Goal: Task Accomplishment & Management: Manage account settings

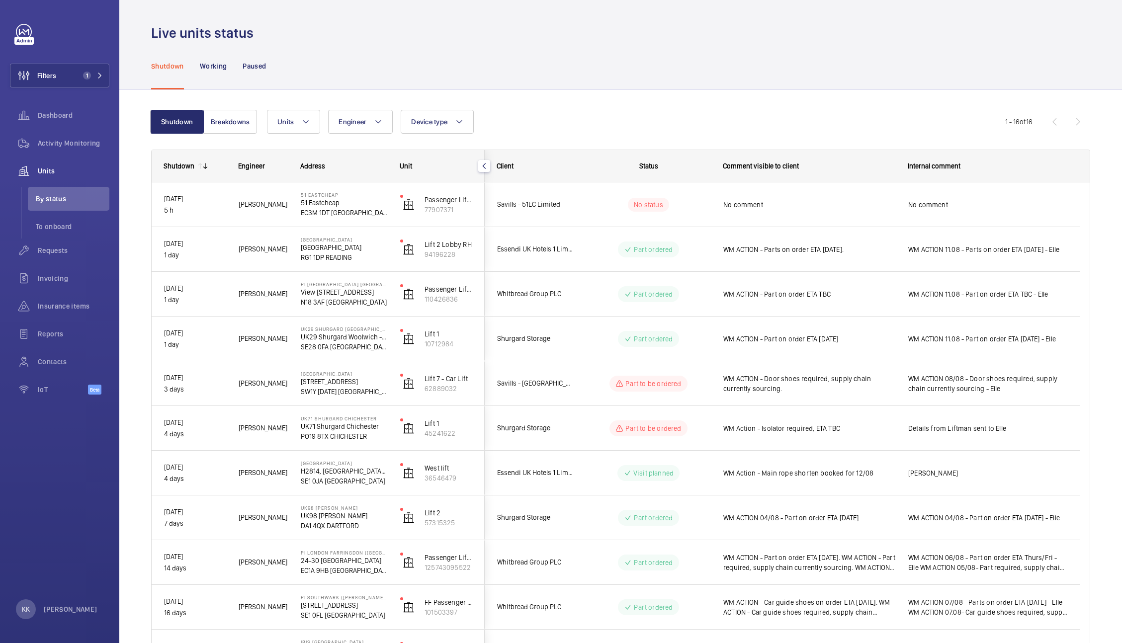
click at [280, 41] on div "Live units status" at bounding box center [620, 33] width 939 height 18
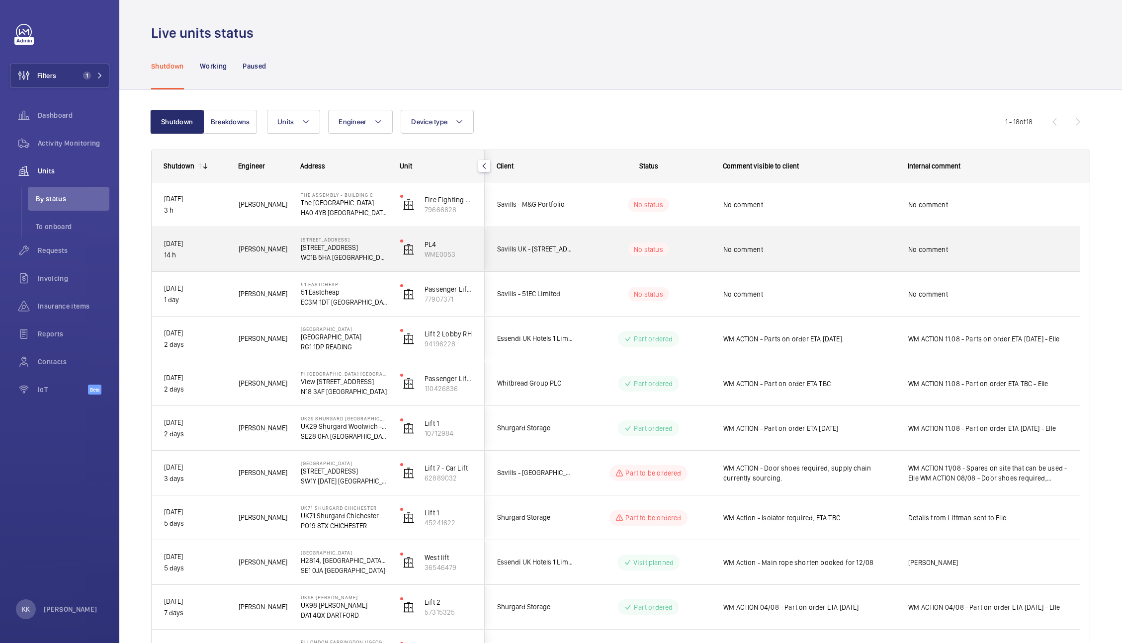
click at [786, 257] on div "No comment" at bounding box center [809, 249] width 172 height 23
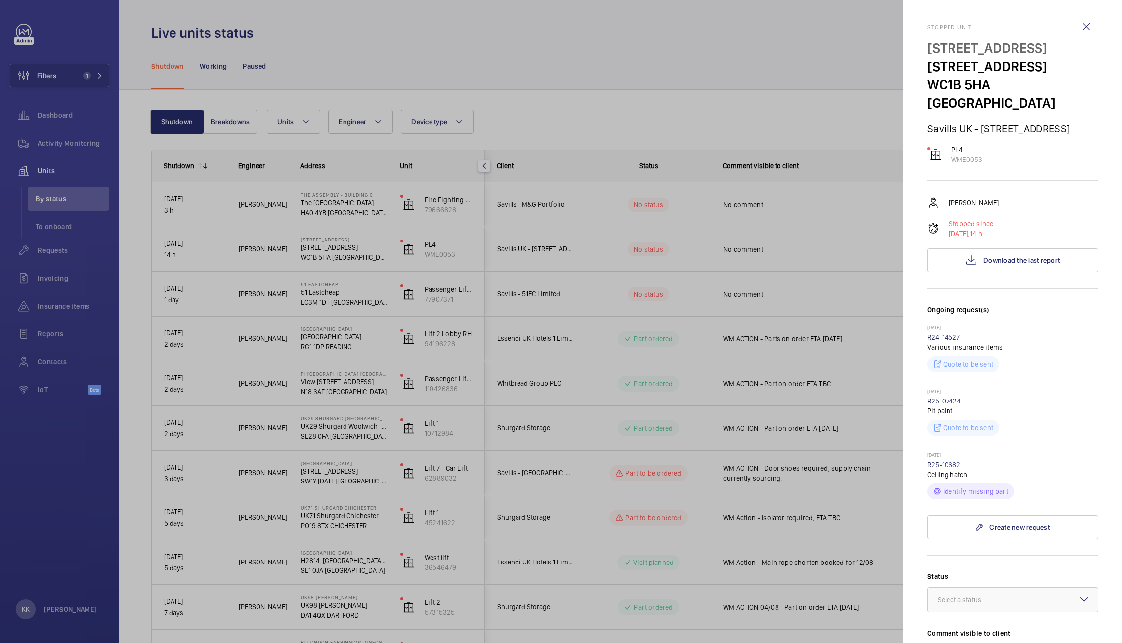
click at [1055, 388] on p "30/05/2025" at bounding box center [1012, 392] width 171 height 8
click at [761, 72] on div at bounding box center [561, 321] width 1122 height 643
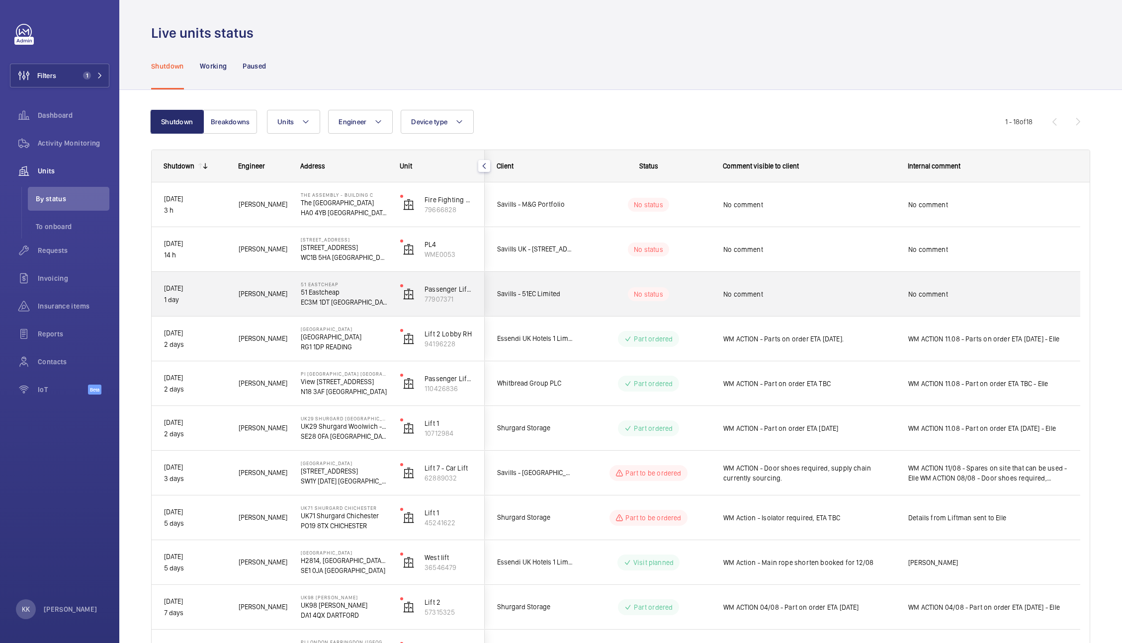
click at [746, 296] on span "No comment" at bounding box center [809, 294] width 172 height 10
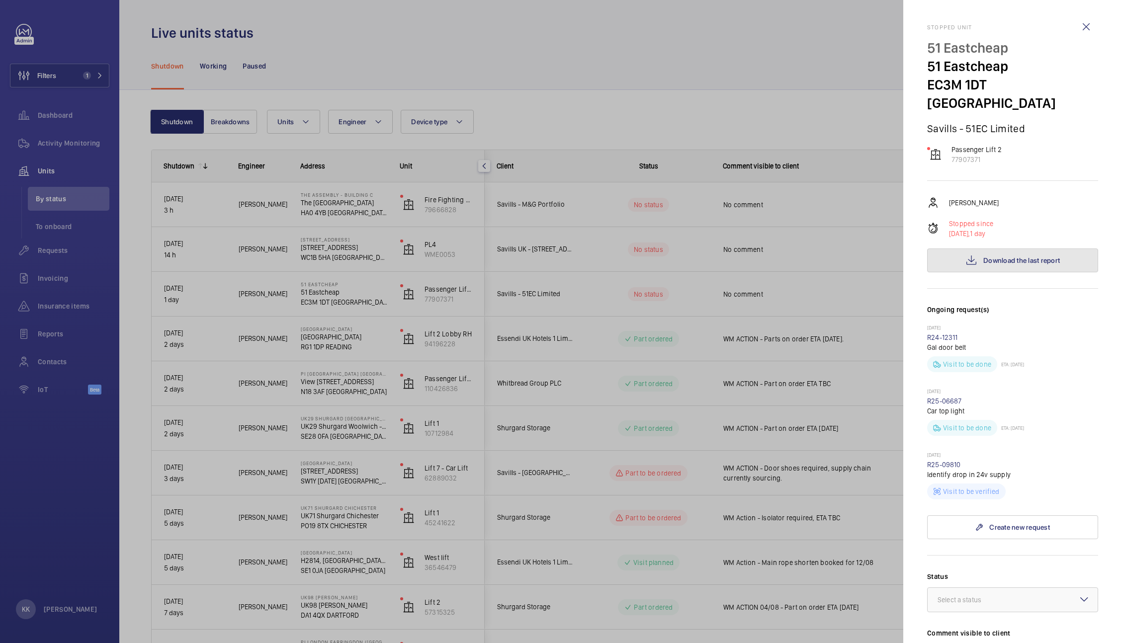
click at [1016, 257] on span "Download the last report" at bounding box center [1022, 261] width 77 height 8
click at [596, 91] on div at bounding box center [561, 321] width 1122 height 643
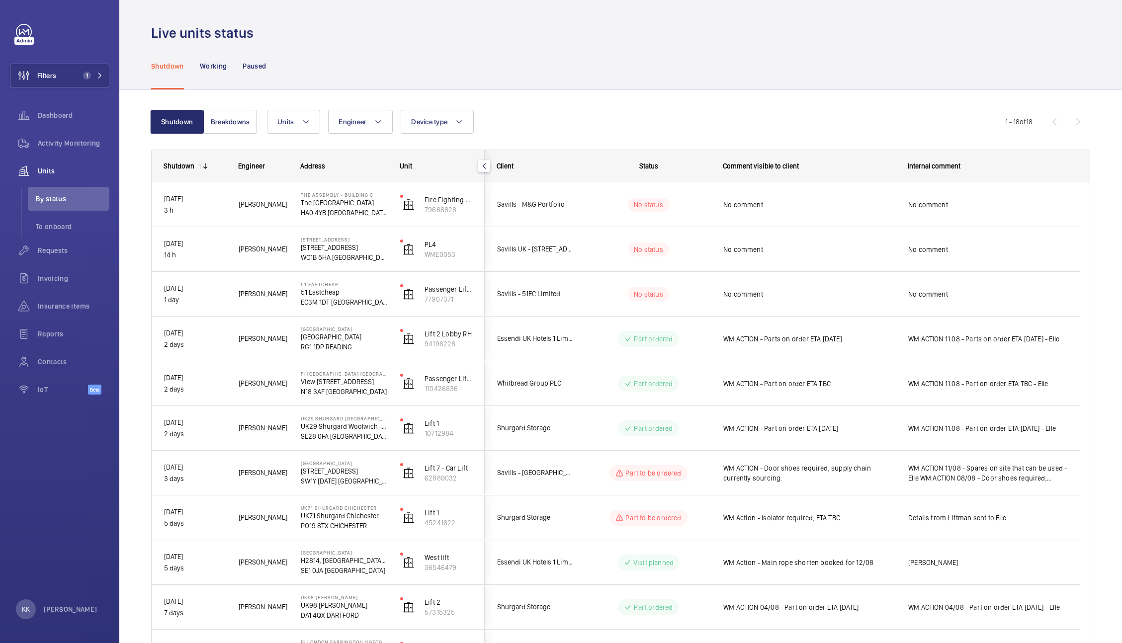
click at [711, 61] on div "Shutdown Working Paused" at bounding box center [620, 65] width 939 height 47
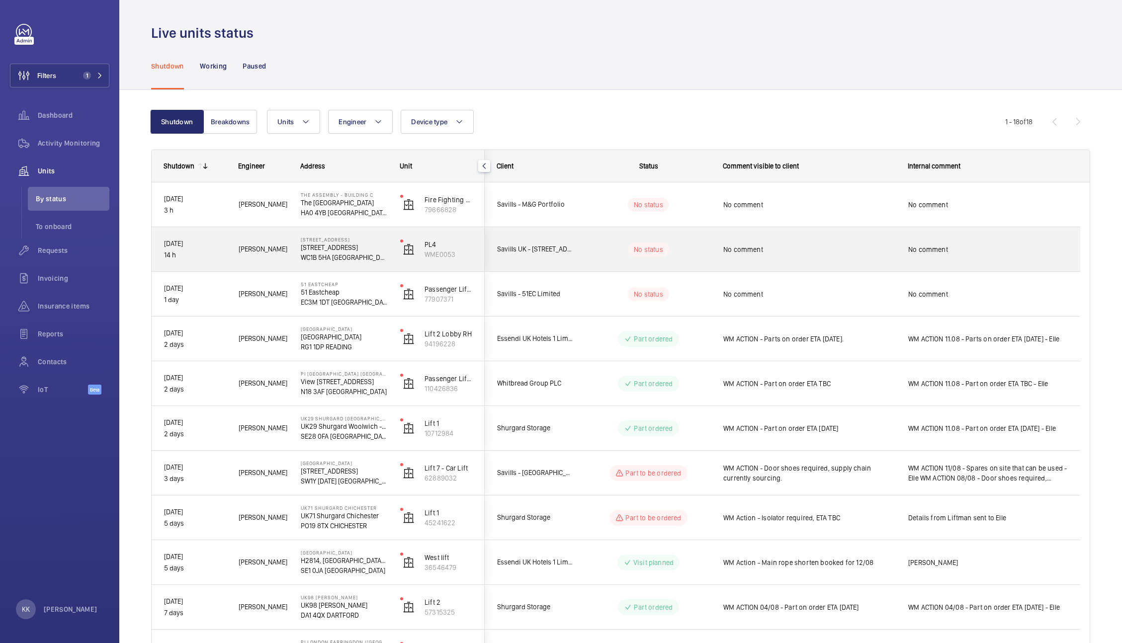
click at [890, 258] on div "No comment" at bounding box center [809, 249] width 172 height 23
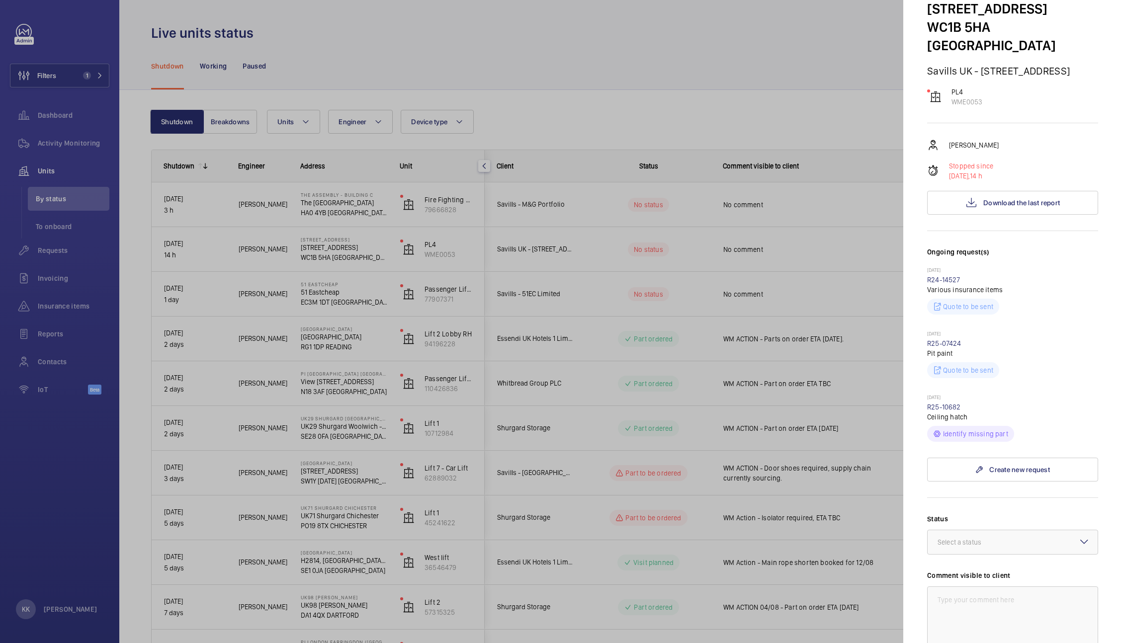
scroll to position [17, 0]
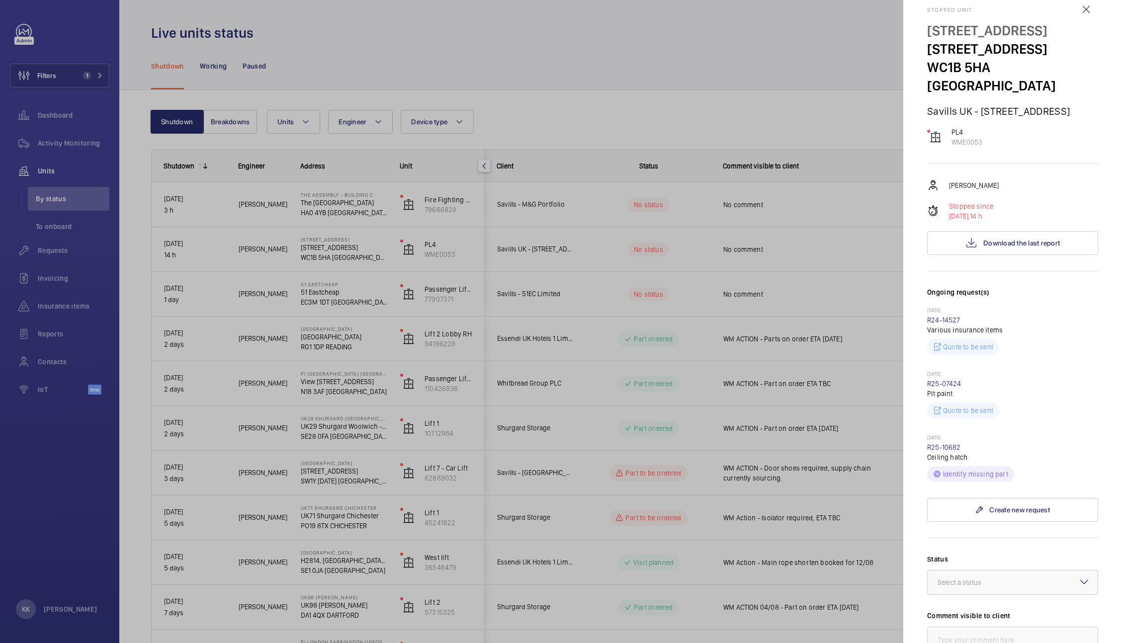
click at [664, 89] on div at bounding box center [561, 321] width 1122 height 643
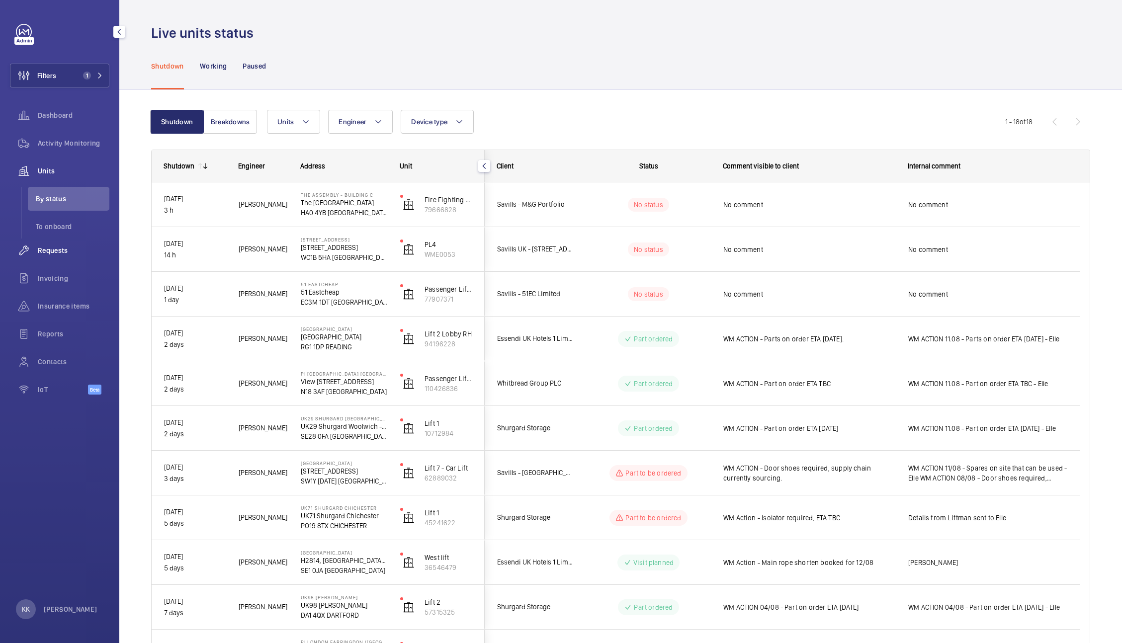
click at [49, 250] on span "Requests" at bounding box center [74, 251] width 72 height 10
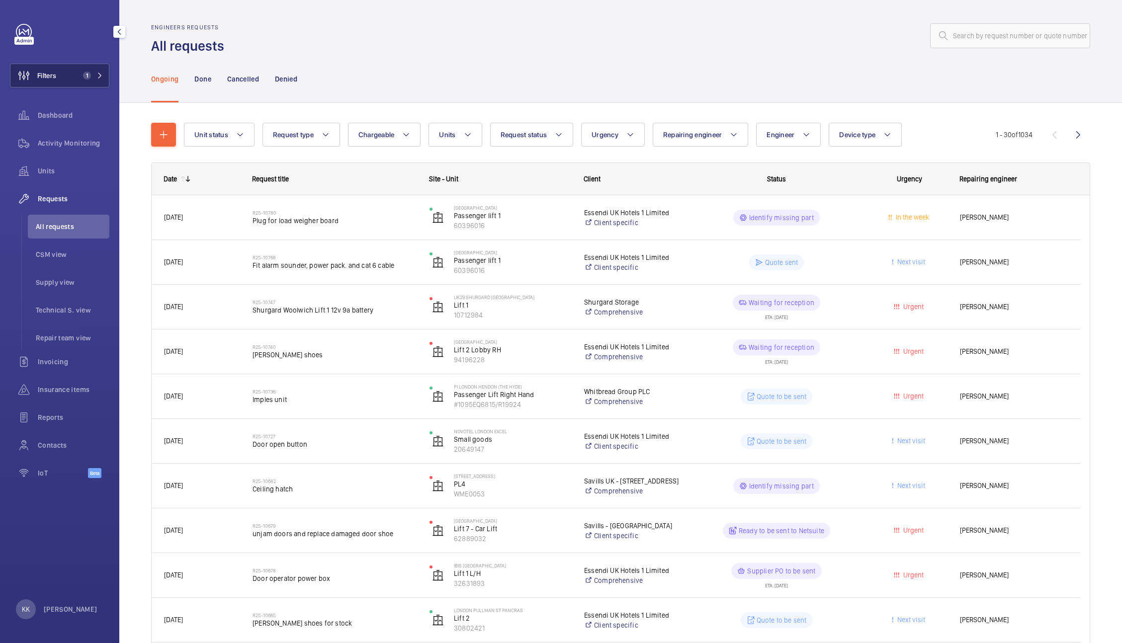
click at [96, 78] on span "1" at bounding box center [91, 76] width 24 height 8
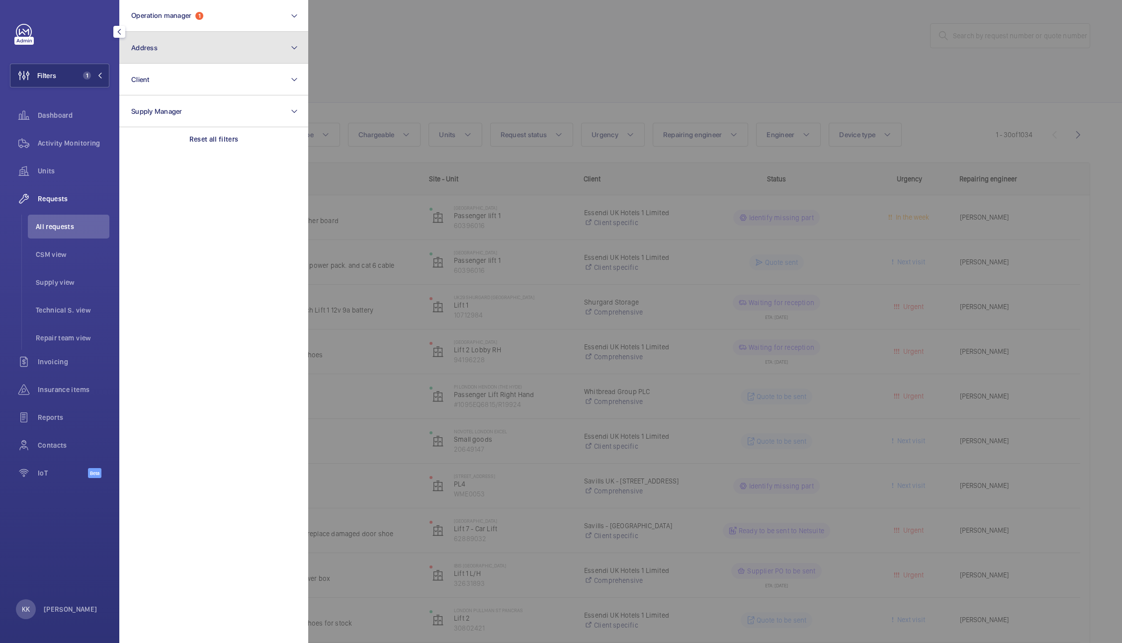
click at [169, 55] on button "Address" at bounding box center [213, 48] width 189 height 32
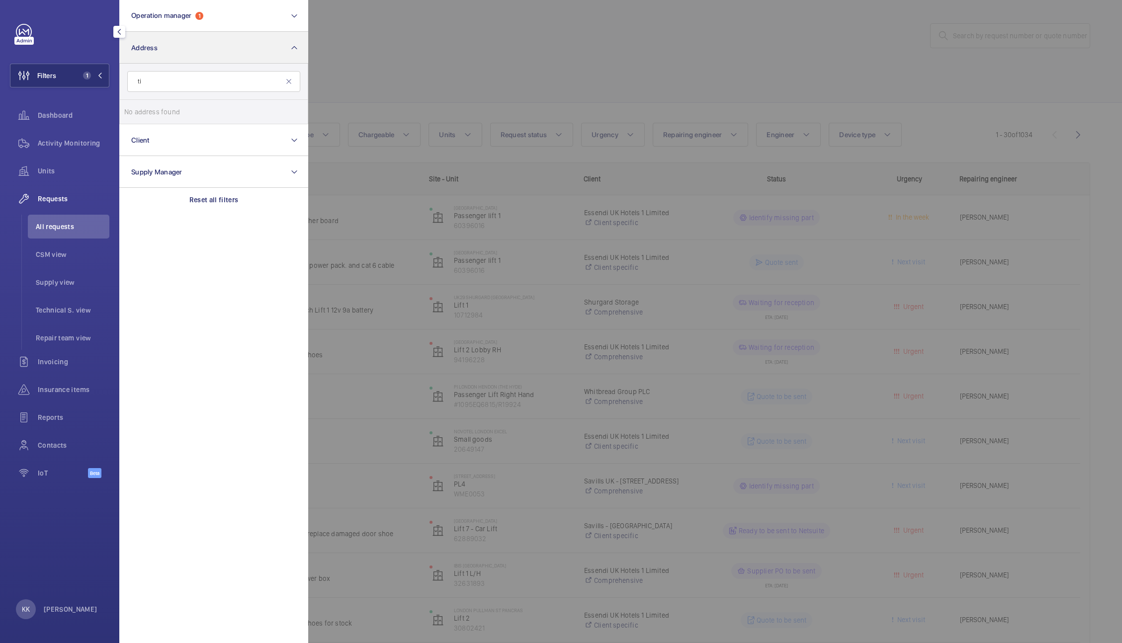
type input "t"
type input "stirling"
click at [200, 114] on span "Stirling Square - 6 Carlton Gardens, LONDON SW1Y 5AD" at bounding box center [214, 112] width 137 height 10
click at [144, 114] on input "Stirling Square - 6 Carlton Gardens, LONDON SW1Y 5AD" at bounding box center [134, 112] width 20 height 20
checkbox input "true"
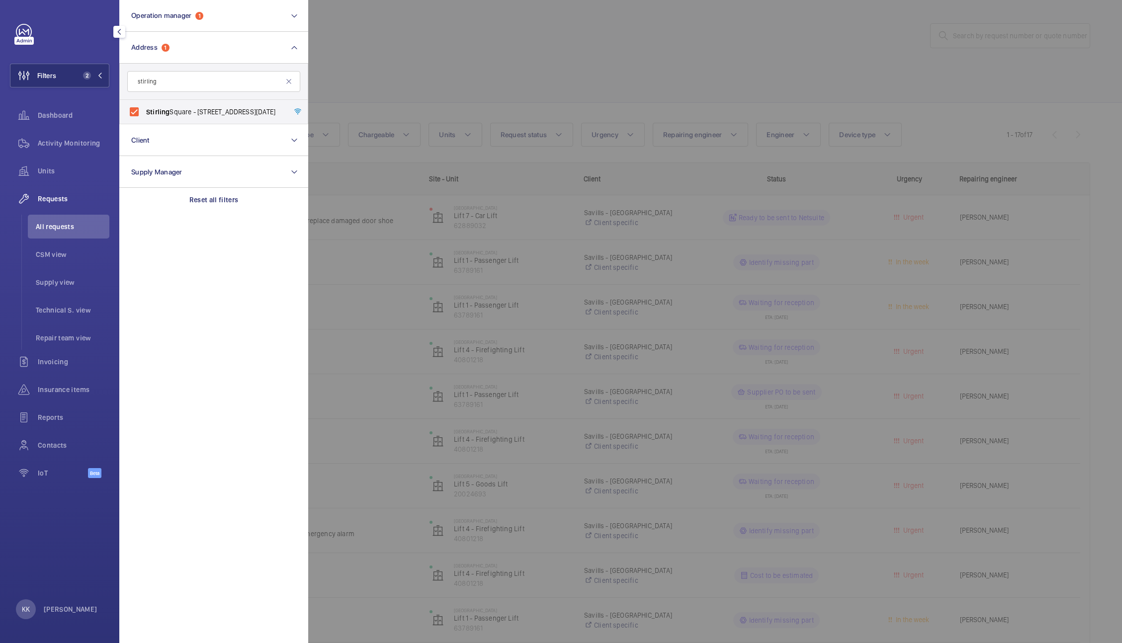
click at [575, 49] on div at bounding box center [869, 321] width 1122 height 643
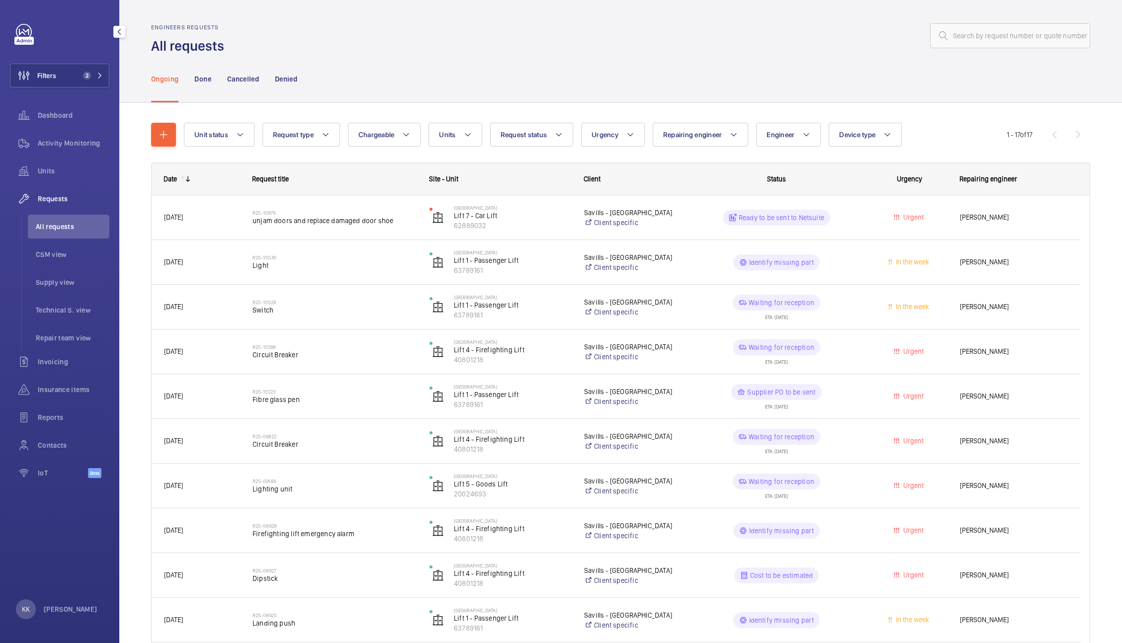
click at [721, 70] on div "Ongoing Done Cancelled Denied" at bounding box center [620, 78] width 939 height 47
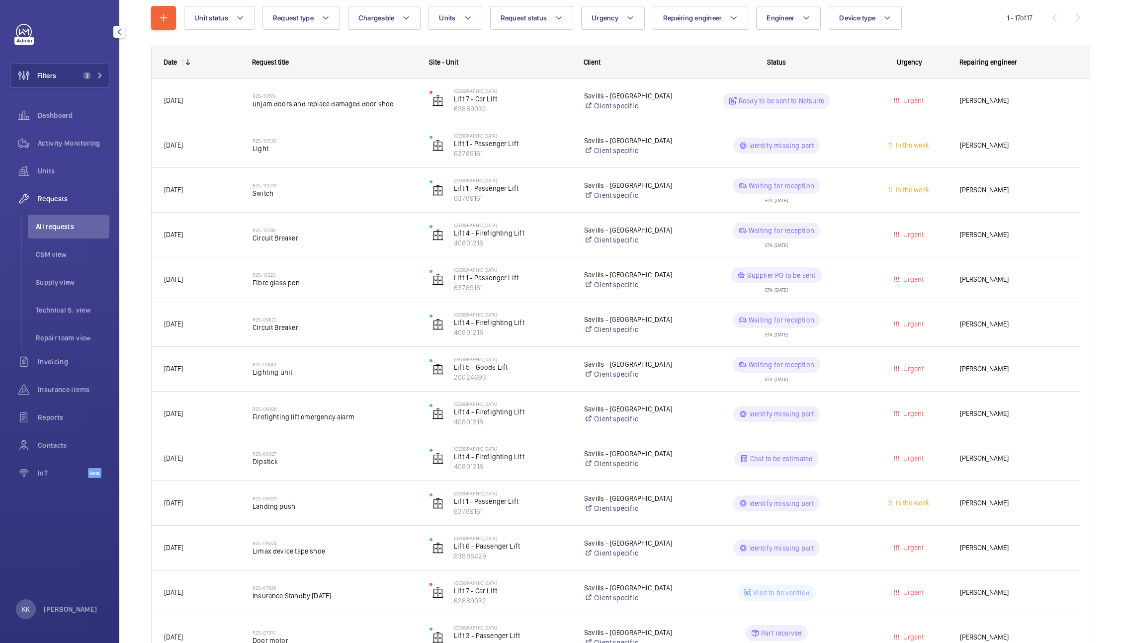
scroll to position [122, 0]
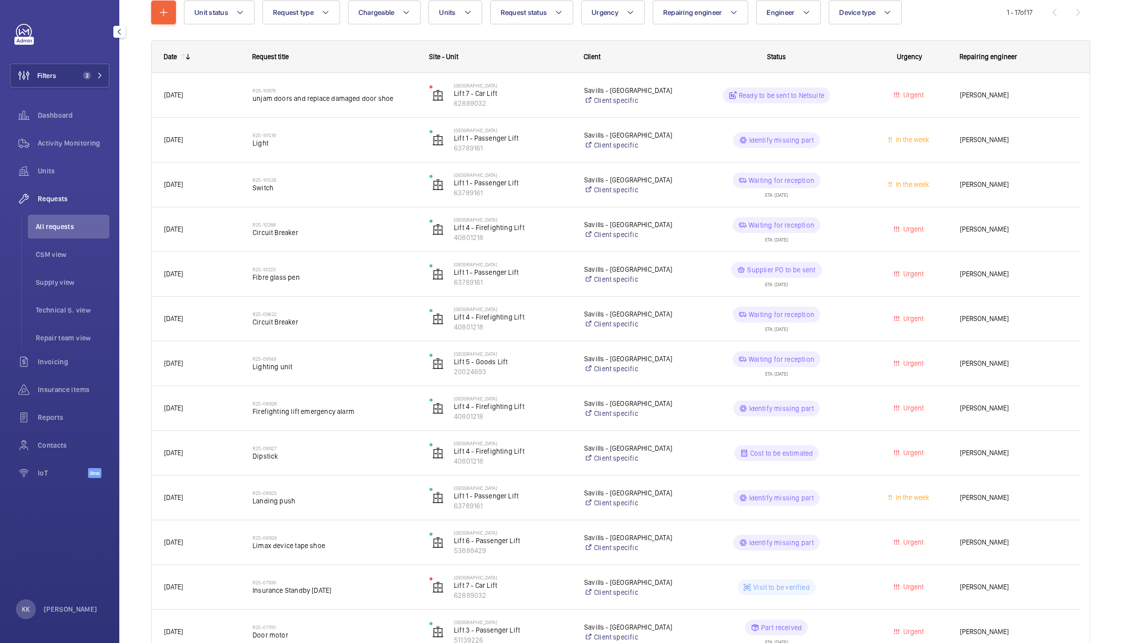
click at [1094, 97] on div "Unit status Request type Chargeable Units Request status Urgency Repairing engi…" at bounding box center [620, 432] width 1003 height 902
click at [98, 66] on button "Filters 2" at bounding box center [59, 76] width 99 height 24
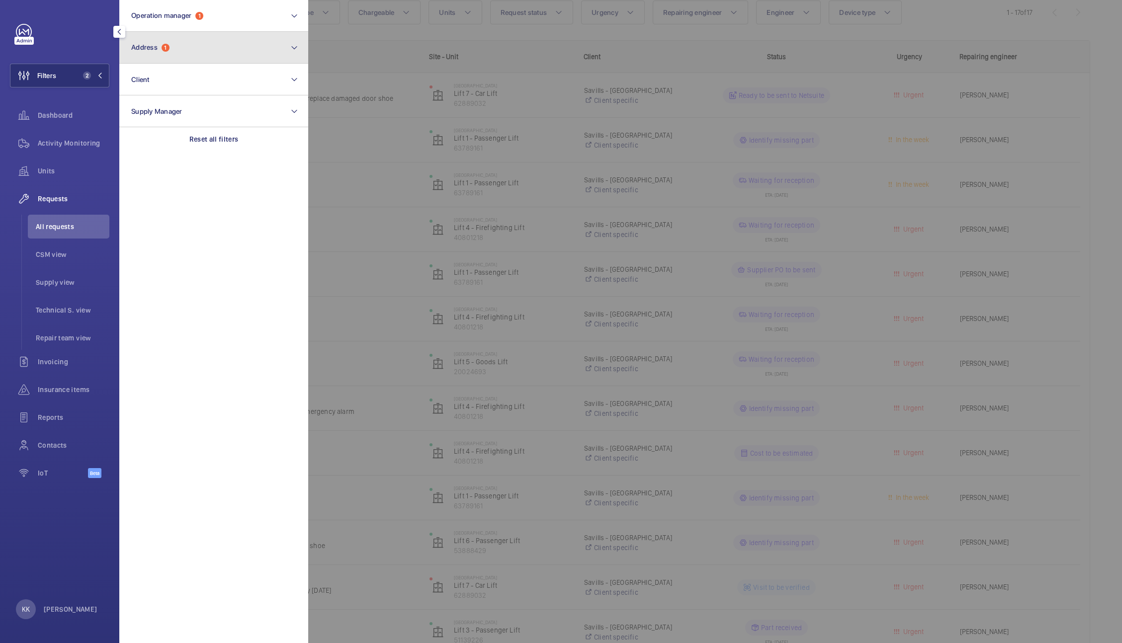
click at [157, 45] on span "Address" at bounding box center [144, 47] width 26 height 8
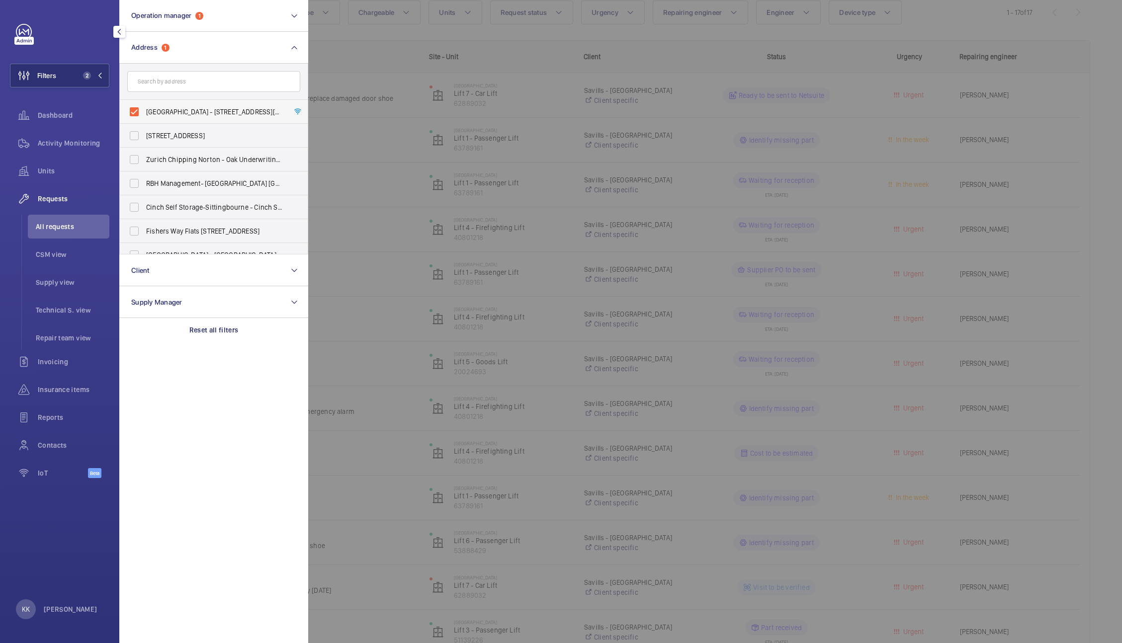
click at [174, 109] on span "Stirling Square - 6 Carlton Gardens, LONDON SW1Y 5AD" at bounding box center [214, 112] width 137 height 10
click at [144, 109] on input "Stirling Square - 6 Carlton Gardens, LONDON SW1Y 5AD" at bounding box center [134, 112] width 20 height 20
checkbox input "false"
click at [163, 89] on input "text" at bounding box center [213, 81] width 173 height 21
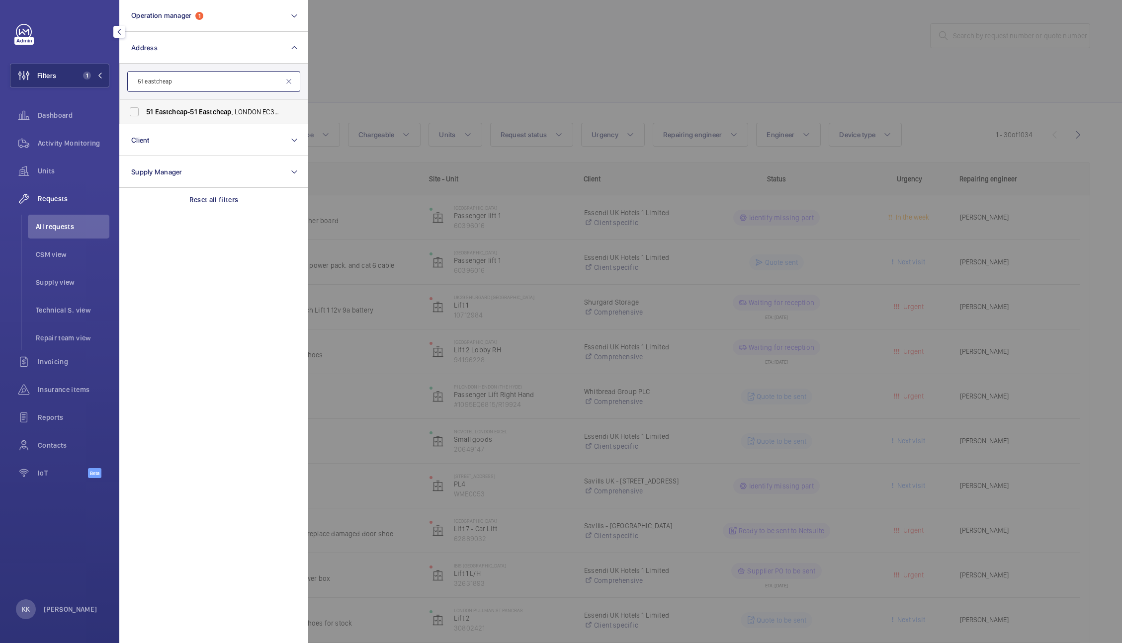
type input "51 eastcheap"
click at [186, 109] on span "Eastcheap" at bounding box center [171, 112] width 33 height 8
click at [144, 109] on input "51 Eastcheap - 51 Eastcheap , LONDON EC3M 1DT" at bounding box center [134, 112] width 20 height 20
checkbox input "true"
click at [390, 83] on div at bounding box center [869, 321] width 1122 height 643
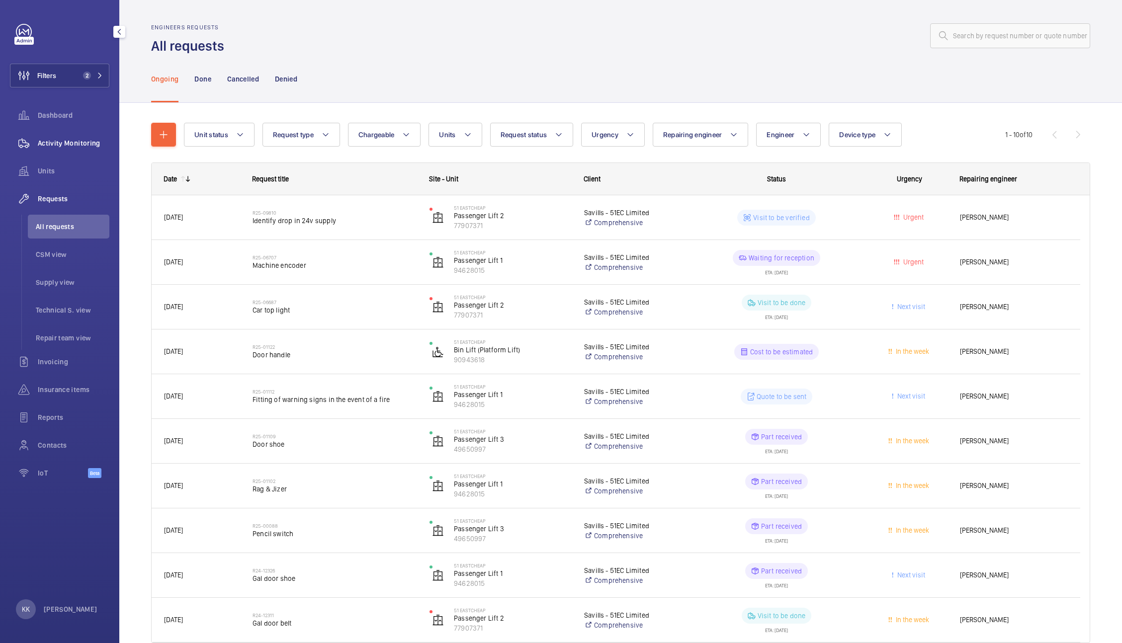
click at [70, 146] on span "Activity Monitoring" at bounding box center [74, 143] width 72 height 10
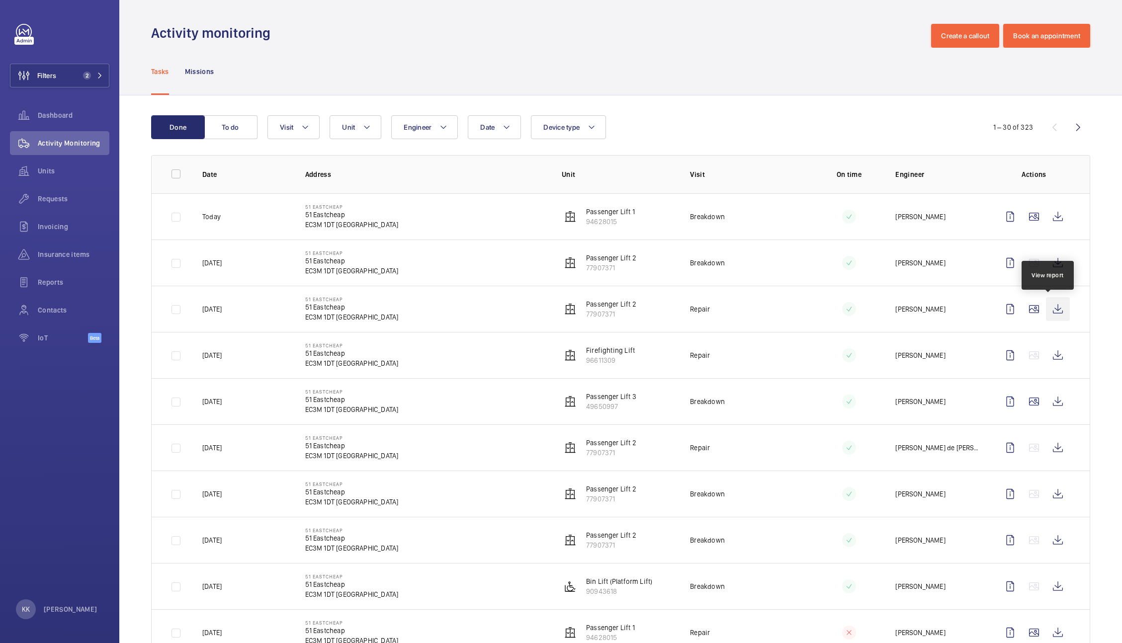
click at [1049, 310] on wm-front-icon-button at bounding box center [1058, 309] width 24 height 24
click at [351, 64] on div "Tasks Missions" at bounding box center [620, 71] width 939 height 47
click at [103, 72] on button "Filters 2" at bounding box center [59, 76] width 99 height 24
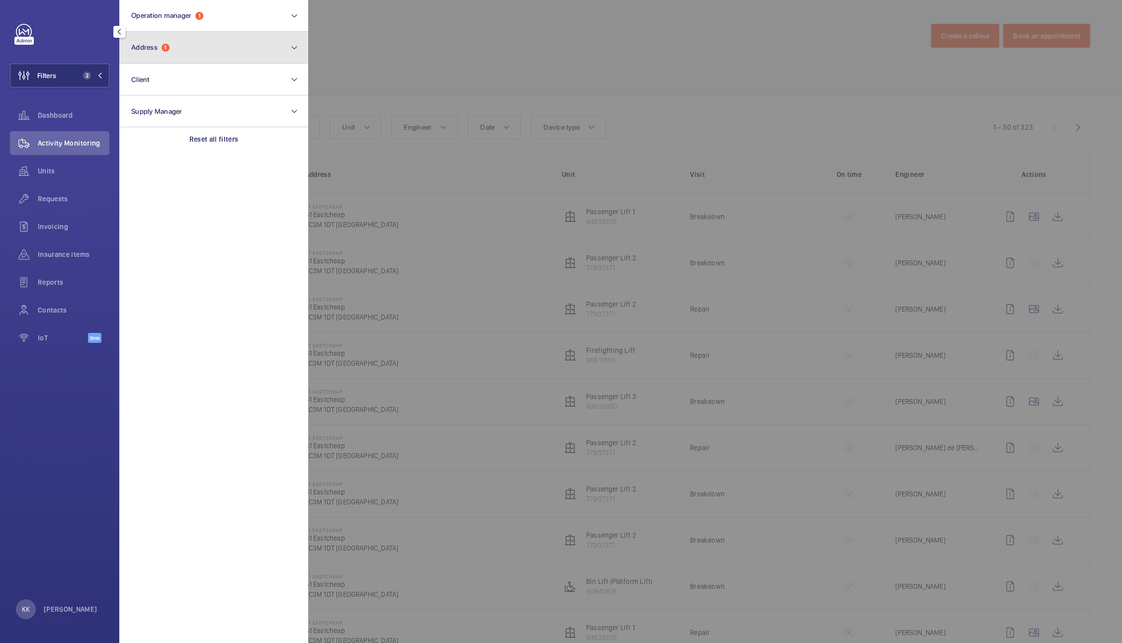
click at [191, 57] on button "Address 1" at bounding box center [213, 48] width 189 height 32
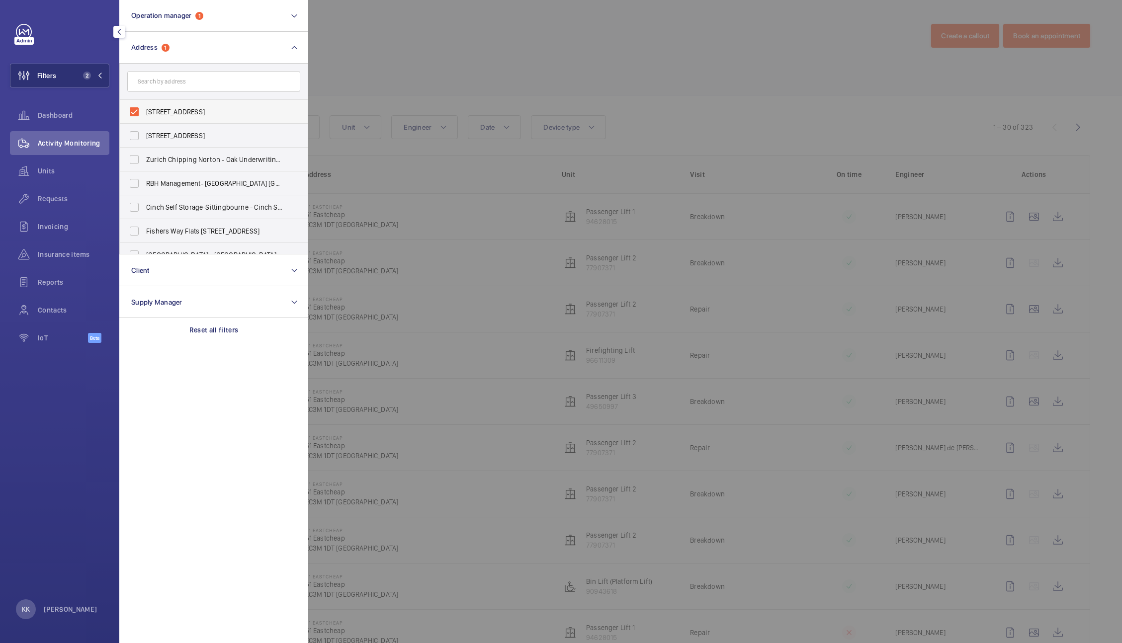
click at [194, 112] on span "51 Eastcheap - 51 Eastcheap, LONDON EC3M 1DT" at bounding box center [214, 112] width 137 height 10
click at [144, 112] on input "51 Eastcheap - 51 Eastcheap, LONDON EC3M 1DT" at bounding box center [134, 112] width 20 height 20
checkbox input "false"
click at [73, 169] on span "Units" at bounding box center [74, 171] width 72 height 10
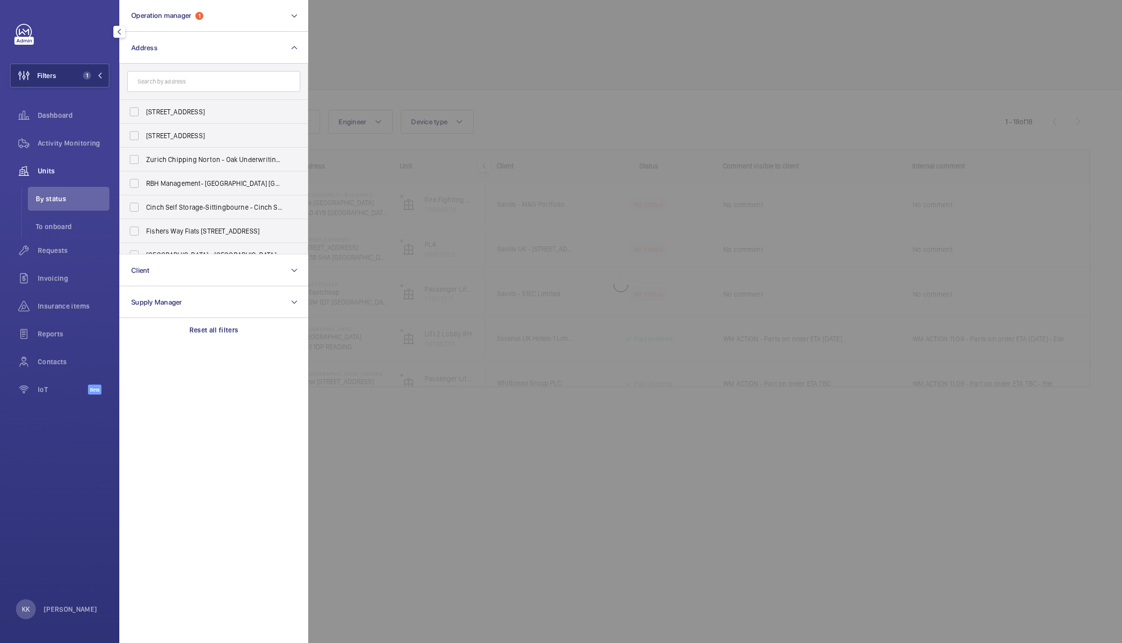
click at [631, 99] on div at bounding box center [869, 321] width 1122 height 643
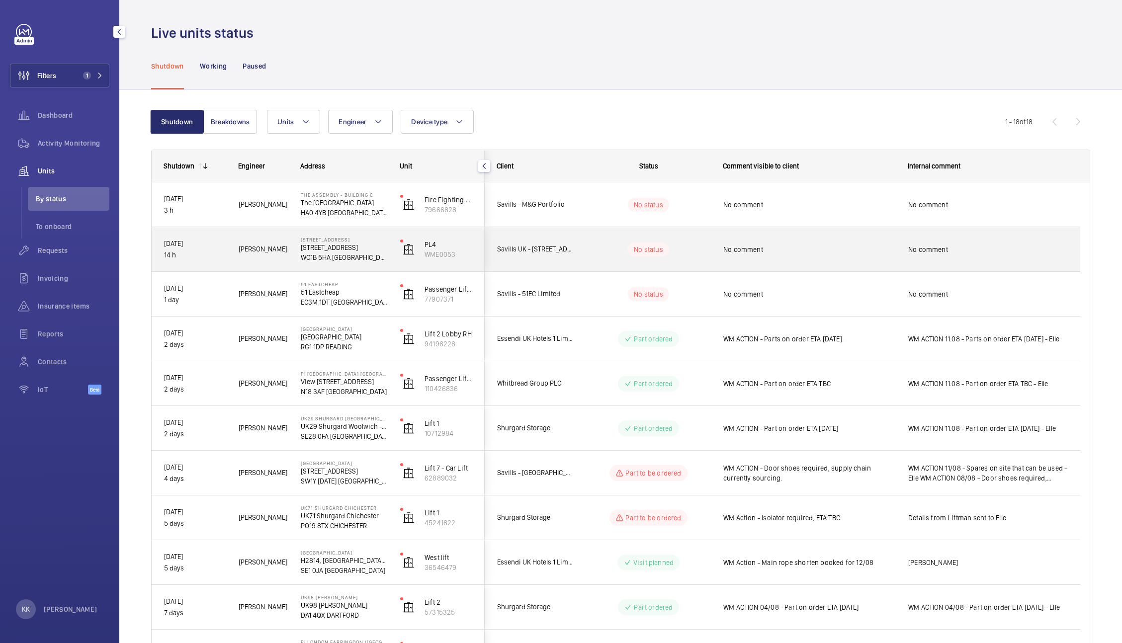
click at [815, 258] on div "No comment" at bounding box center [809, 249] width 172 height 23
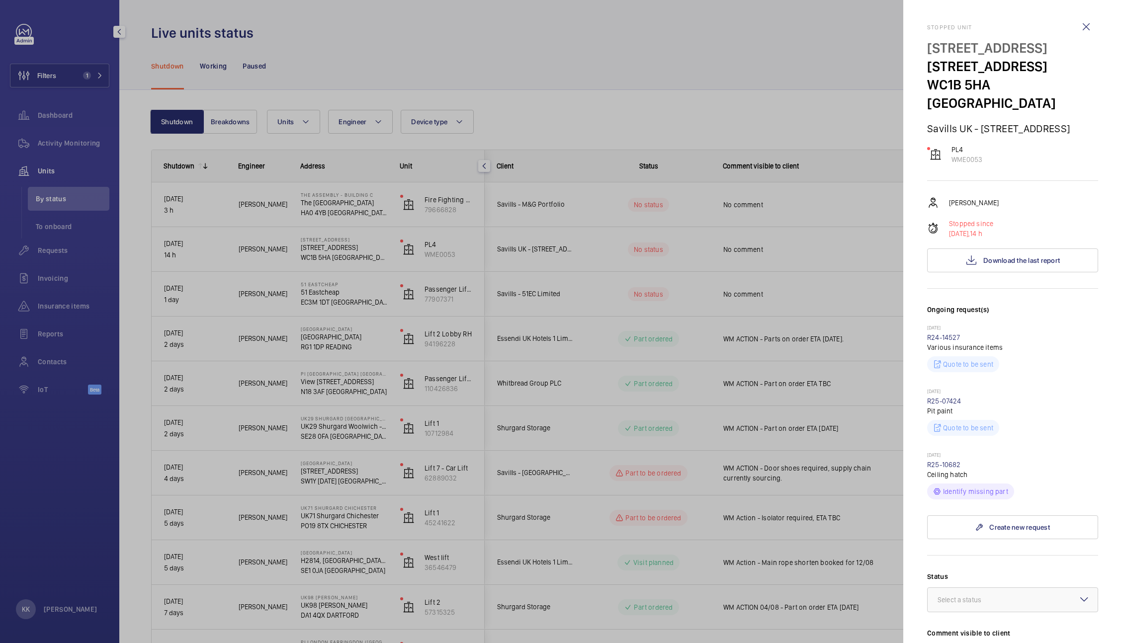
click at [1087, 353] on div "Quote to be sent" at bounding box center [1012, 363] width 171 height 20
click at [758, 94] on div at bounding box center [561, 321] width 1122 height 643
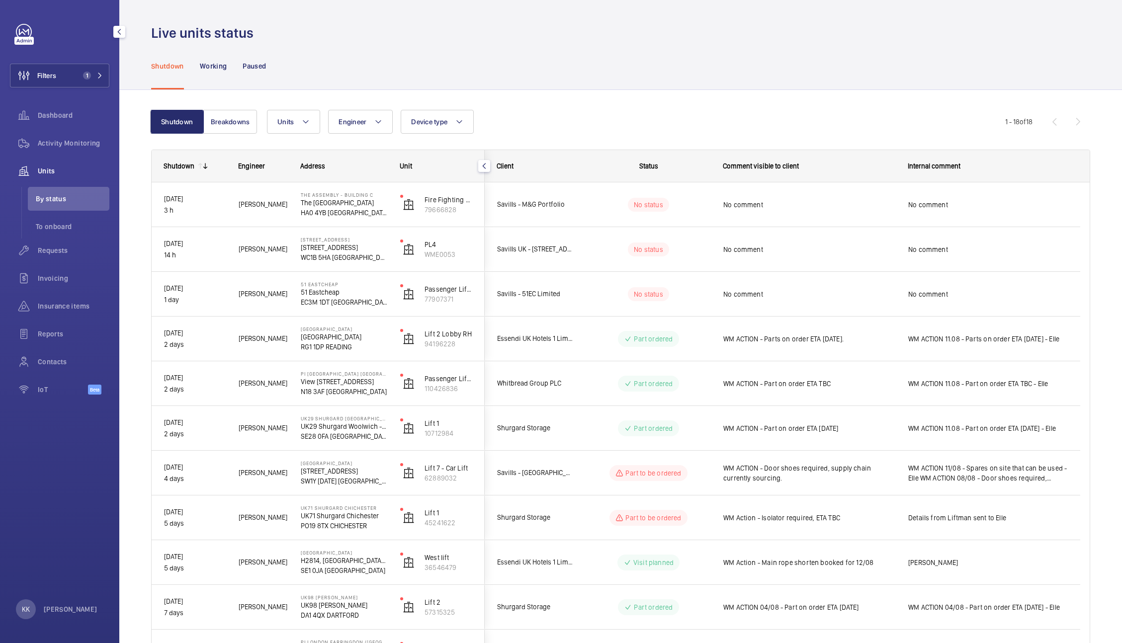
click at [761, 72] on div "Shutdown Working Paused" at bounding box center [620, 65] width 939 height 47
click at [711, 78] on div "Shutdown Working Paused" at bounding box center [620, 65] width 939 height 47
click at [850, 86] on div "Shutdown Working Paused" at bounding box center [620, 65] width 939 height 47
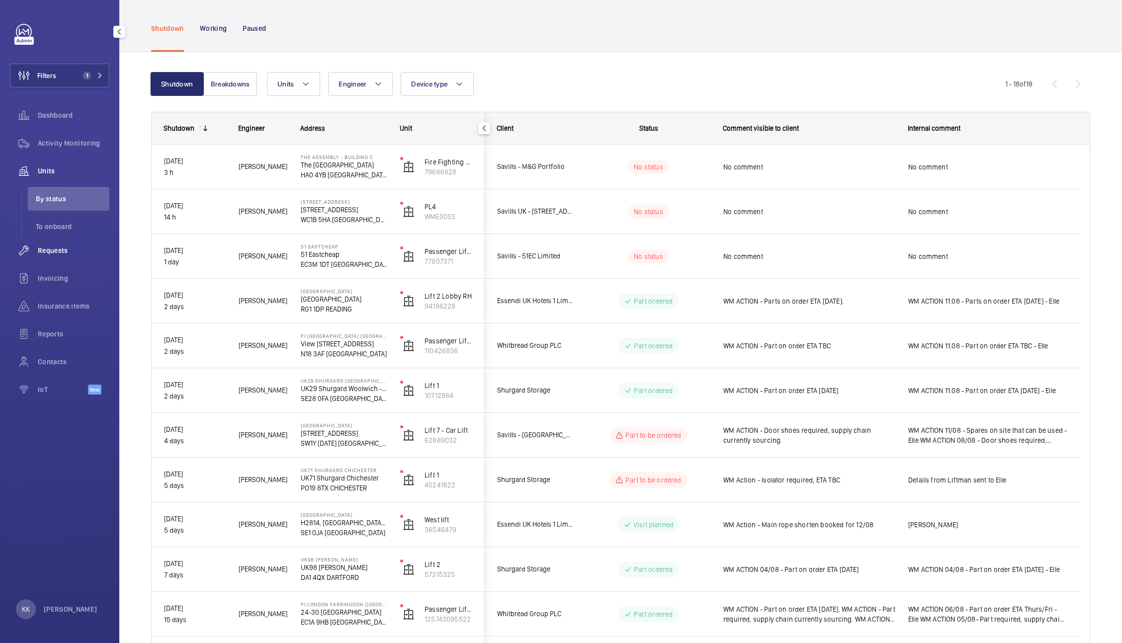
click at [50, 251] on span "Requests" at bounding box center [74, 251] width 72 height 10
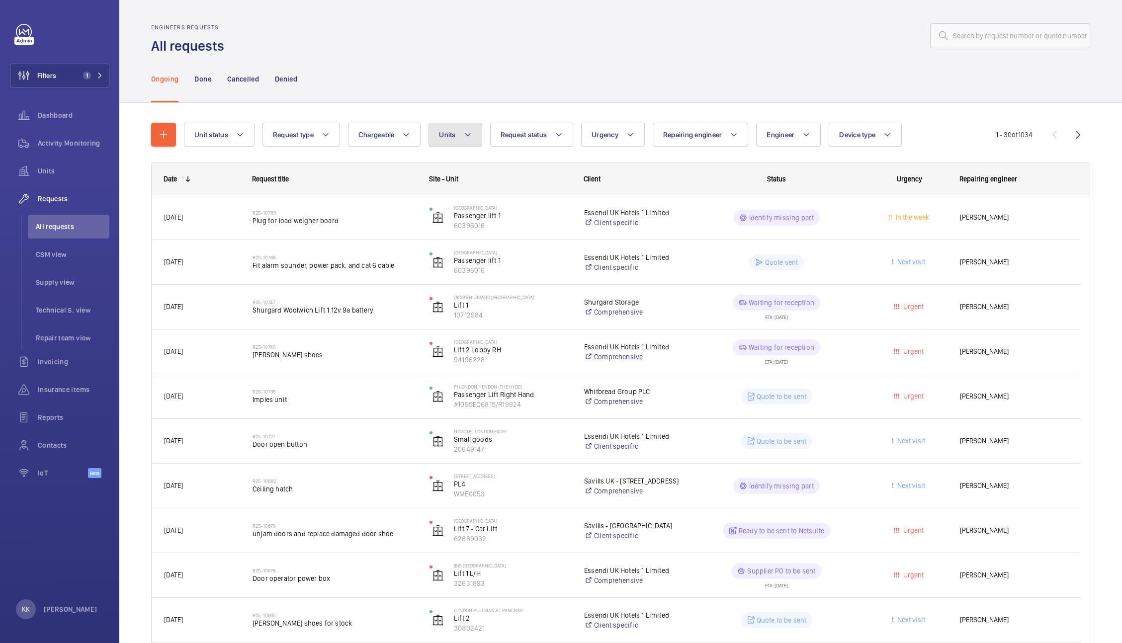
click at [450, 134] on span "Units" at bounding box center [447, 135] width 16 height 8
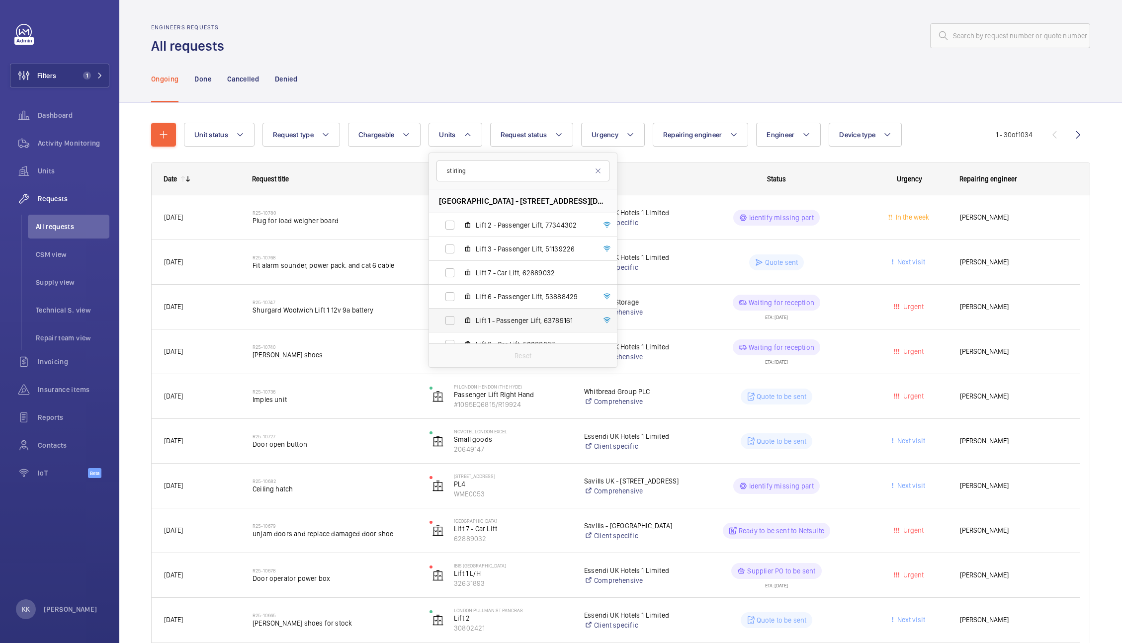
type input "stirling"
click at [503, 321] on span "Lift 1 - Passenger Lift, 63789161" at bounding box center [533, 321] width 115 height 10
click at [460, 321] on input "Lift 1 - Passenger Lift, 63789161" at bounding box center [450, 321] width 20 height 20
checkbox input "true"
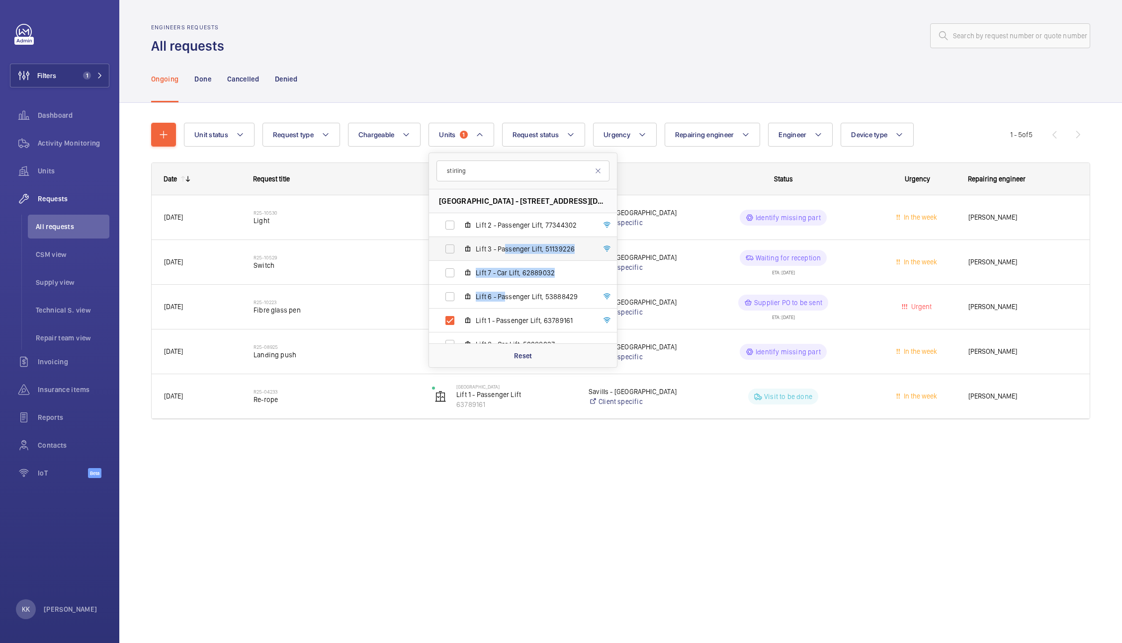
drag, startPoint x: 504, startPoint y: 299, endPoint x: 507, endPoint y: 249, distance: 50.3
click at [507, 249] on ul "Stirling Square - 6 Carlton Gardens, SW1Y 5AD LONDON Lift 2 - Passenger Lift, 7…" at bounding box center [523, 296] width 188 height 215
click at [507, 249] on span "Lift 3 - Passenger Lift, 51139226" at bounding box center [533, 249] width 115 height 10
click at [460, 249] on input "Lift 3 - Passenger Lift, 51139226" at bounding box center [450, 249] width 20 height 20
checkbox input "true"
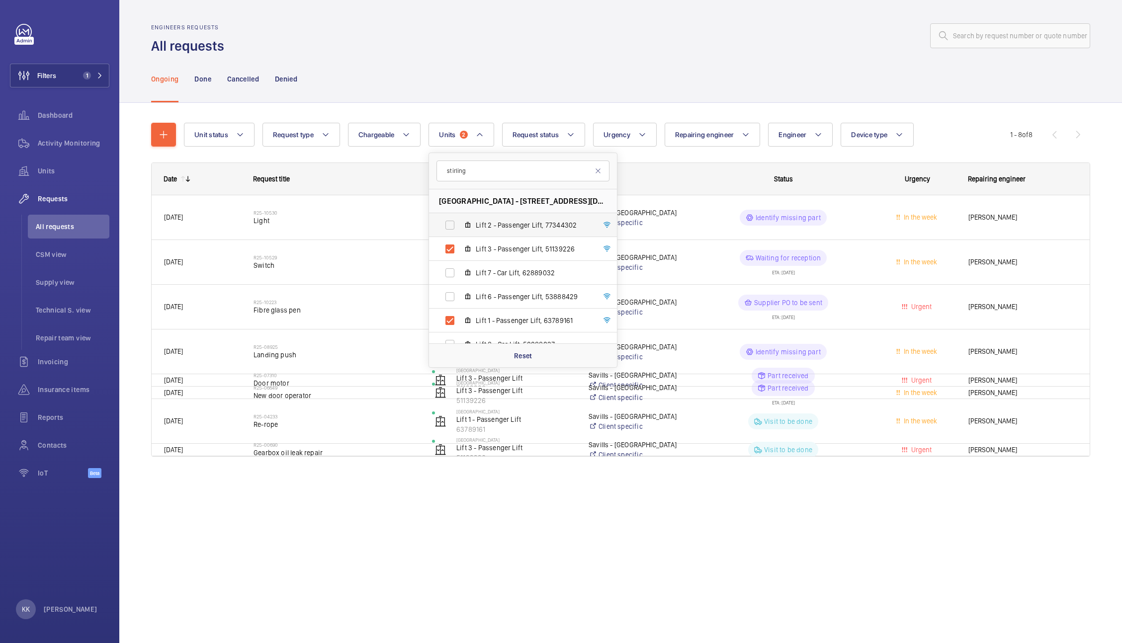
click at [508, 219] on label "Lift 2 - Passenger Lift, 77344302" at bounding box center [515, 225] width 172 height 24
click at [460, 219] on input "Lift 2 - Passenger Lift, 77344302" at bounding box center [450, 225] width 20 height 20
checkbox input "true"
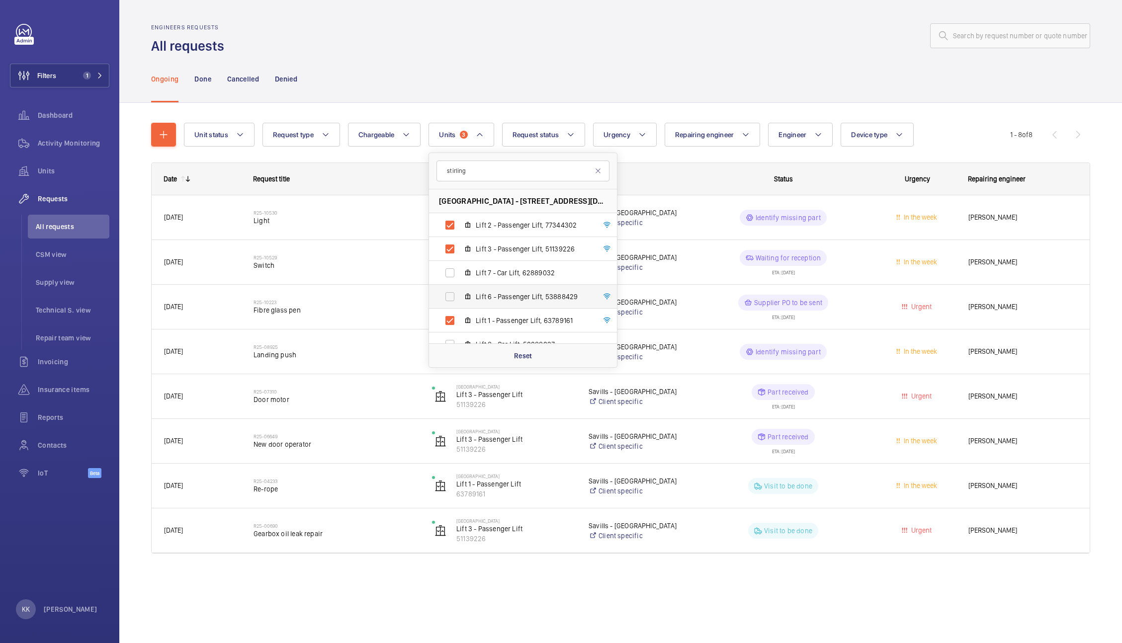
click at [496, 305] on label "Lift 6 - Passenger Lift, 53888429" at bounding box center [515, 297] width 172 height 24
click at [460, 305] on input "Lift 6 - Passenger Lift, 53888429" at bounding box center [450, 297] width 20 height 20
checkbox input "true"
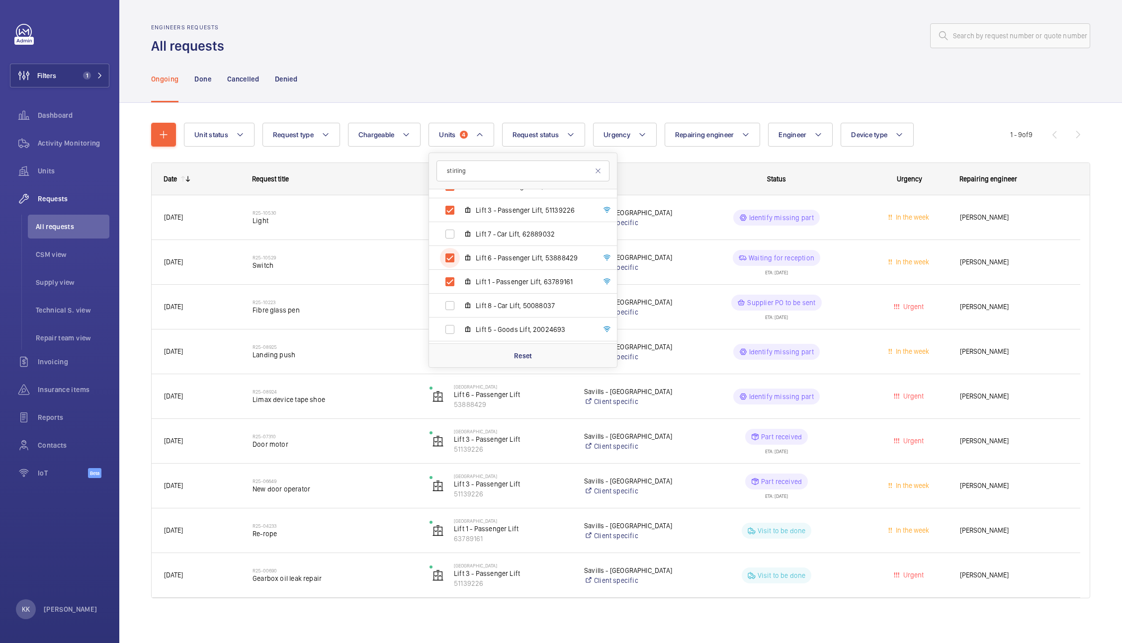
scroll to position [42, 0]
click at [509, 331] on span "Lift 5 - Goods Lift, 20024693" at bounding box center [533, 327] width 115 height 10
click at [460, 331] on input "Lift 5 - Goods Lift, 20024693" at bounding box center [450, 327] width 20 height 20
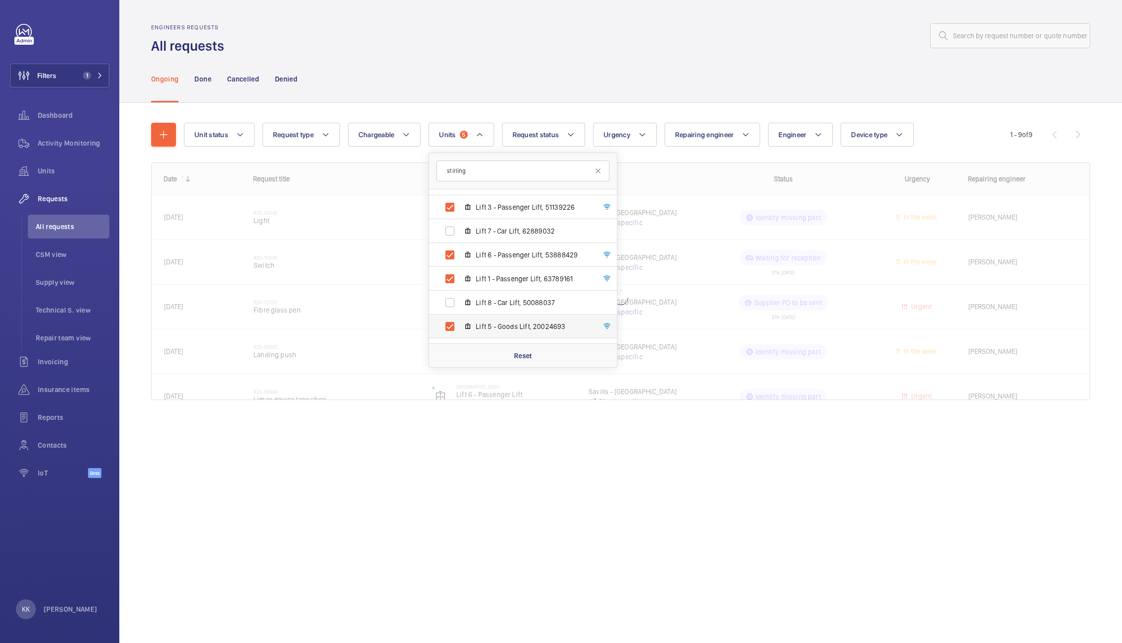
click at [509, 331] on span "Lift 5 - Goods Lift, 20024693" at bounding box center [533, 327] width 115 height 10
click at [460, 331] on input "Lift 5 - Goods Lift, 20024693" at bounding box center [450, 327] width 20 height 20
checkbox input "false"
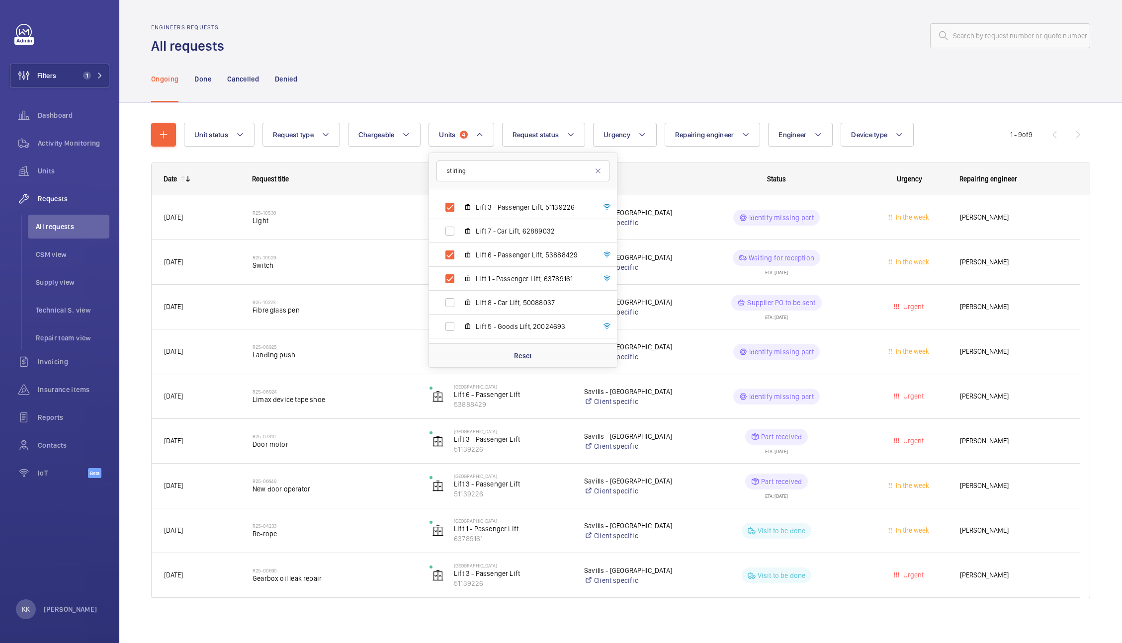
click at [587, 48] on div "Engineers requests All requests" at bounding box center [620, 39] width 939 height 31
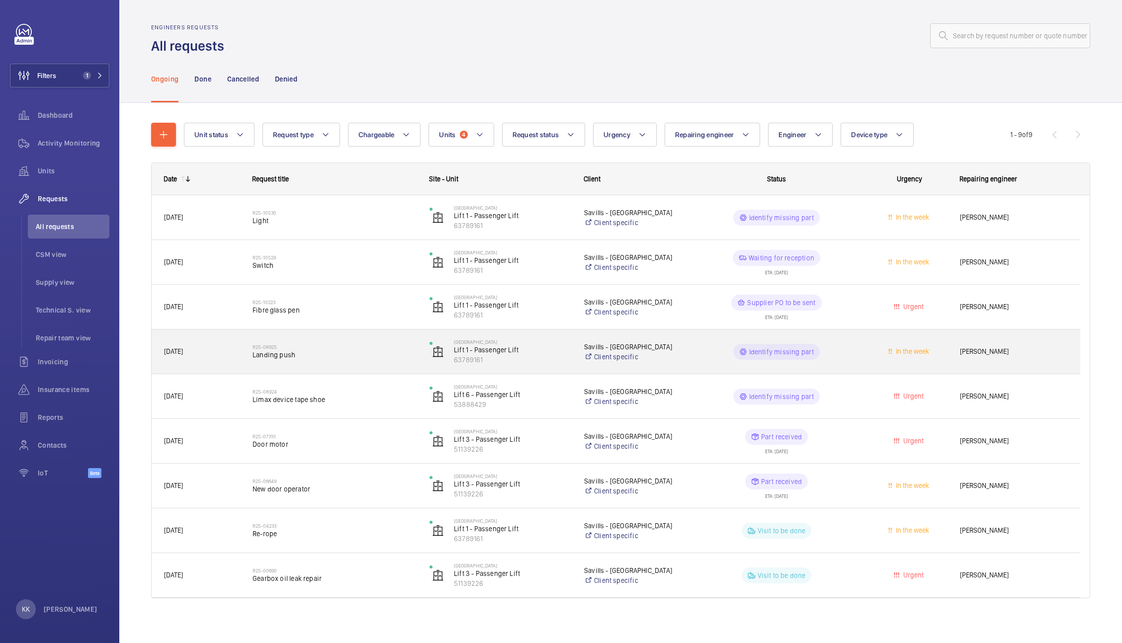
click at [332, 347] on h2 "R25-08925" at bounding box center [335, 347] width 164 height 6
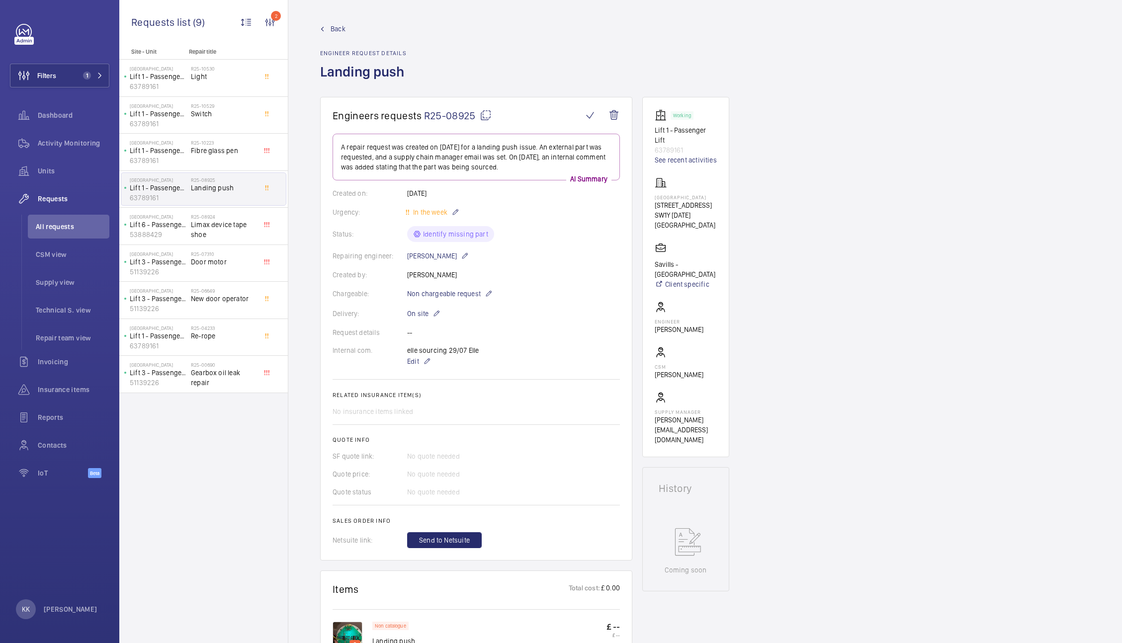
click at [892, 93] on div "Back Engineer request details Landing push" at bounding box center [705, 60] width 770 height 73
click at [43, 83] on span "Filters" at bounding box center [33, 76] width 46 height 24
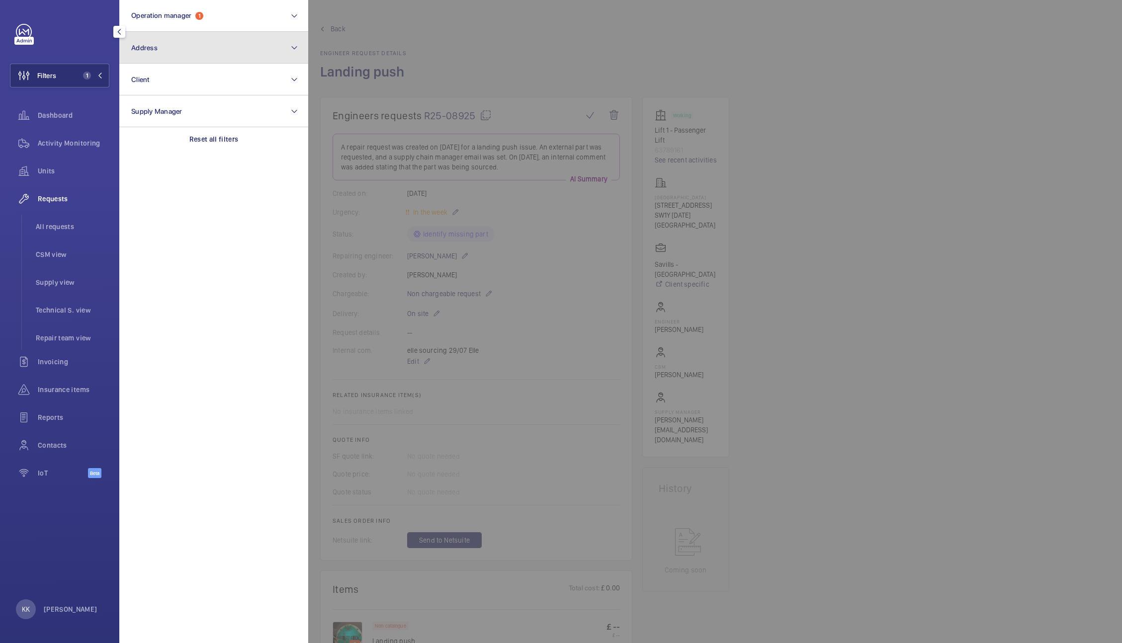
click at [255, 43] on button "Address" at bounding box center [213, 48] width 189 height 32
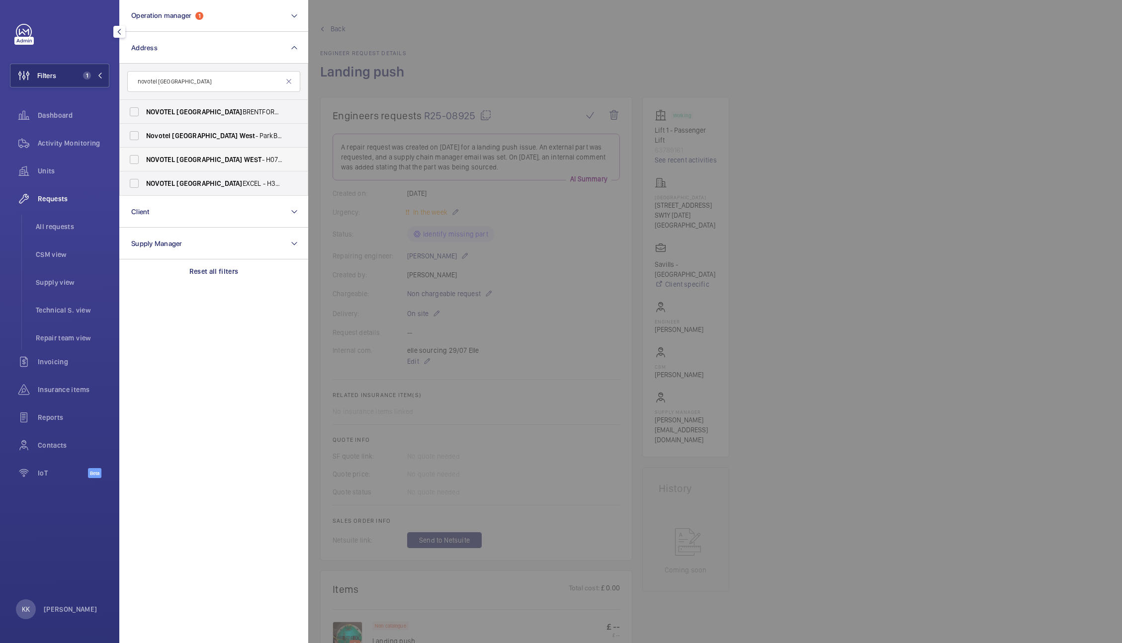
type input "novotel london west"
click at [244, 156] on span "WEST" at bounding box center [253, 160] width 18 height 8
click at [144, 156] on input "NOVOTEL LONDON WEST - H0737, NOVOTEL LONDON WEST , 1 Shortlands, Hammersmith In…" at bounding box center [134, 160] width 20 height 20
checkbox input "true"
click at [522, 52] on div at bounding box center [869, 321] width 1122 height 643
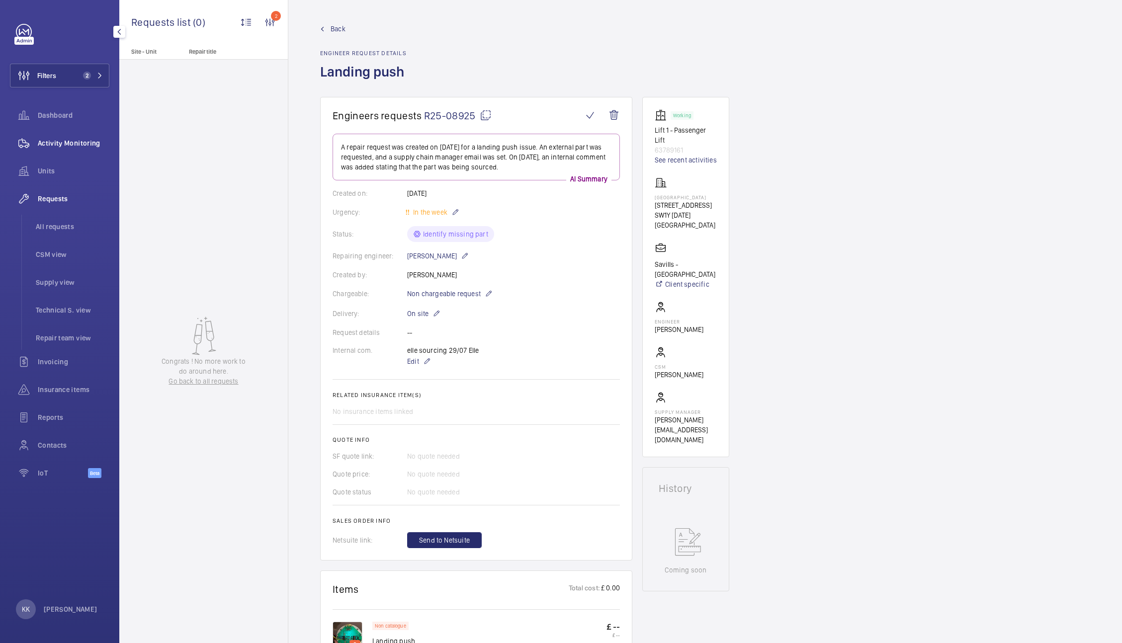
click at [78, 150] on div "Activity Monitoring" at bounding box center [59, 143] width 99 height 24
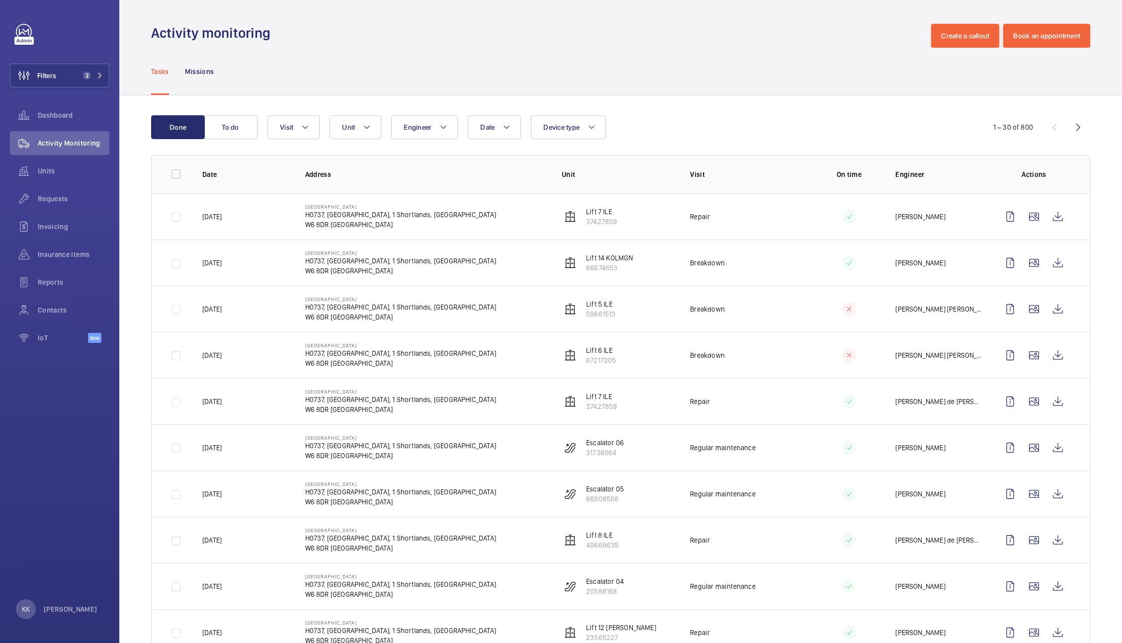
click at [358, 62] on div "Tasks Missions" at bounding box center [620, 71] width 939 height 47
click at [1052, 216] on wm-front-icon-button at bounding box center [1058, 217] width 24 height 24
click at [64, 173] on span "Units" at bounding box center [74, 171] width 72 height 10
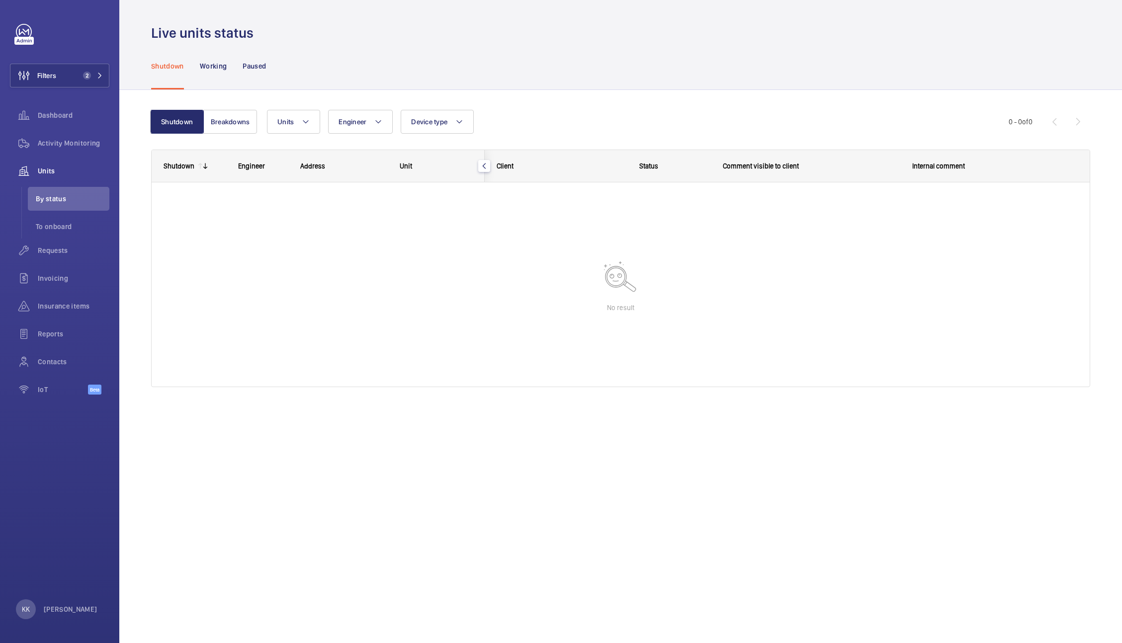
click at [478, 75] on div "Shutdown Working Paused" at bounding box center [620, 65] width 939 height 47
click at [56, 83] on span "Filters" at bounding box center [33, 76] width 46 height 24
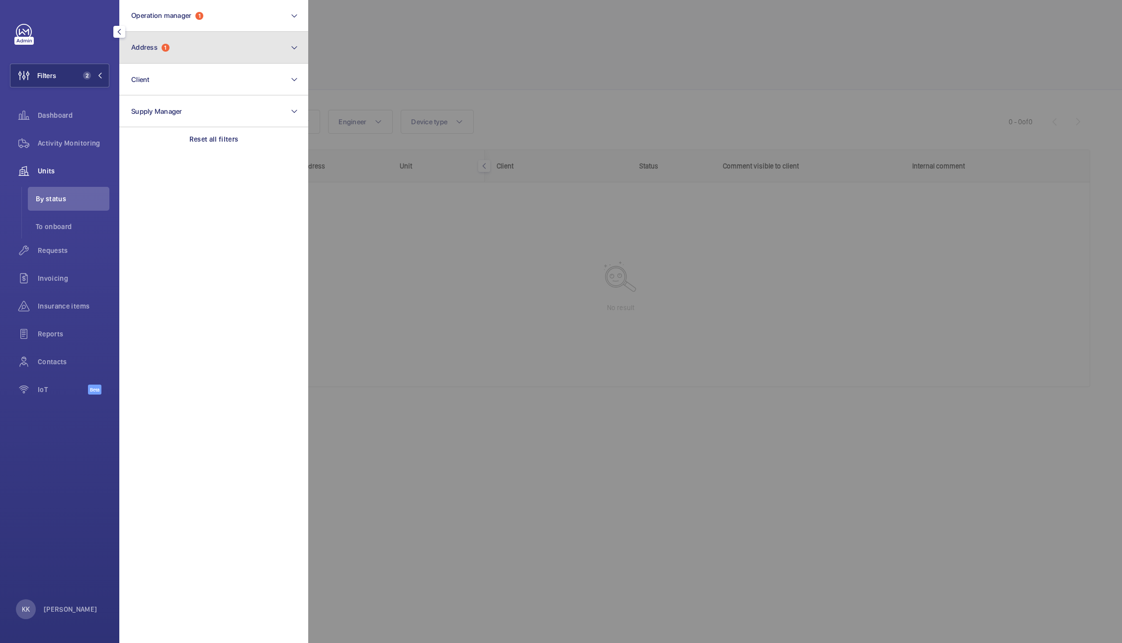
click at [204, 56] on button "Address 1" at bounding box center [213, 48] width 189 height 32
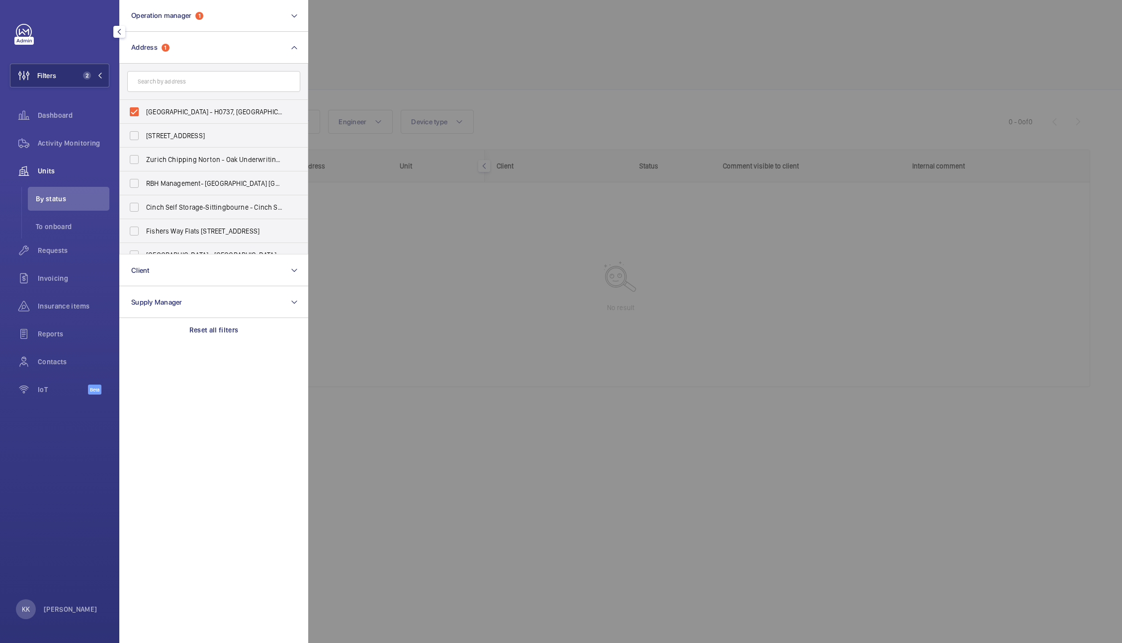
click at [376, 62] on div at bounding box center [869, 321] width 1122 height 643
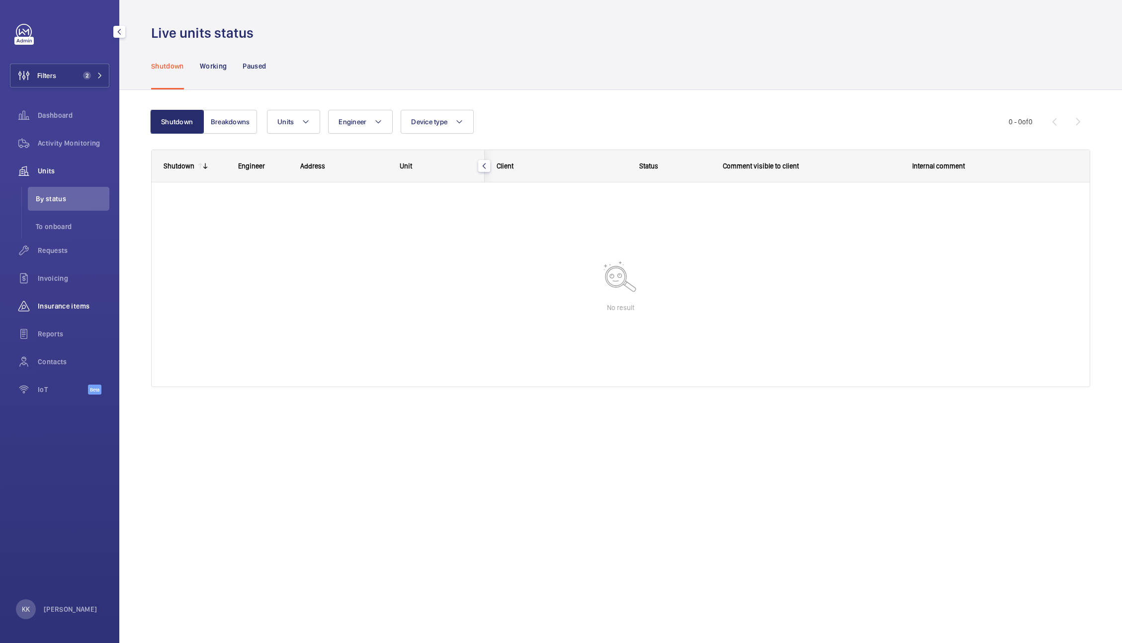
click at [51, 303] on span "Insurance items" at bounding box center [74, 306] width 72 height 10
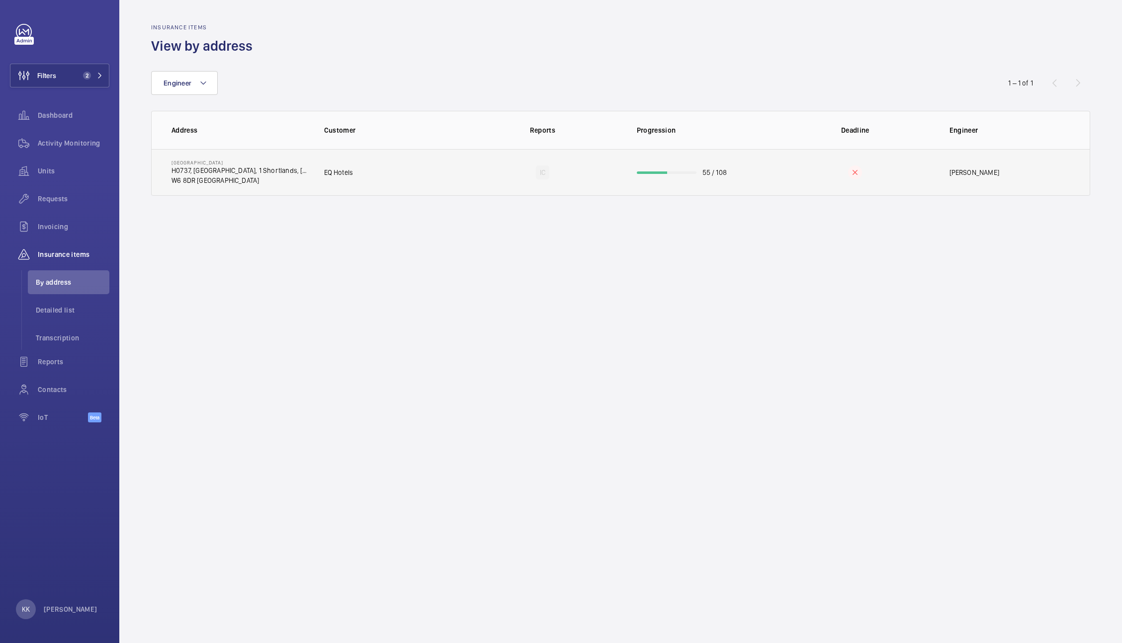
click at [667, 162] on td "55 / 108" at bounding box center [699, 172] width 157 height 47
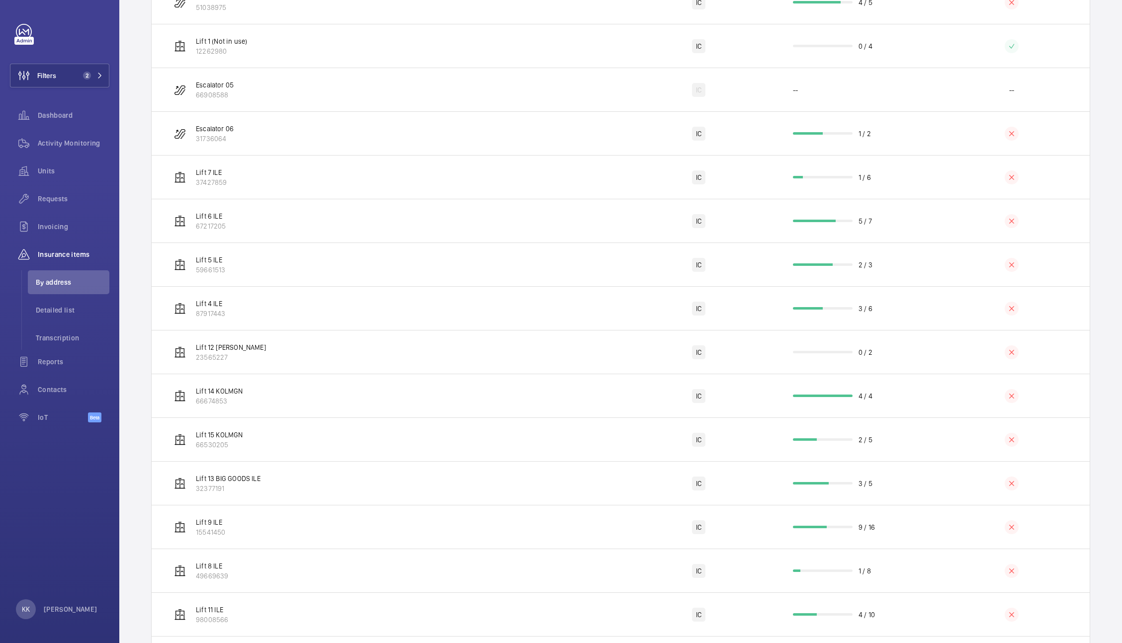
scroll to position [342, 0]
click at [832, 411] on td "4 / 4" at bounding box center [855, 394] width 157 height 44
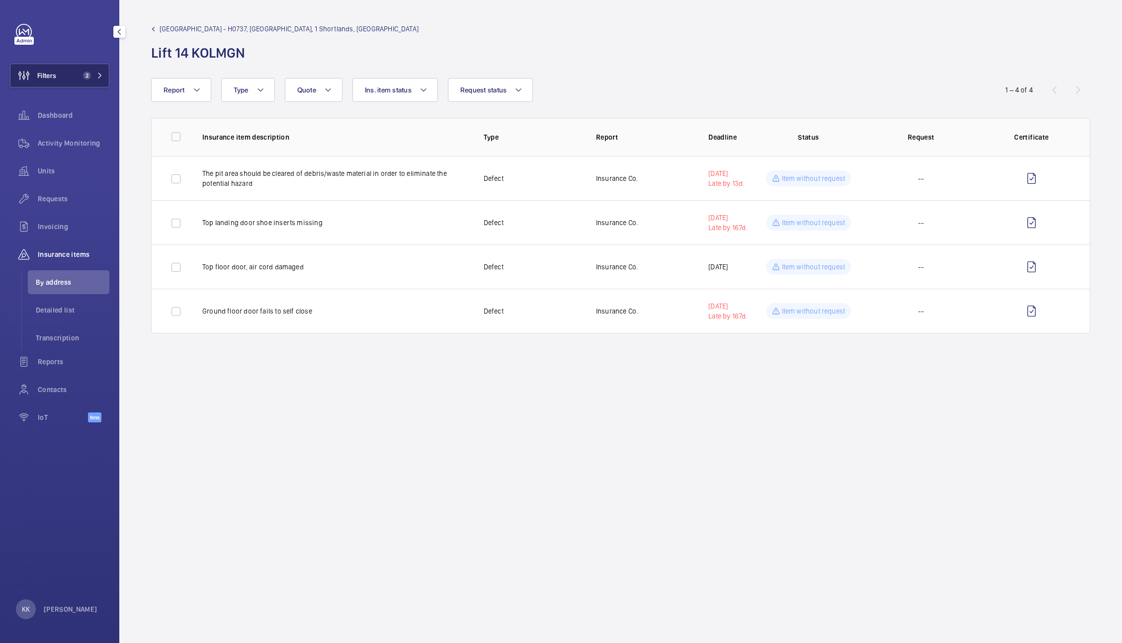
click at [79, 77] on span "2" at bounding box center [85, 76] width 12 height 8
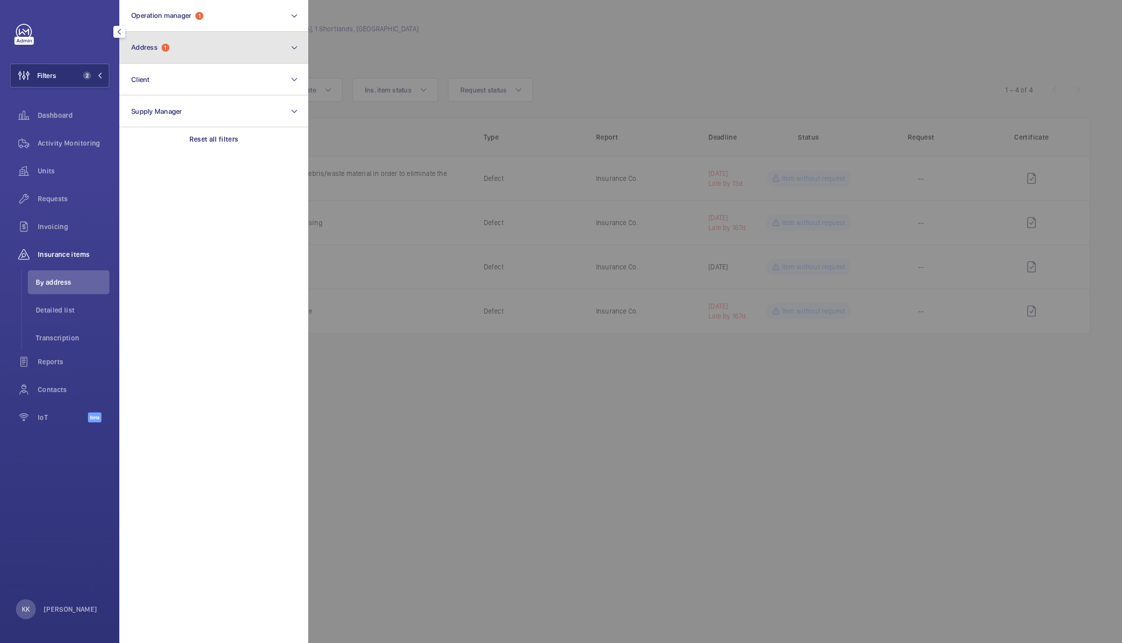
click at [196, 60] on button "Address 1" at bounding box center [213, 48] width 189 height 32
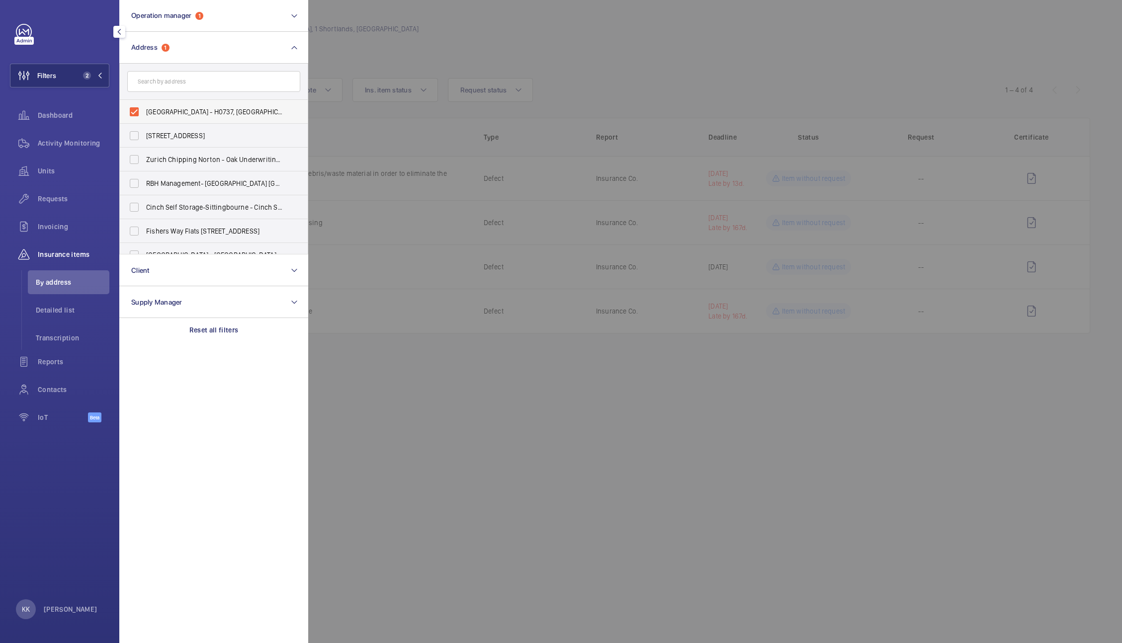
click at [192, 110] on span "NOVOTEL LONDON WEST - H0737, NOVOTEL LONDON WEST, 1 Shortlands, Hammersmith Int…" at bounding box center [214, 112] width 137 height 10
click at [144, 110] on input "NOVOTEL LONDON WEST - H0737, NOVOTEL LONDON WEST, 1 Shortlands, Hammersmith Int…" at bounding box center [134, 112] width 20 height 20
checkbox input "false"
click at [68, 170] on span "Units" at bounding box center [74, 171] width 72 height 10
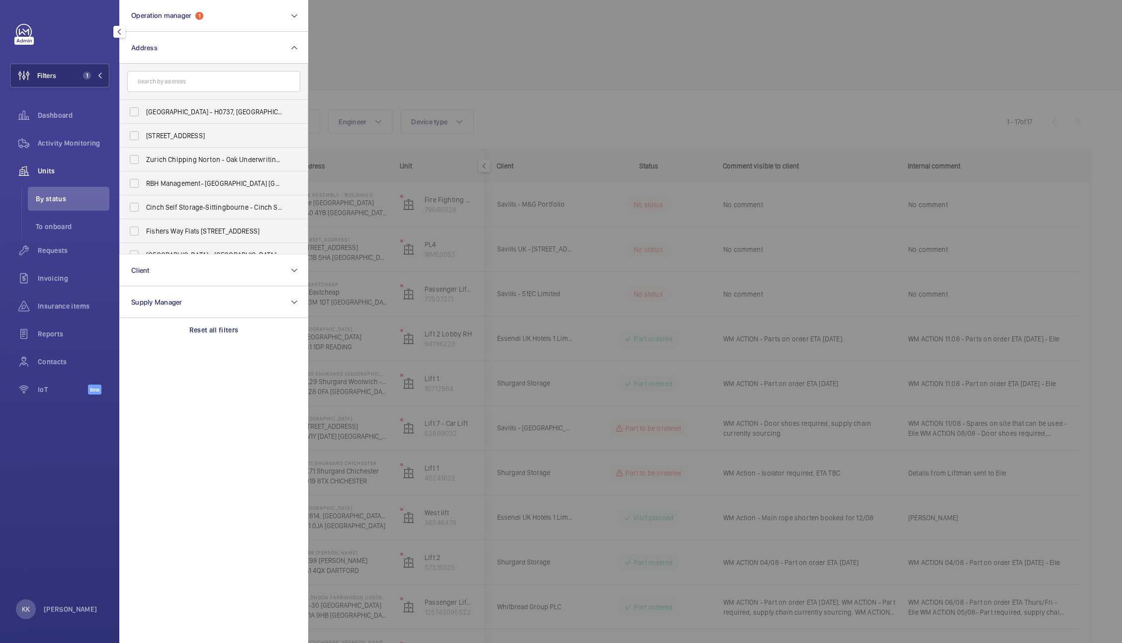
click at [573, 72] on div at bounding box center [869, 321] width 1122 height 643
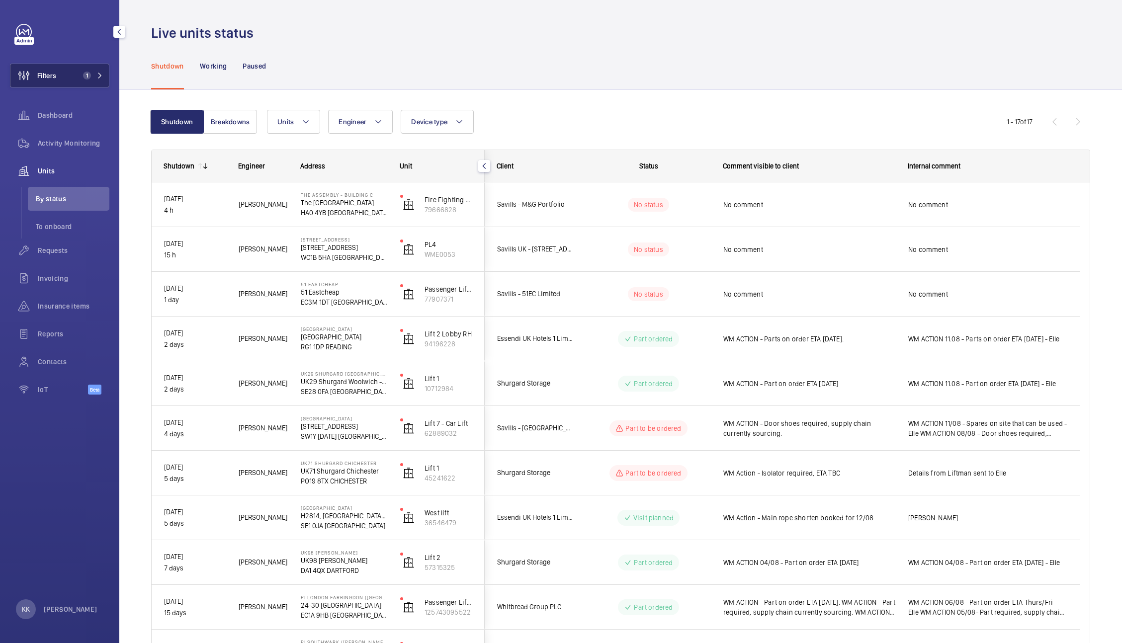
click at [85, 83] on button "Filters 1" at bounding box center [59, 76] width 99 height 24
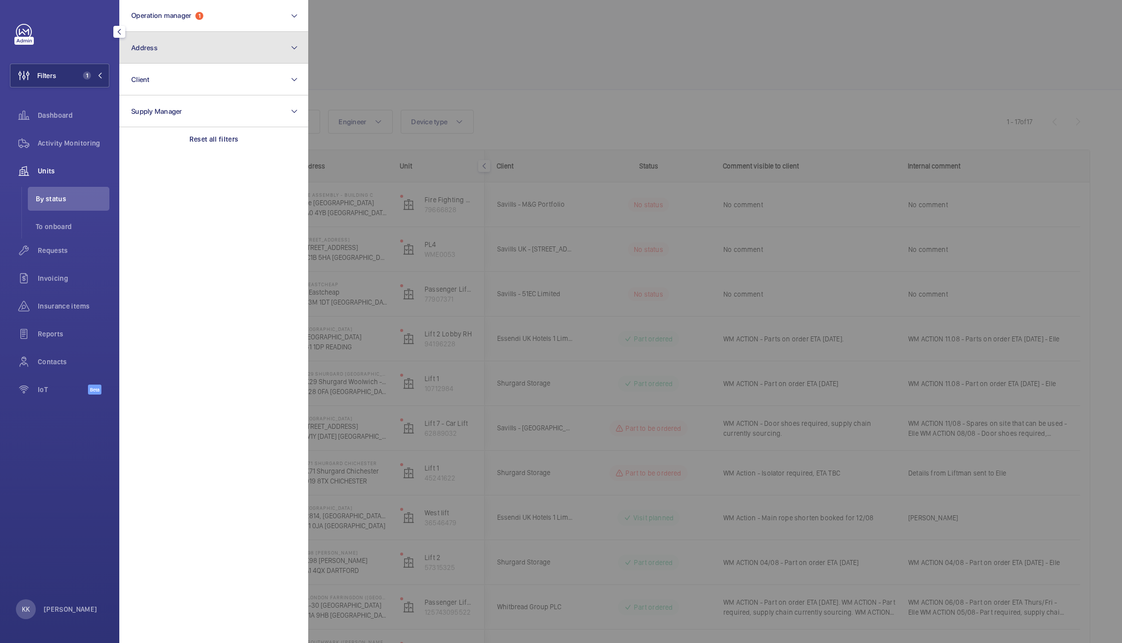
click at [153, 52] on button "Address" at bounding box center [213, 48] width 189 height 32
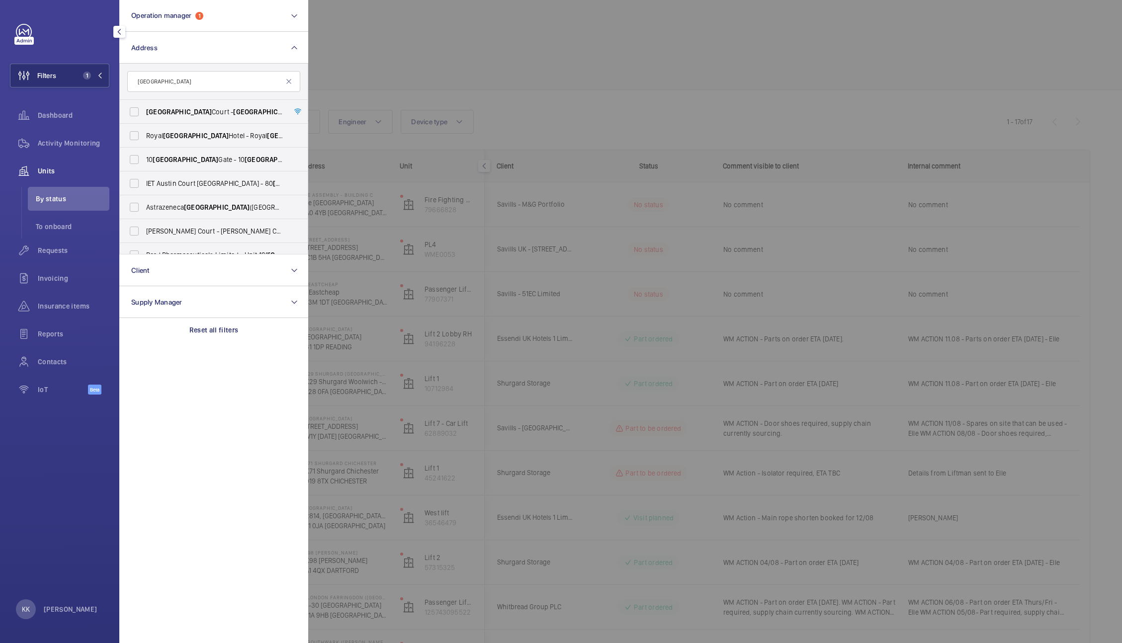
type input "cambridge"
drag, startPoint x: 308, startPoint y: 152, endPoint x: 300, endPoint y: 194, distance: 42.5
click at [300, 194] on div "cambridge Cambridge Court - Cambridge Court, LONDON SS1 1EJ Royal Cambridge Hot…" at bounding box center [213, 159] width 189 height 191
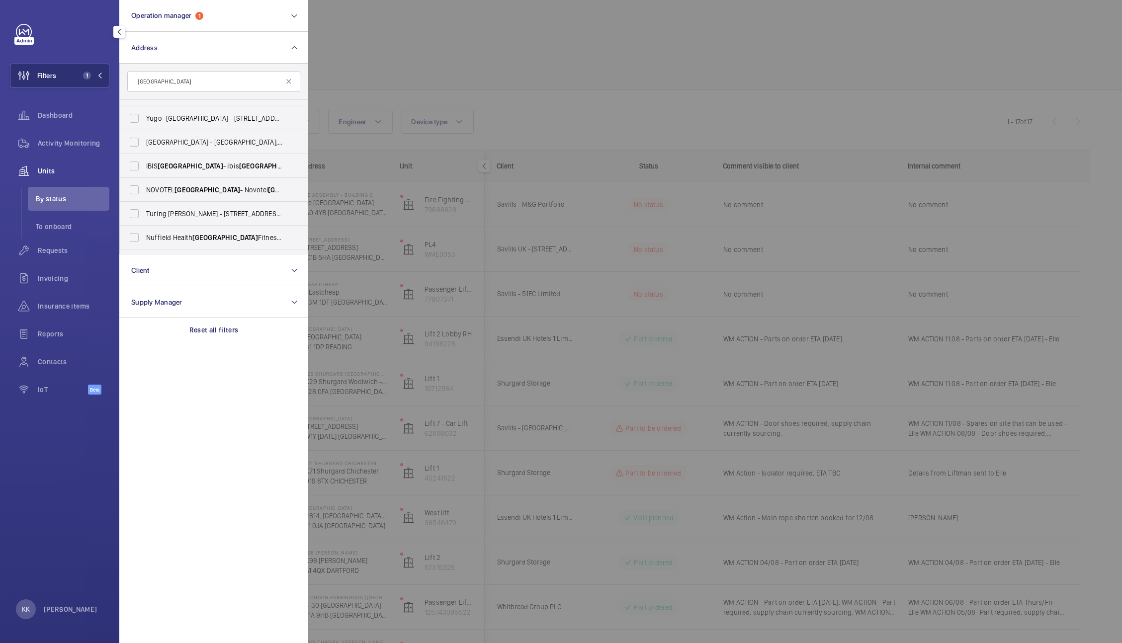
scroll to position [349, 0]
click at [195, 171] on span "CAMBRIDGE" at bounding box center [208, 169] width 66 height 8
click at [144, 171] on input "NOVOTEL CAMBRIDGE - Novotel Cambridge North, CAMBRIDGE CB4 0AE" at bounding box center [134, 169] width 20 height 20
checkbox input "true"
click at [191, 147] on span "CAMBRIDGE" at bounding box center [191, 145] width 66 height 8
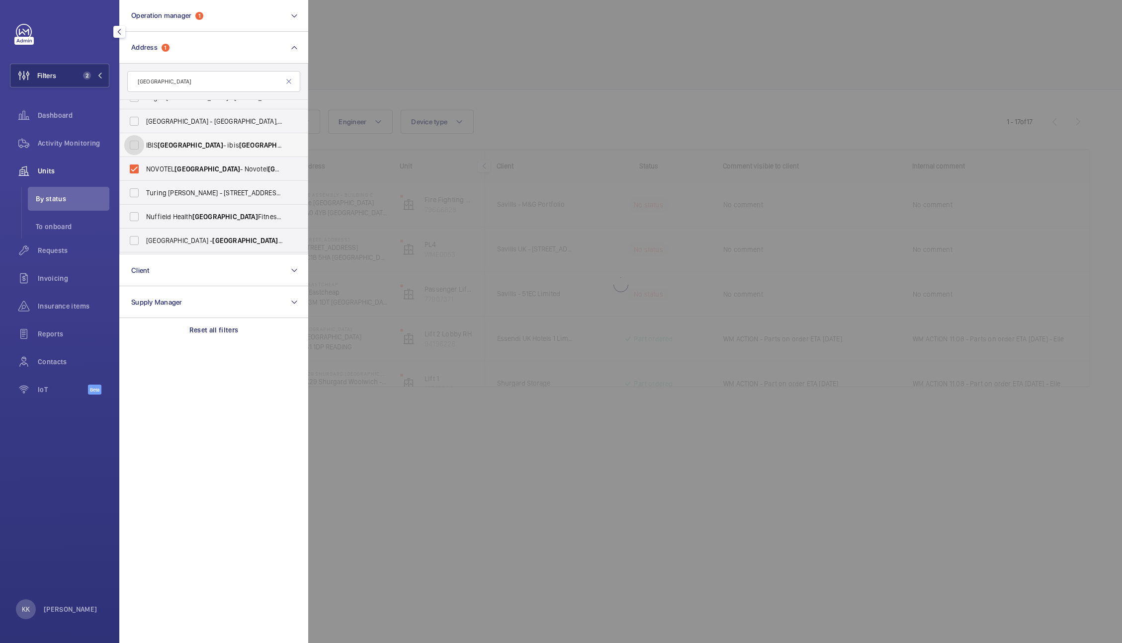
click at [144, 147] on input "IBIS CAMBRIDGE - ibis Cambridge Central Station, CAMBRIDGE CB1 2GA" at bounding box center [134, 145] width 20 height 20
checkbox input "true"
click at [227, 168] on span "NOVOTEL CAMBRIDGE - Novotel Cambridge North, CAMBRIDGE CB4 0AE" at bounding box center [214, 169] width 137 height 10
click at [144, 168] on input "NOVOTEL CAMBRIDGE - Novotel Cambridge North, CAMBRIDGE CB4 0AE" at bounding box center [134, 169] width 20 height 20
checkbox input "false"
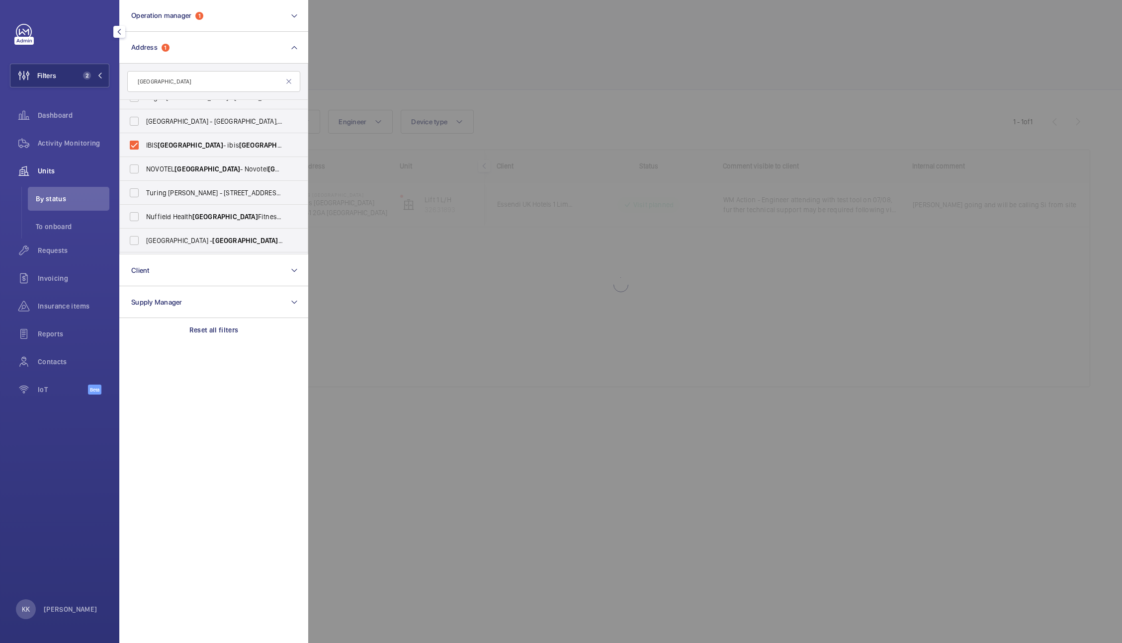
click at [441, 94] on div at bounding box center [869, 321] width 1122 height 643
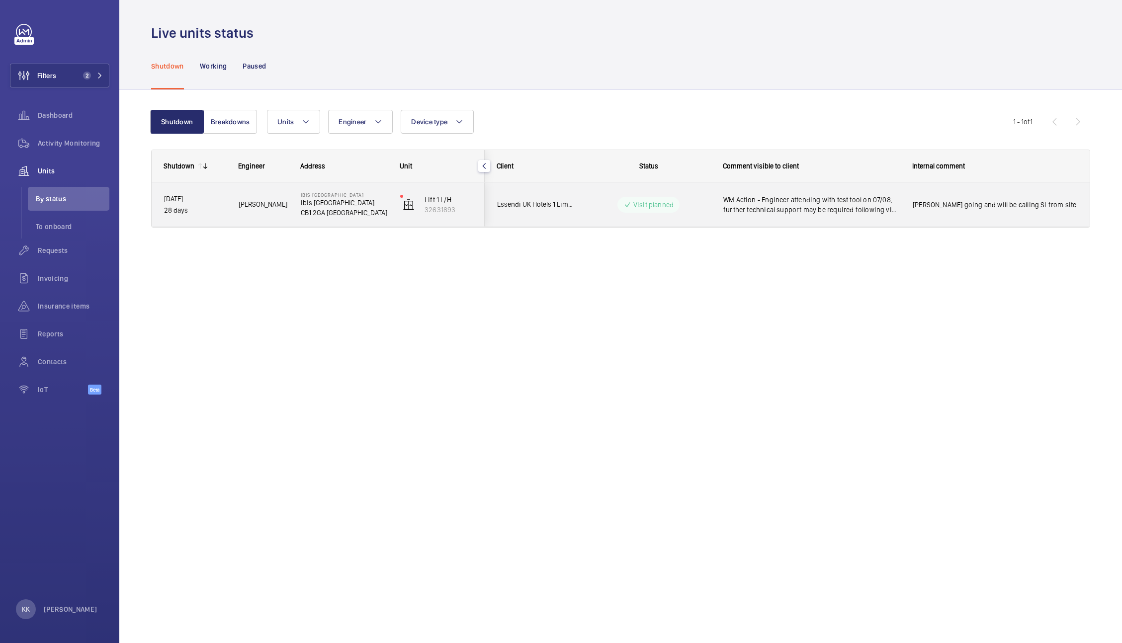
click at [846, 222] on div "WM Action - Engineer attending with test tool on 07/08, further technical suppo…" at bounding box center [806, 204] width 188 height 43
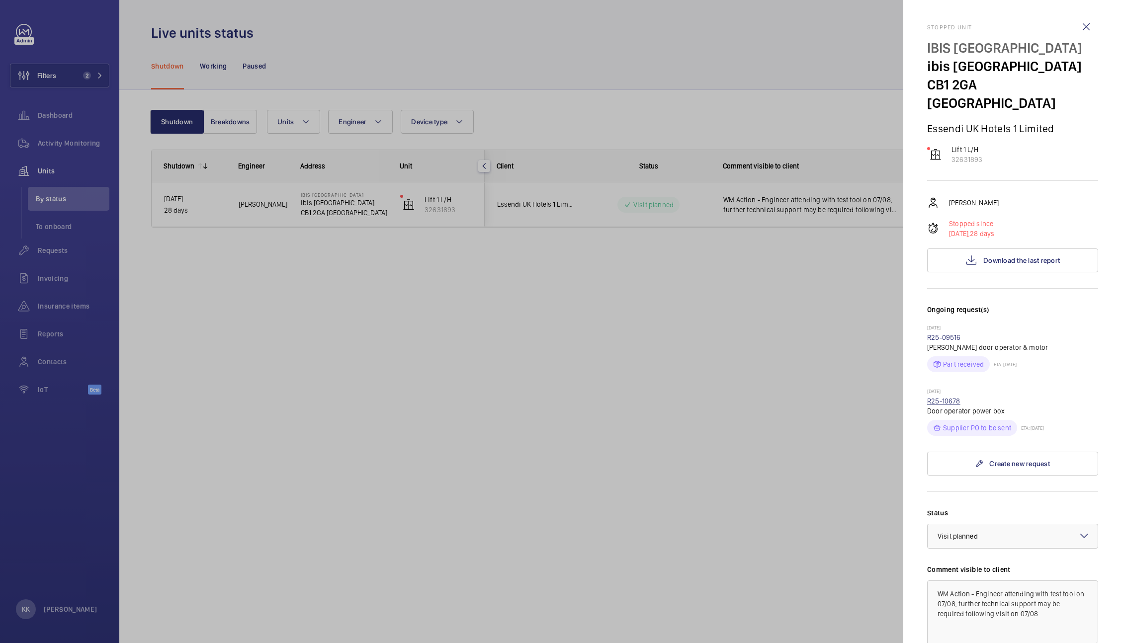
click at [941, 399] on link "R25-10678" at bounding box center [943, 401] width 33 height 8
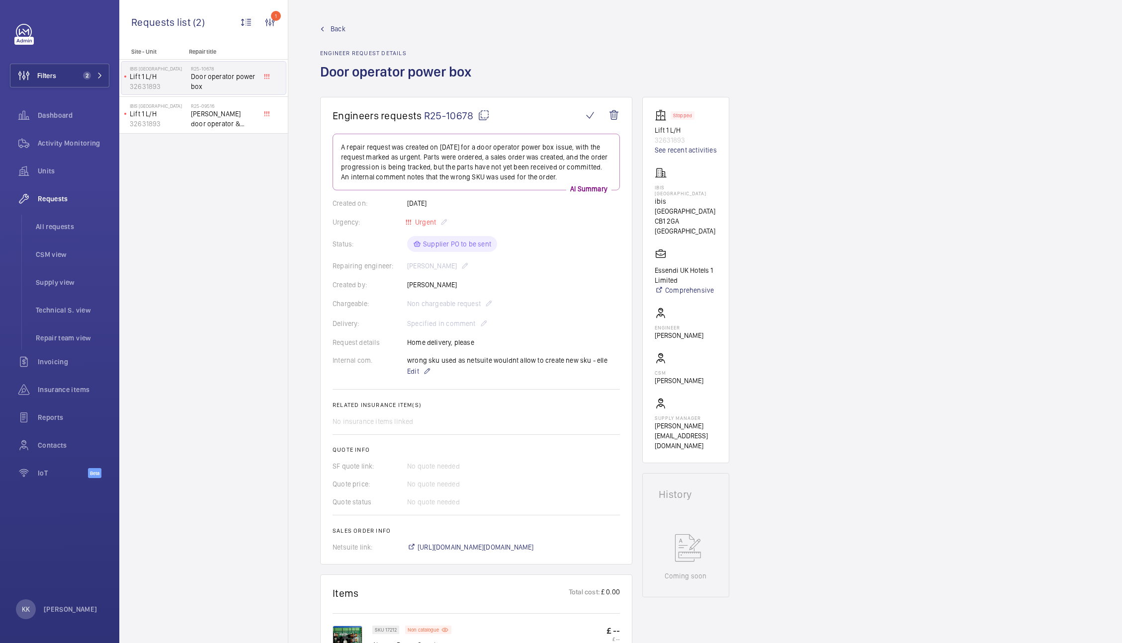
click at [786, 56] on div "Back Engineer request details Door operator power box" at bounding box center [705, 60] width 770 height 73
click at [876, 105] on div "Engineers requests R25-10678 A repair request was created on 2025-08-07 for a d…" at bounding box center [705, 580] width 834 height 967
click at [80, 68] on button "Filters 2" at bounding box center [59, 76] width 99 height 24
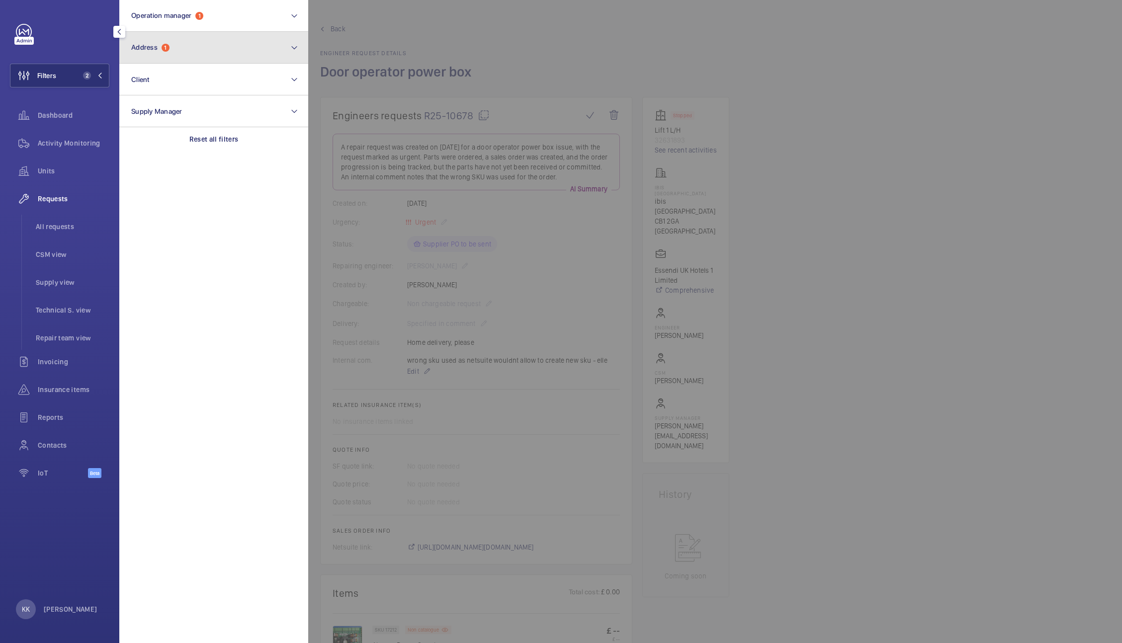
click at [189, 54] on button "Address 1" at bounding box center [213, 48] width 189 height 32
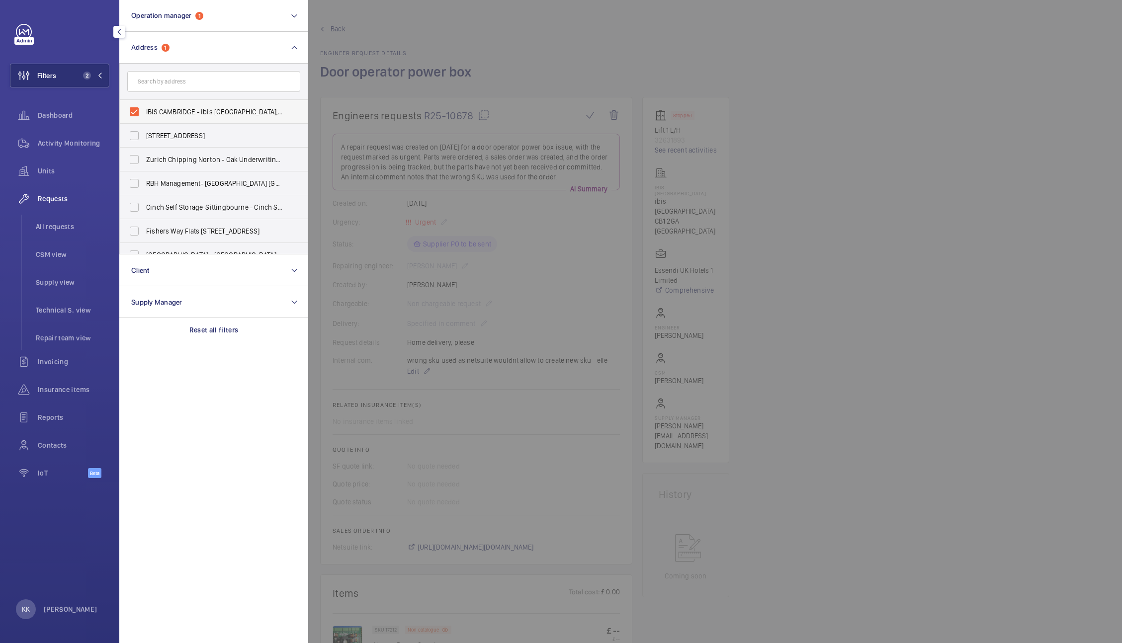
click at [181, 114] on span "IBIS CAMBRIDGE - ibis Cambridge Central Station, CAMBRIDGE CB1 2GA" at bounding box center [214, 112] width 137 height 10
click at [144, 114] on input "IBIS CAMBRIDGE - ibis Cambridge Central Station, CAMBRIDGE CB1 2GA" at bounding box center [134, 112] width 20 height 20
checkbox input "false"
click at [70, 143] on span "Activity Monitoring" at bounding box center [74, 143] width 72 height 10
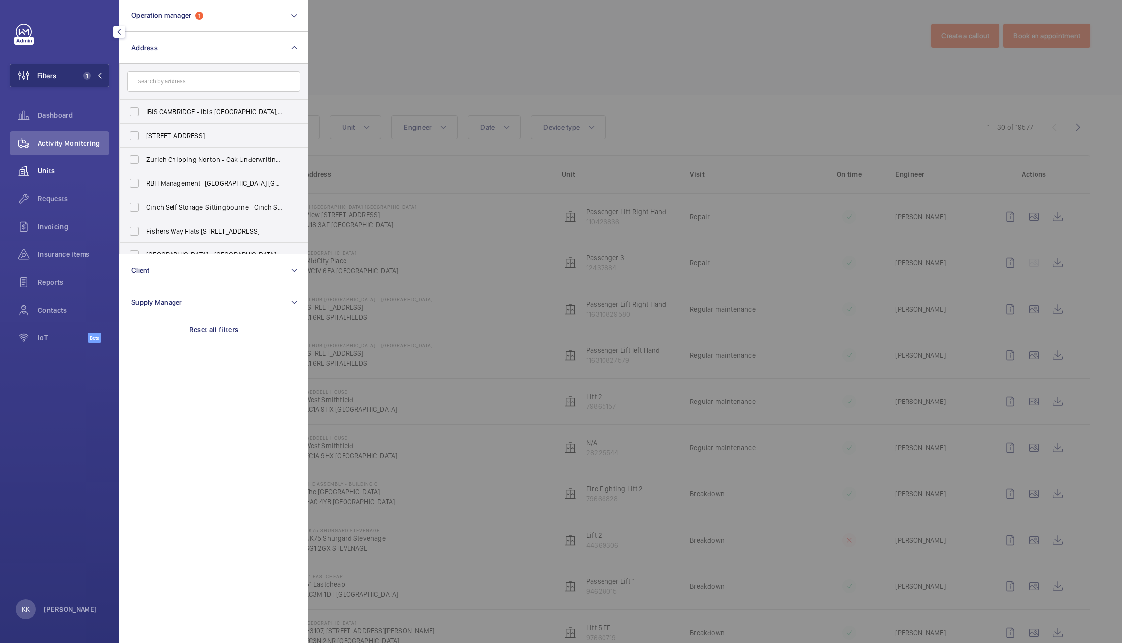
click at [73, 170] on span "Units" at bounding box center [74, 171] width 72 height 10
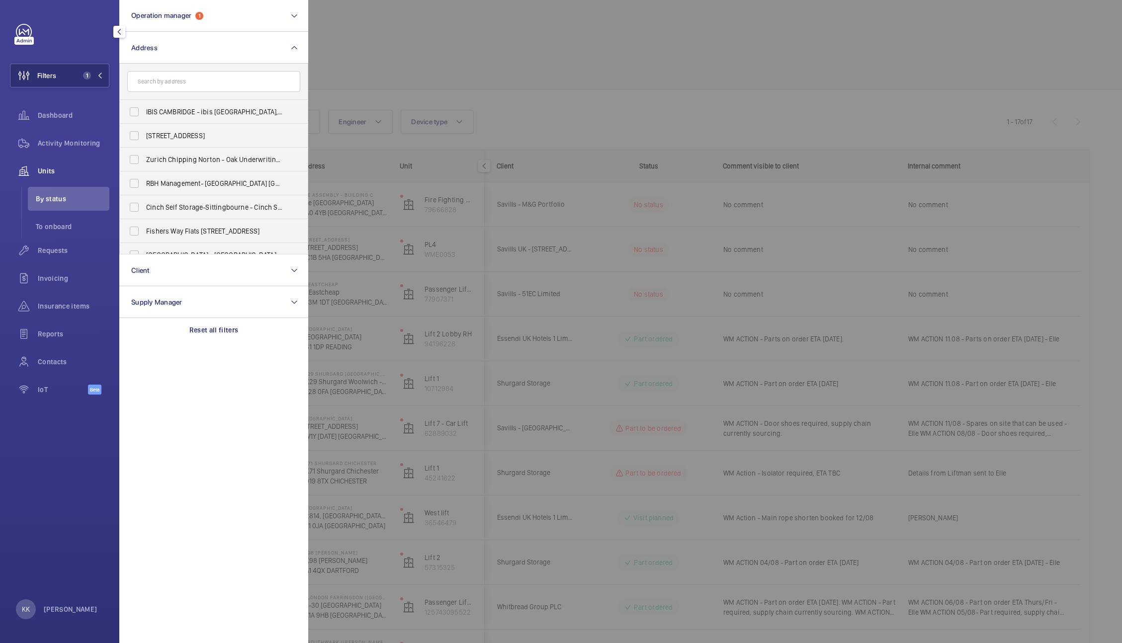
click at [553, 12] on div at bounding box center [869, 321] width 1122 height 643
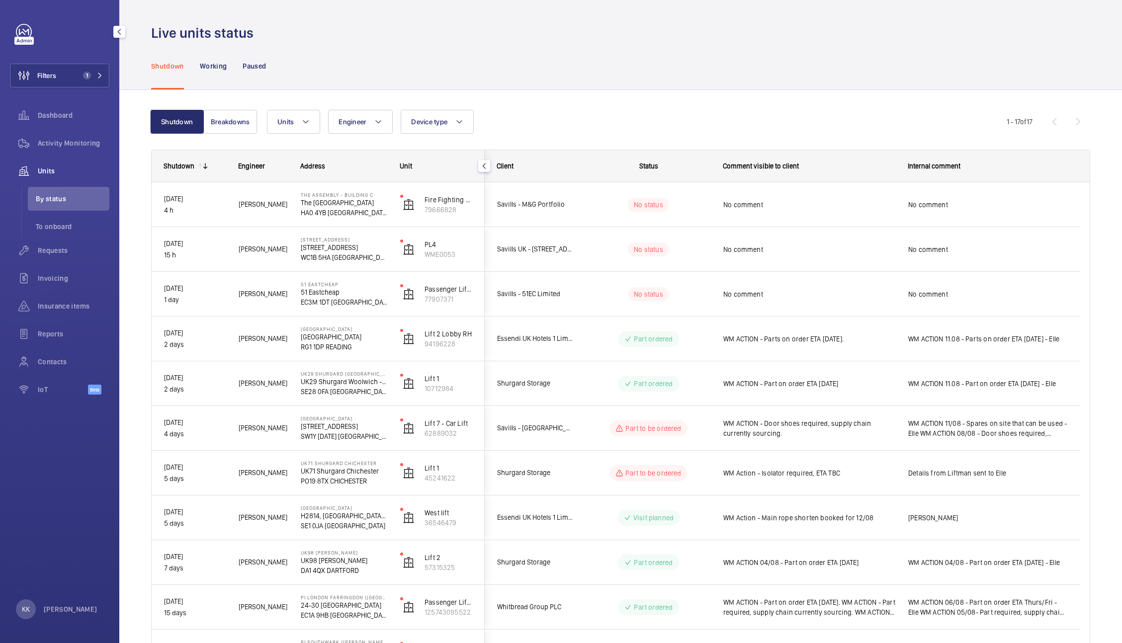
click at [856, 133] on div "Units Engineer Device type More filters Reset all filters" at bounding box center [637, 122] width 740 height 24
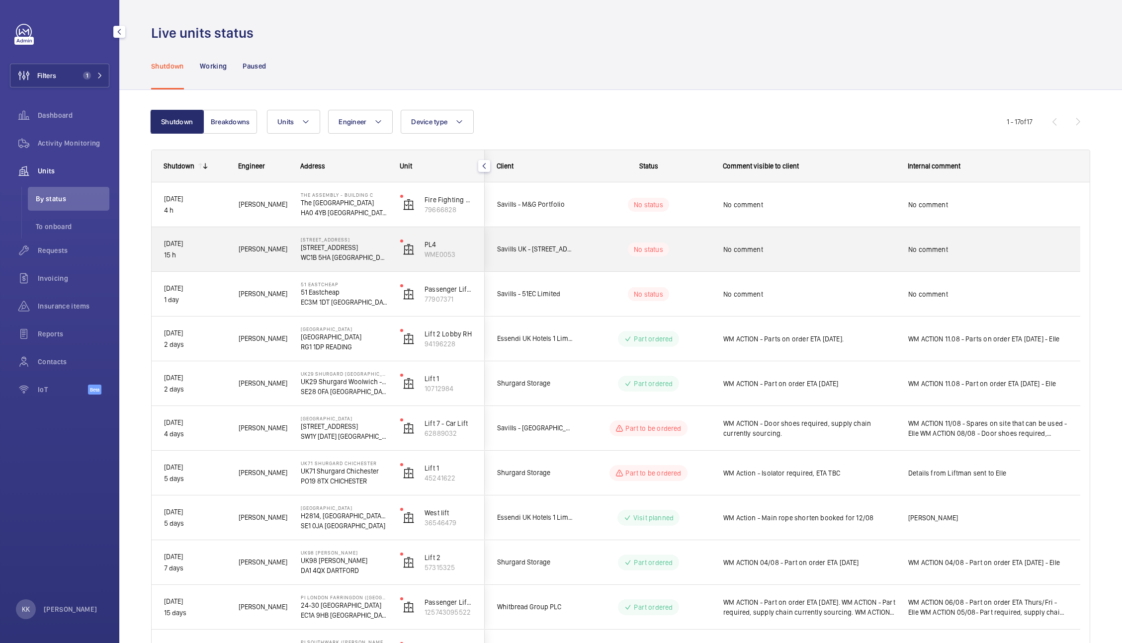
click at [791, 252] on span "No comment" at bounding box center [809, 250] width 172 height 10
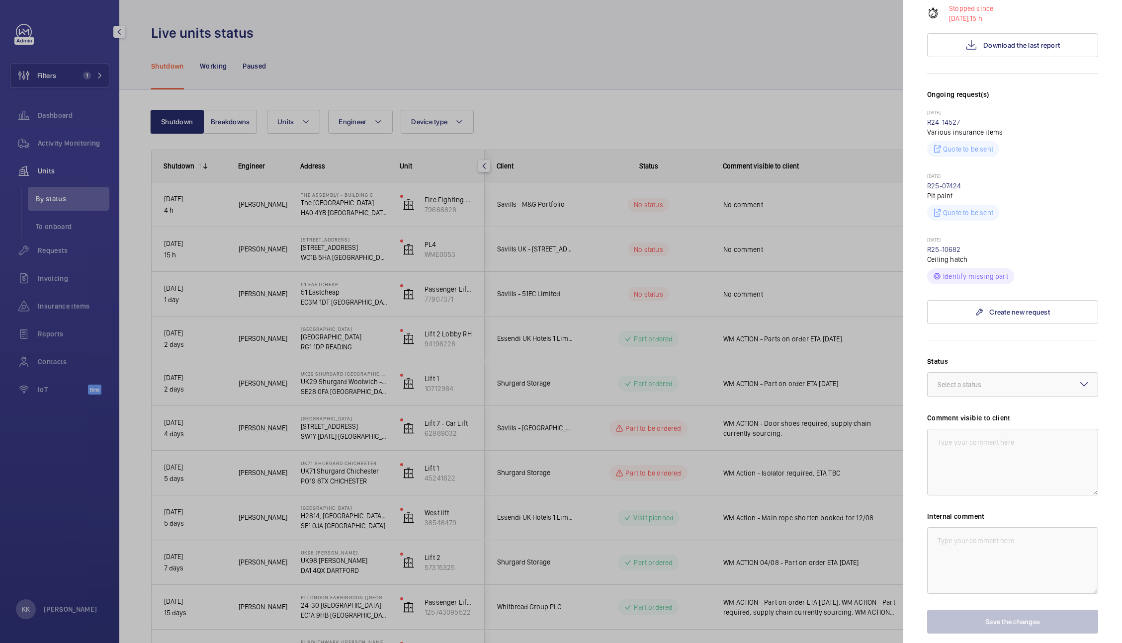
scroll to position [244, 0]
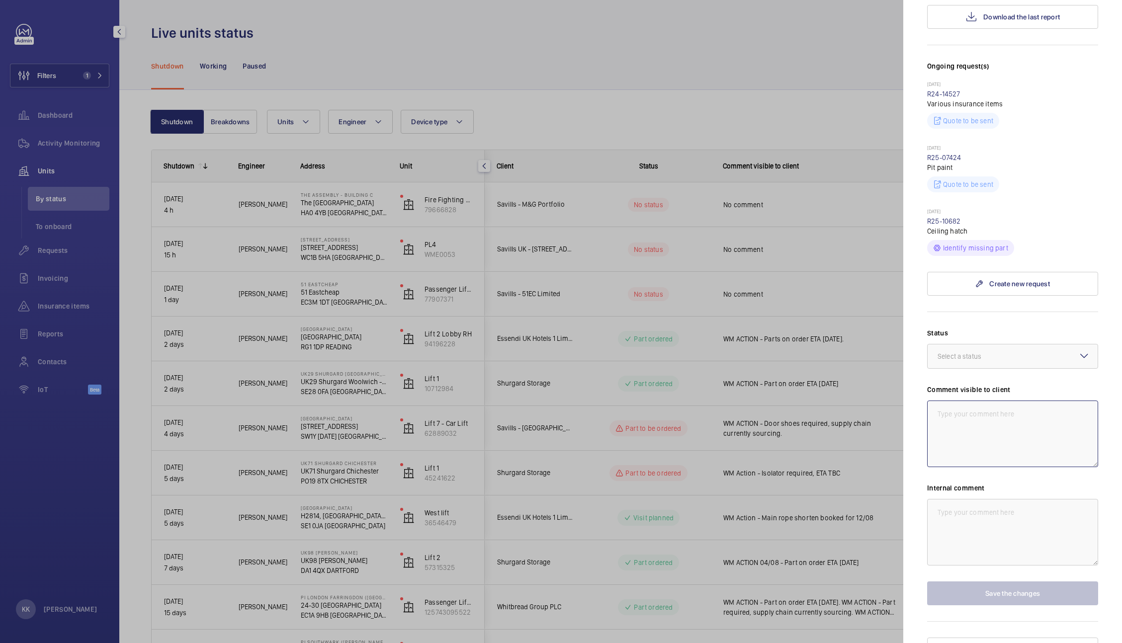
click at [1037, 420] on textarea at bounding box center [1012, 434] width 171 height 67
type textarea "WM Action - Drive to be replaced, ETA TBC"
click at [999, 531] on textarea at bounding box center [1012, 532] width 171 height 67
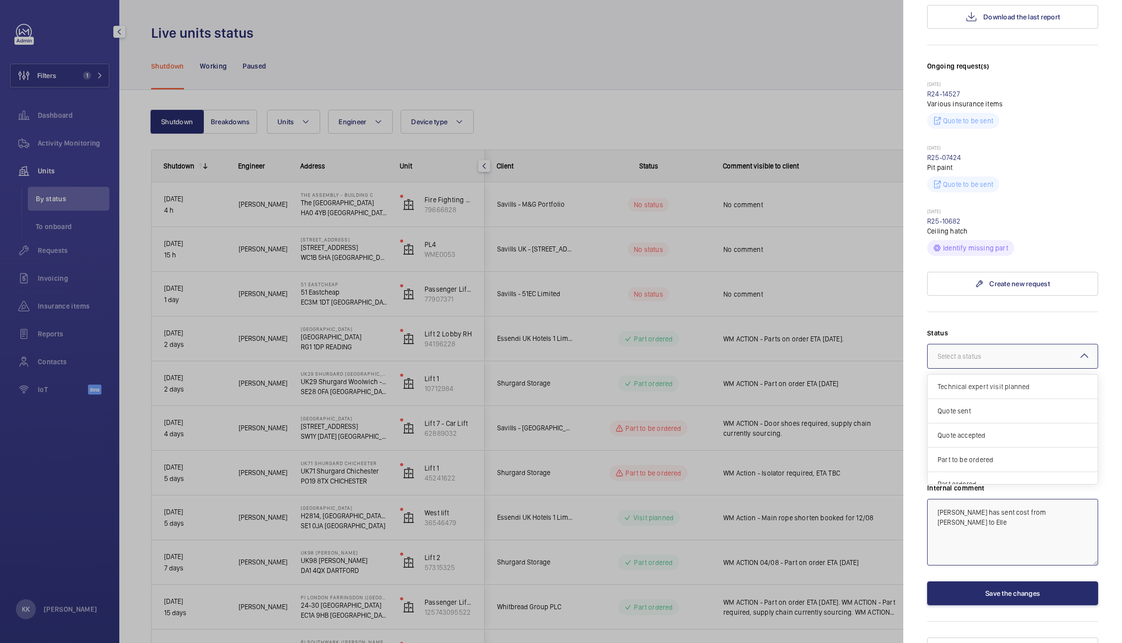
click at [975, 352] on div "Select a status" at bounding box center [972, 357] width 69 height 10
click at [984, 455] on span "Part to be ordered" at bounding box center [1013, 460] width 150 height 10
type textarea "Dan C has sent cost from Kris to Elle"
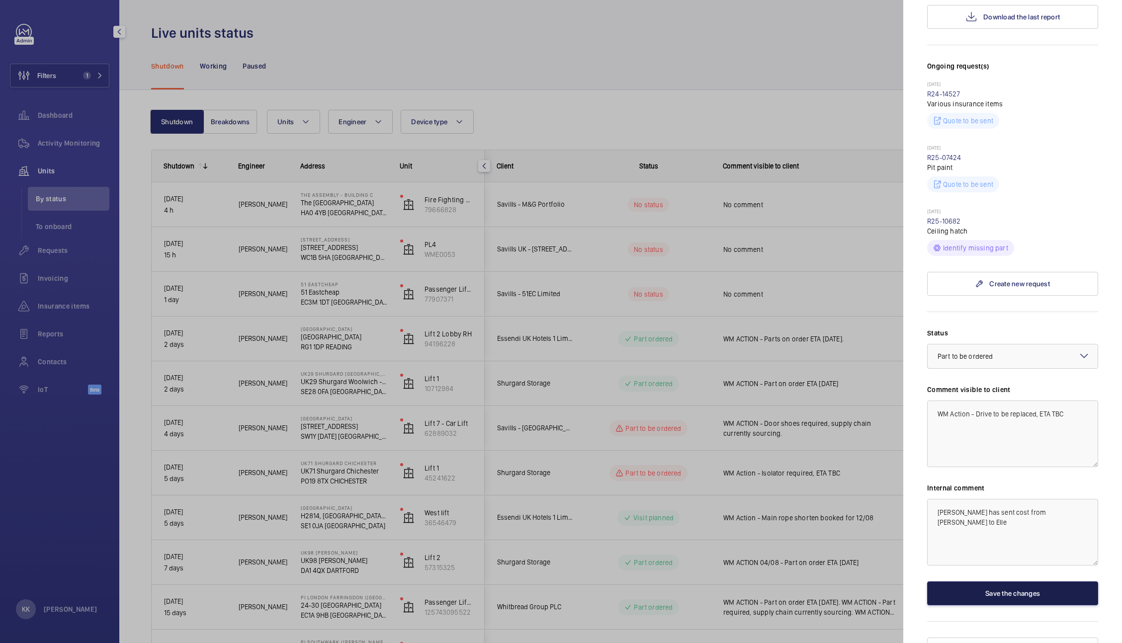
click at [1022, 582] on button "Save the changes" at bounding box center [1012, 594] width 171 height 24
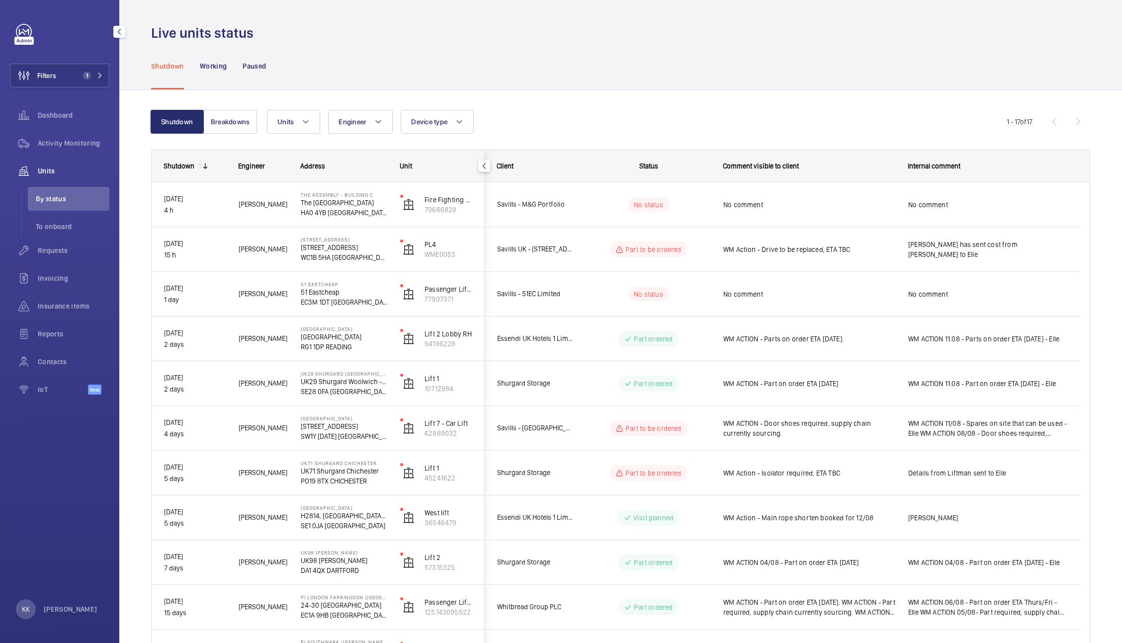
click at [879, 57] on div "Shutdown Working Paused" at bounding box center [620, 65] width 939 height 47
click at [957, 72] on div "Shutdown Working Paused" at bounding box center [620, 65] width 939 height 47
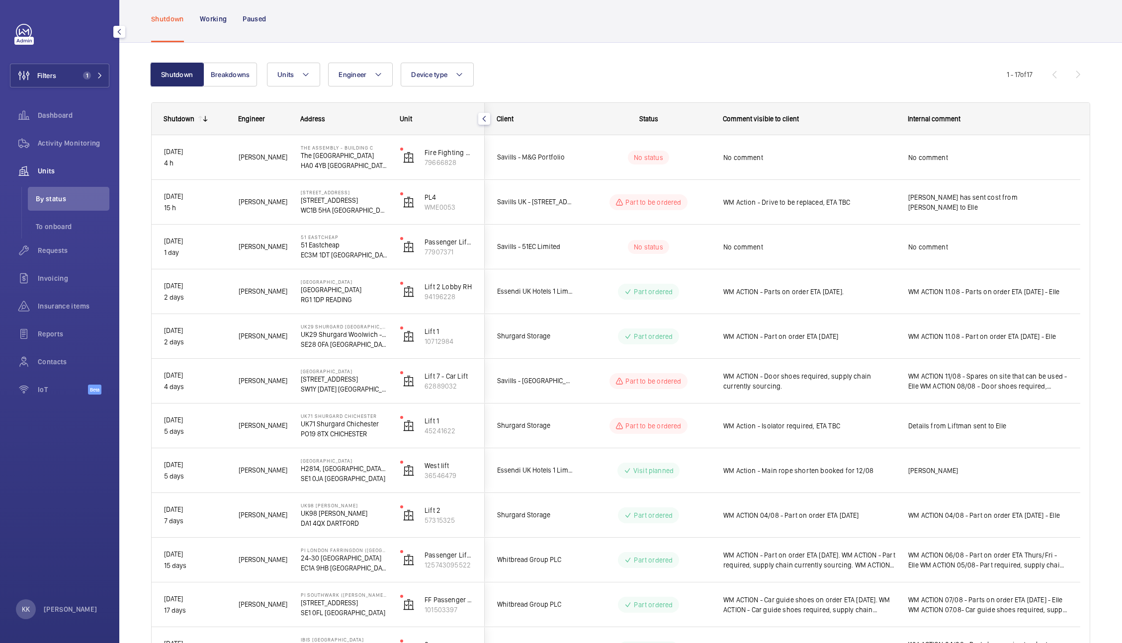
scroll to position [48, 0]
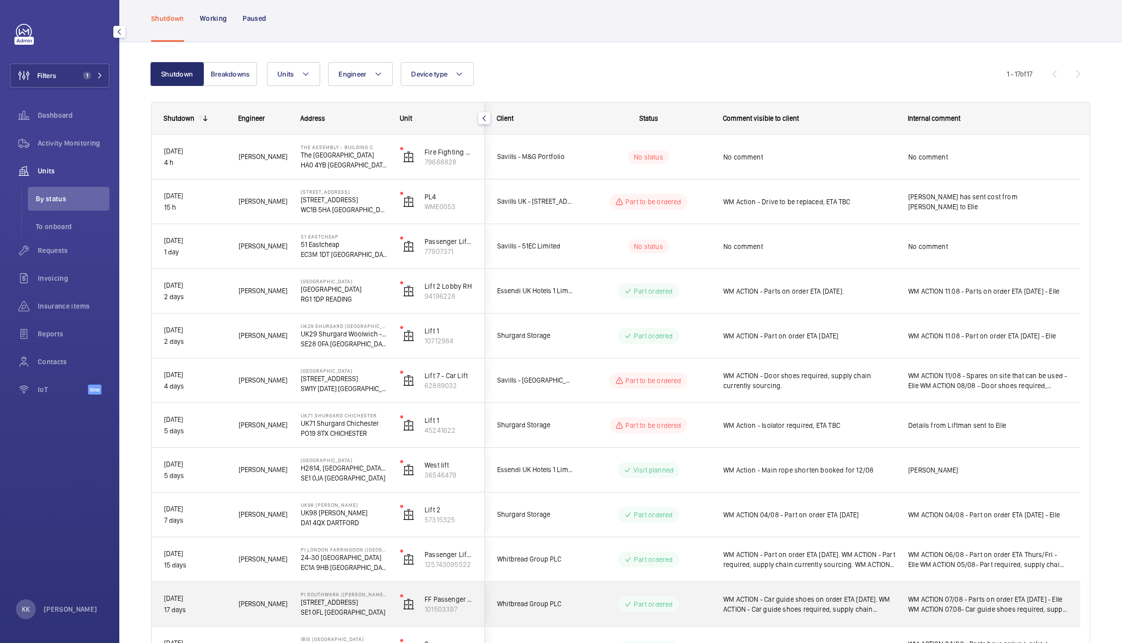
click at [837, 613] on span "WM ACTION - Car guide shoes on order ETA [DATE]. WM ACTION - Car guide shoes re…" at bounding box center [809, 605] width 172 height 20
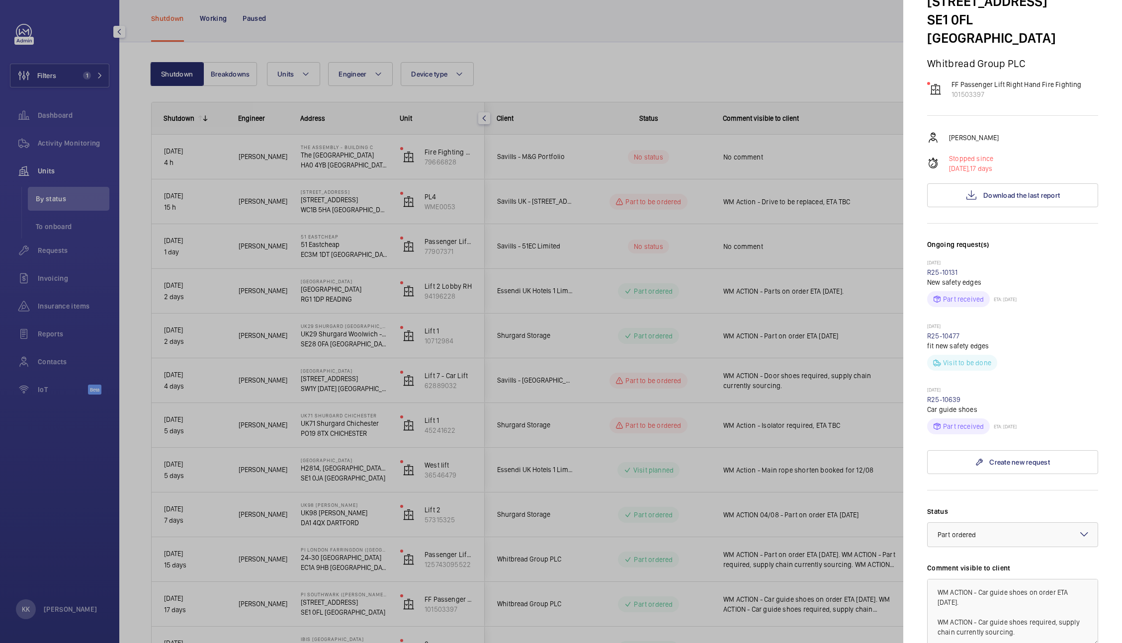
scroll to position [39, 0]
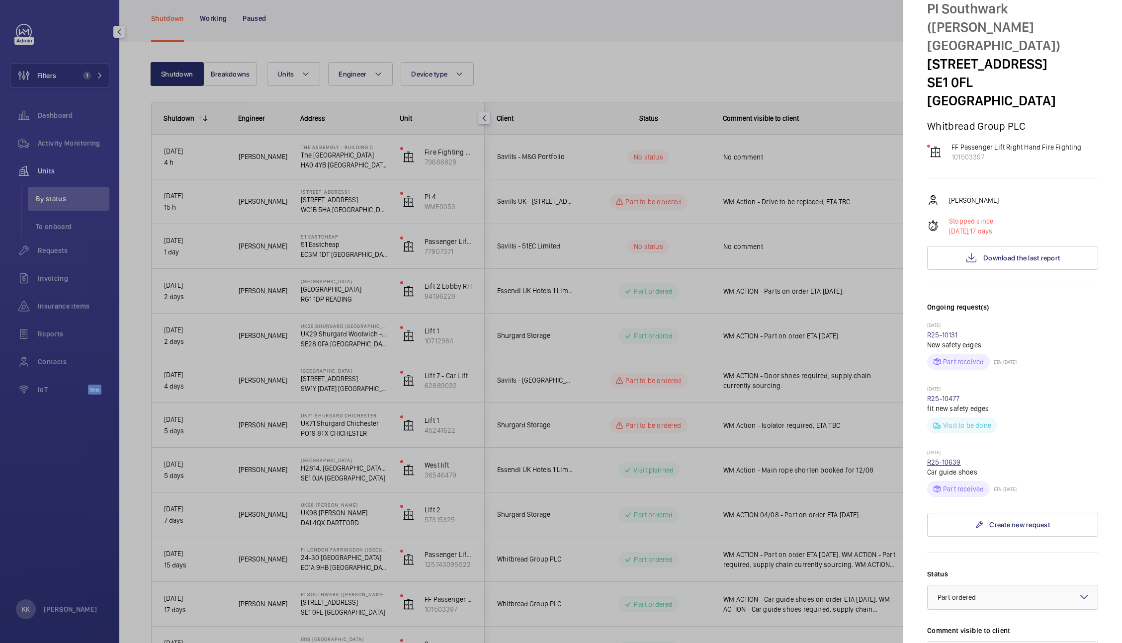
click at [954, 458] on link "R25-10639" at bounding box center [944, 462] width 34 height 8
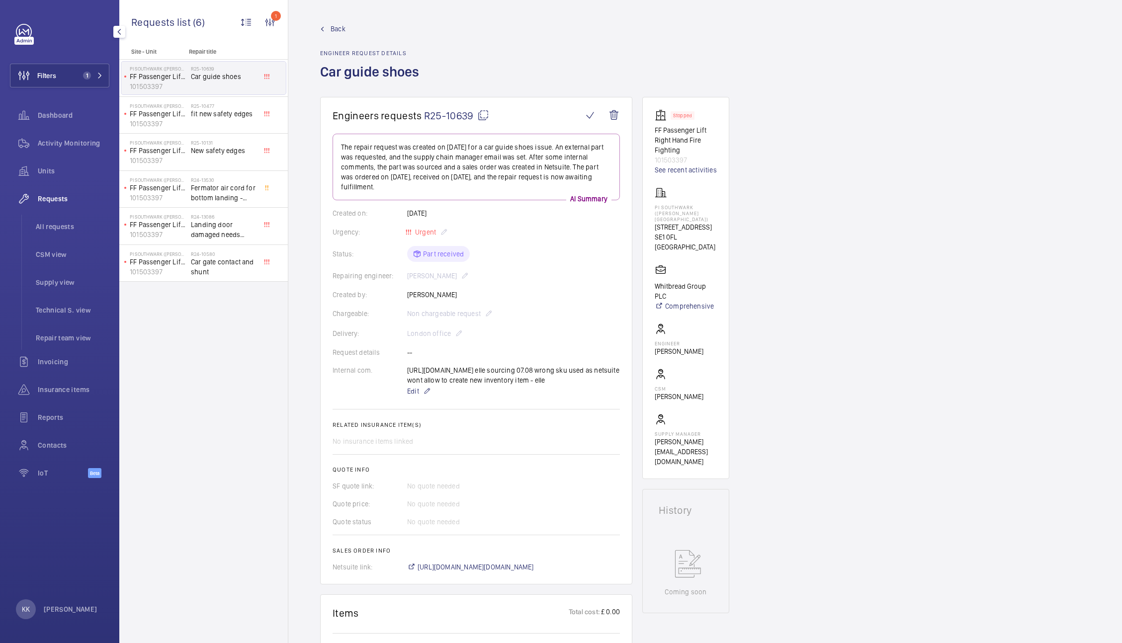
click at [866, 261] on div "Engineers requests R25-10639 The repair request was created on 2025-08-07 for a…" at bounding box center [705, 590] width 834 height 987
click at [892, 182] on div "Engineers requests R25-10639 The repair request was created on 2025-08-07 for a…" at bounding box center [705, 590] width 834 height 987
click at [344, 28] on span "Back" at bounding box center [338, 29] width 15 height 10
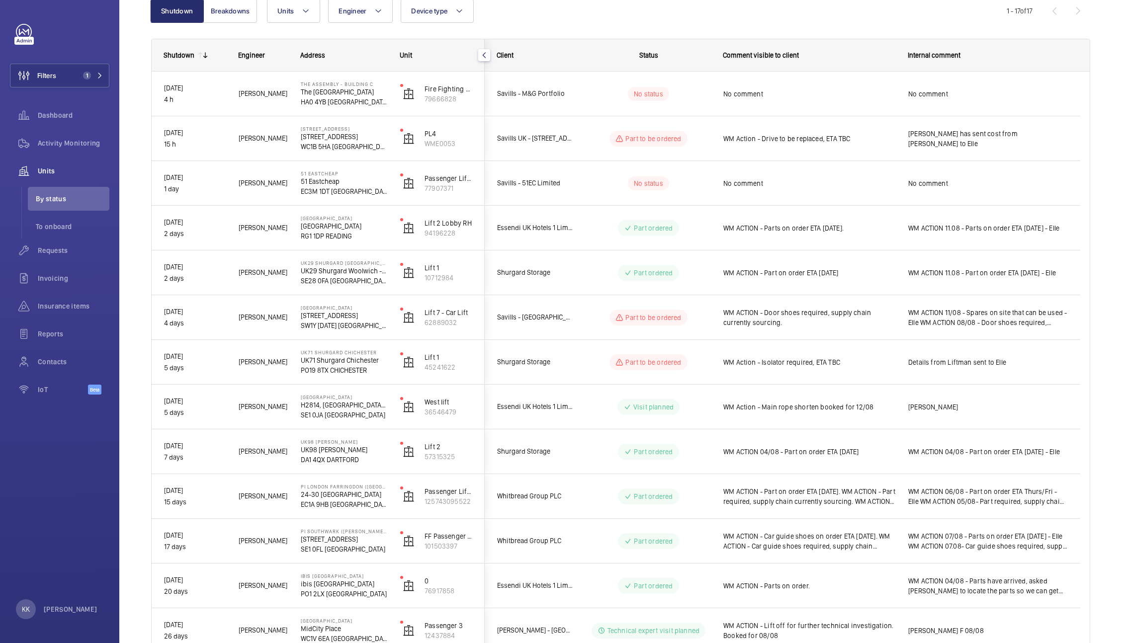
scroll to position [113, 0]
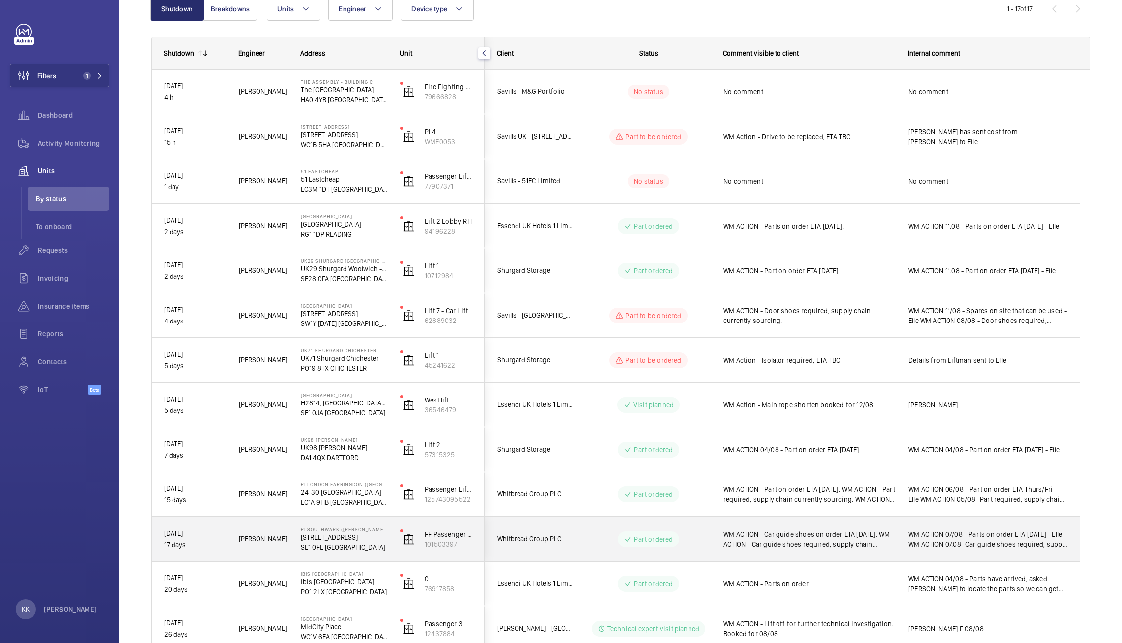
click at [855, 540] on span "WM ACTION - Car guide shoes on order ETA [DATE]. WM ACTION - Car guide shoes re…" at bounding box center [809, 540] width 172 height 20
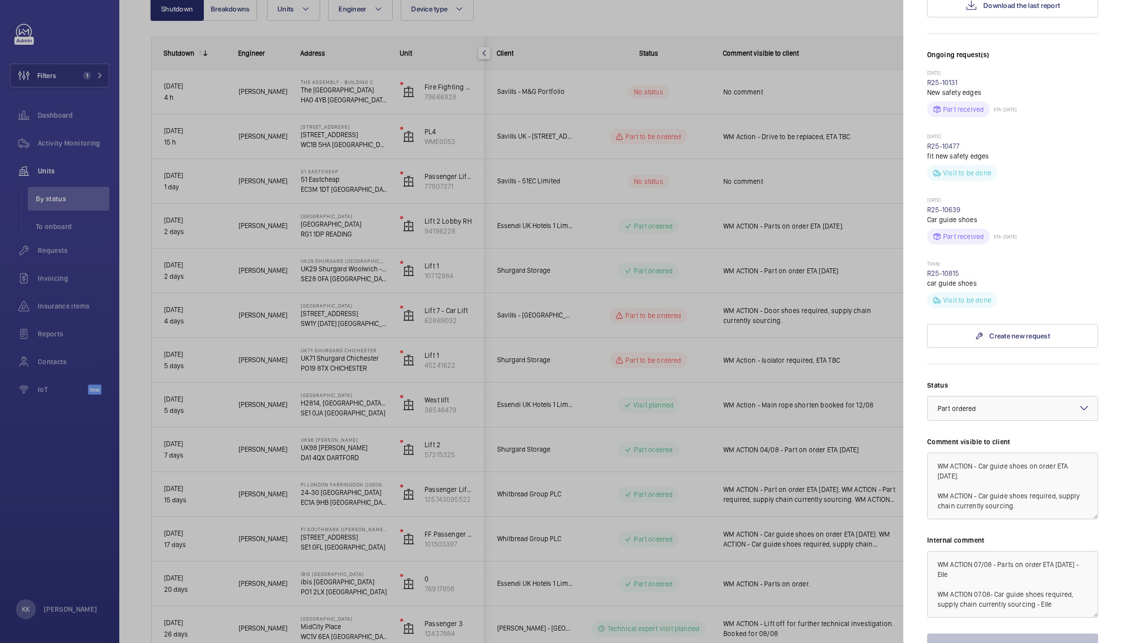
scroll to position [293, 0]
click at [1062, 451] on textarea "WM ACTION - Car guide shoes on order ETA [DATE]. WM ACTION - Car guide shoes re…" at bounding box center [1012, 484] width 171 height 67
drag, startPoint x: 1029, startPoint y: 423, endPoint x: 1083, endPoint y: 551, distance: 139.3
click at [1083, 551] on div "Status Select a status × Part ordered × Comment visible to client WM ACTION - C…" at bounding box center [1012, 517] width 171 height 277
type textarea "WM ACTION - Car guide shoes to be fitted 13/08"
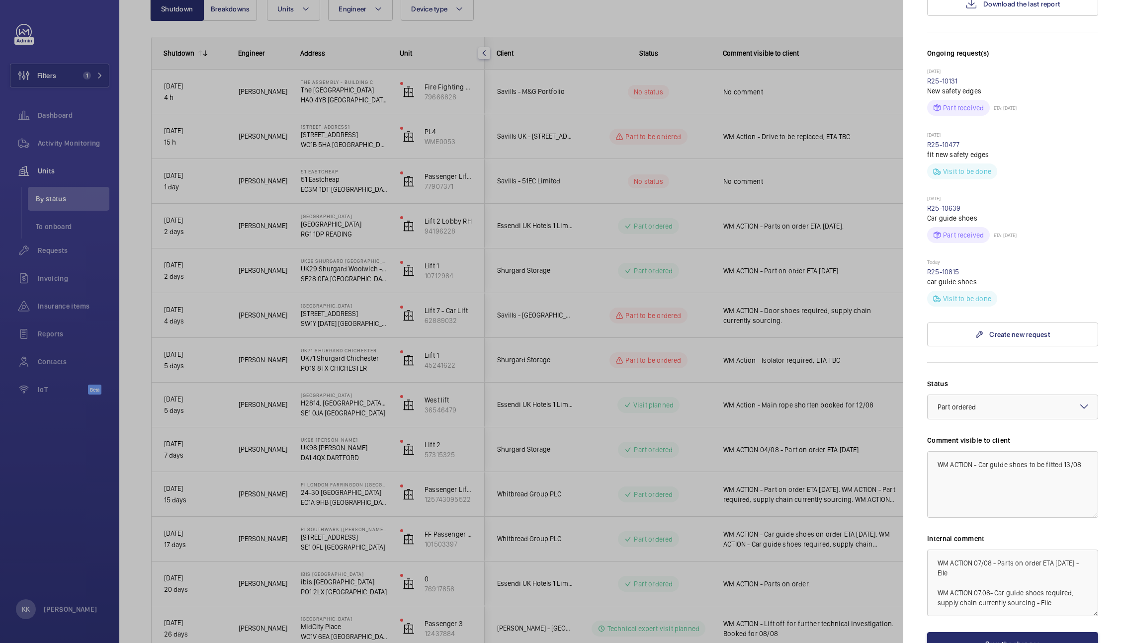
click at [1023, 392] on div "Status Select a status × Part ordered × Comment visible to client WM ACTION - C…" at bounding box center [1012, 517] width 171 height 277
click at [976, 395] on div at bounding box center [1013, 407] width 170 height 24
click at [966, 494] on span "Visit planned" at bounding box center [1013, 499] width 150 height 10
drag, startPoint x: 987, startPoint y: 446, endPoint x: 851, endPoint y: 407, distance: 141.5
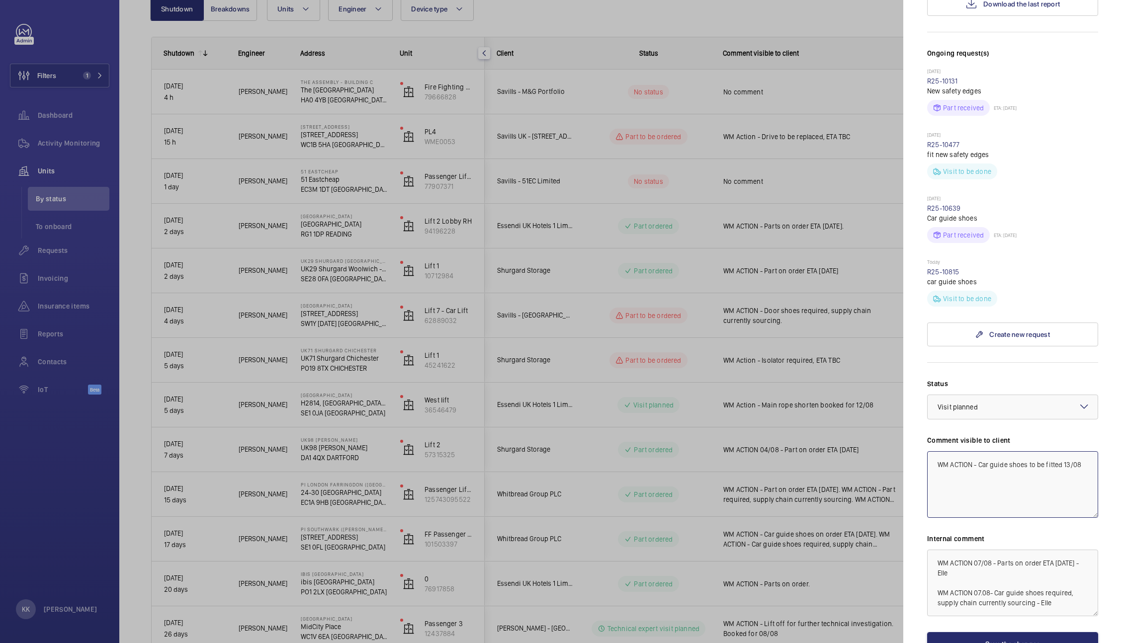
click at [851, 407] on mat-sidenav-container "Filters 1 Dashboard Activity Monitoring Units By status To onboard Requests Inv…" at bounding box center [561, 321] width 1122 height 643
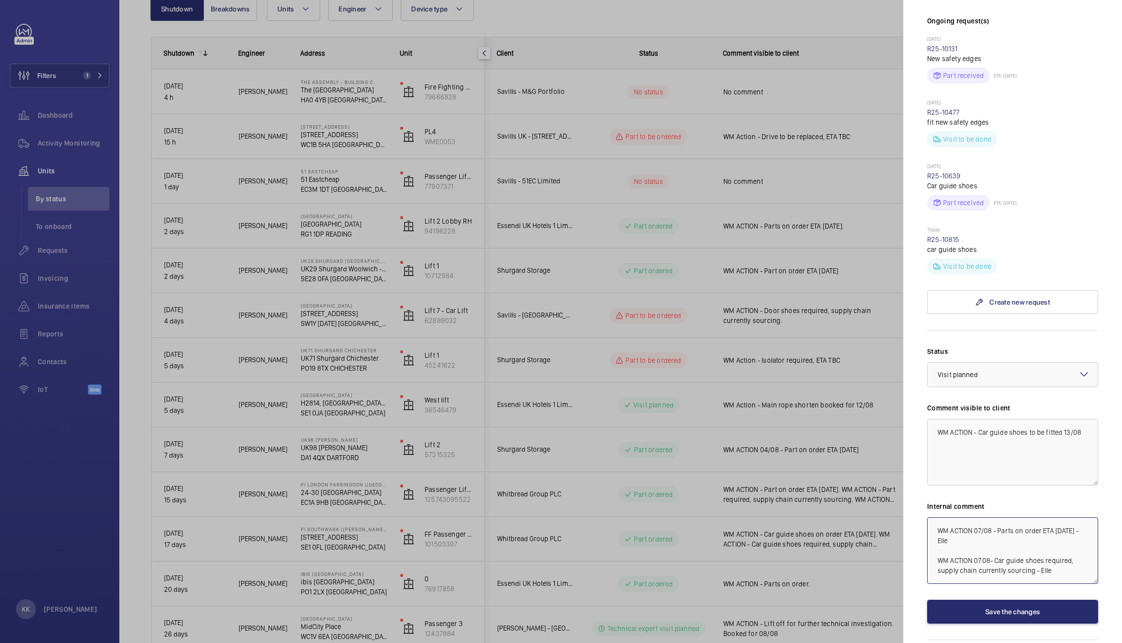
drag, startPoint x: 935, startPoint y: 523, endPoint x: 1121, endPoint y: 672, distance: 238.5
click at [1121, 643] on html "Filters 1 Dashboard Activity Monitoring Units By status To onboard Requests Inv…" at bounding box center [561, 321] width 1122 height 643
paste textarea "- Car guide shoes to be fitted 13"
type textarea "WM ACTION - Car guide shoes to be fitted 13/08"
click at [1024, 600] on button "Save the changes" at bounding box center [1012, 612] width 171 height 24
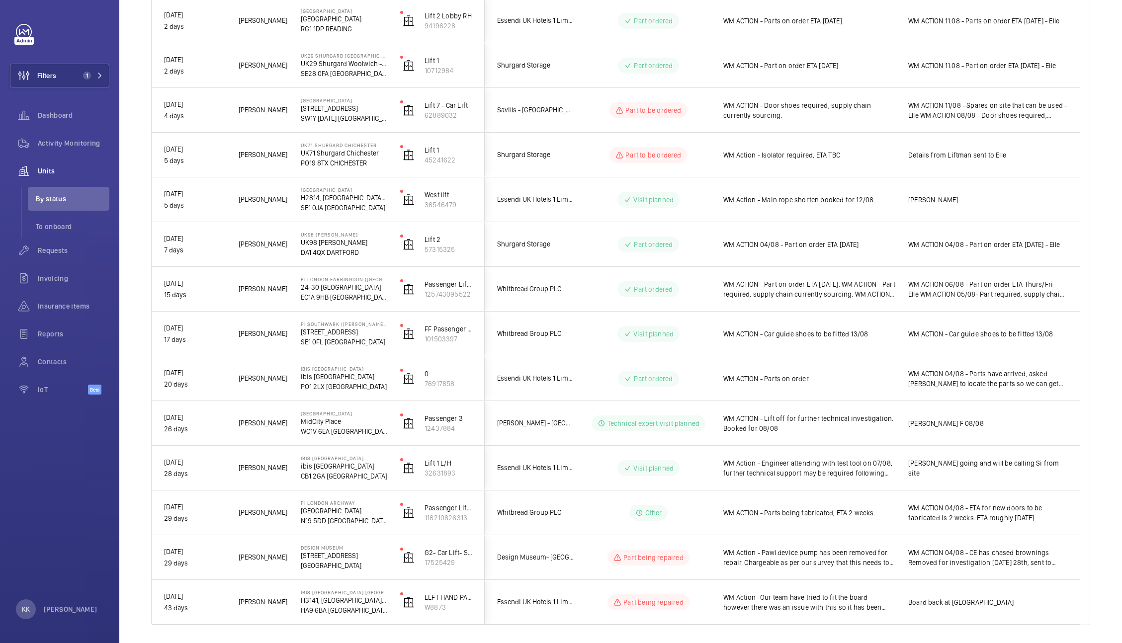
scroll to position [314, 0]
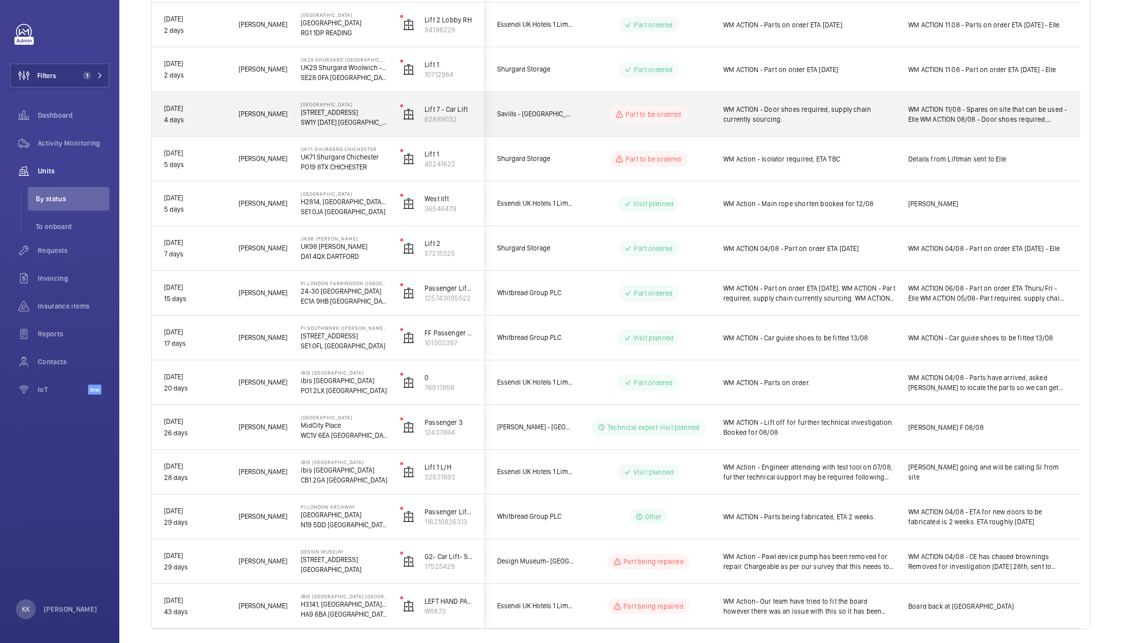
click at [820, 108] on span "WM ACTION - Door shoes required, supply chain currently sourcing." at bounding box center [809, 114] width 172 height 20
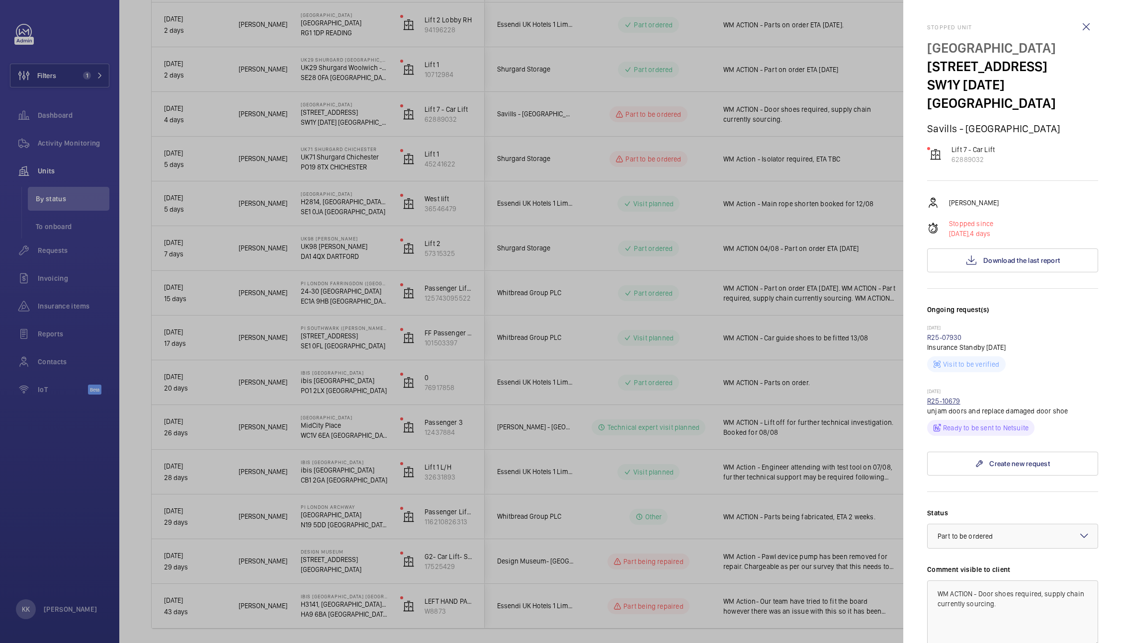
click at [942, 397] on link "R25-10679" at bounding box center [943, 401] width 33 height 8
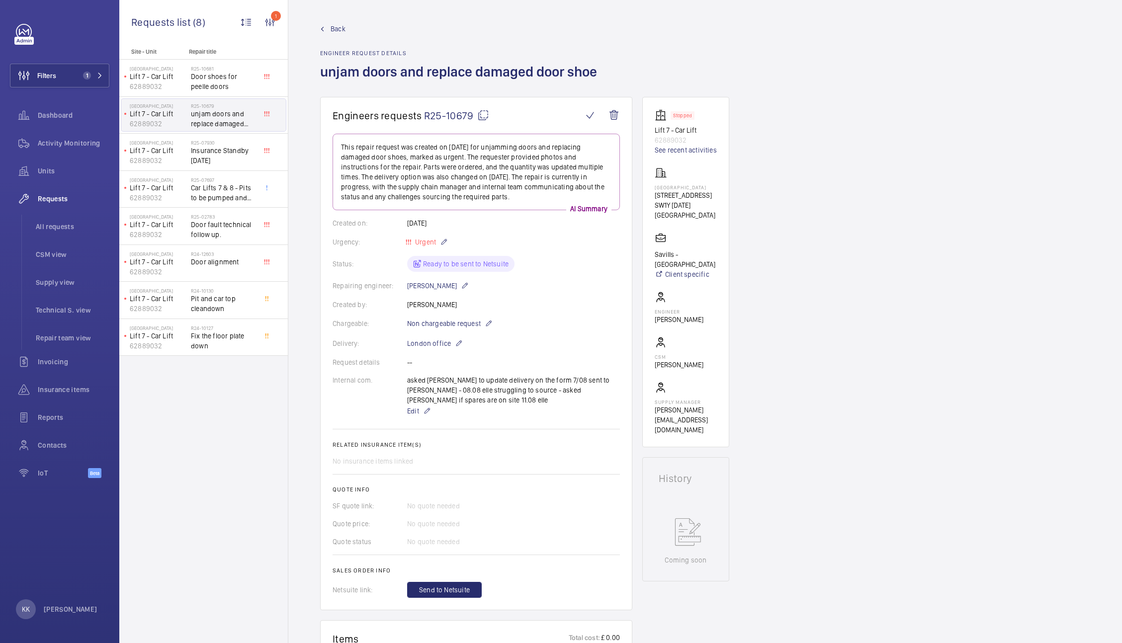
click at [337, 30] on span "Back" at bounding box center [338, 29] width 15 height 10
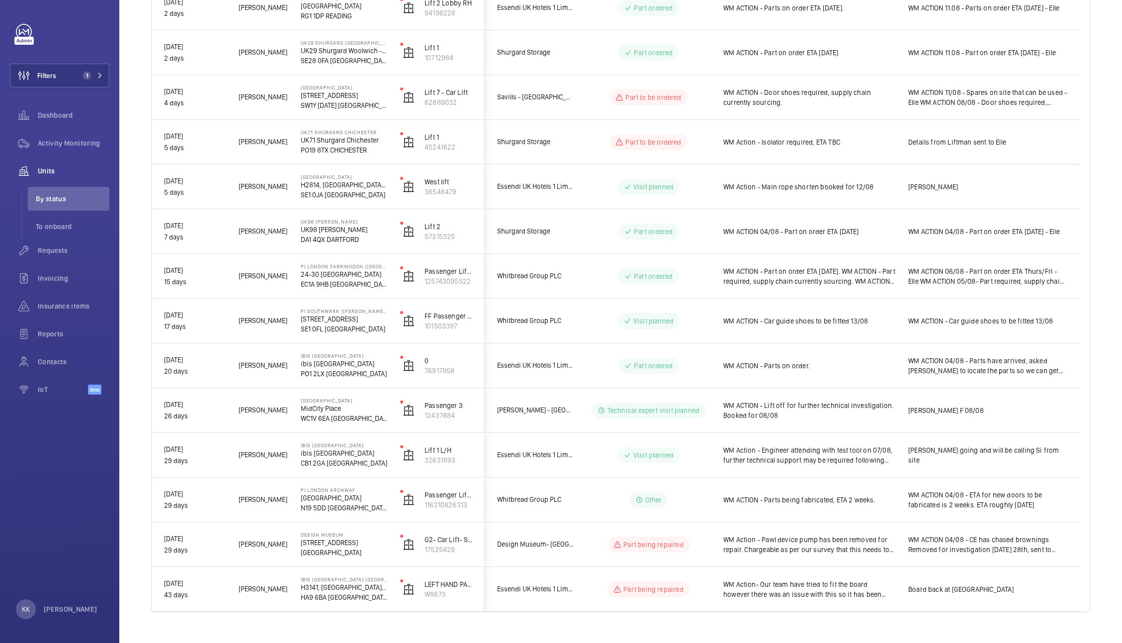
scroll to position [313, 0]
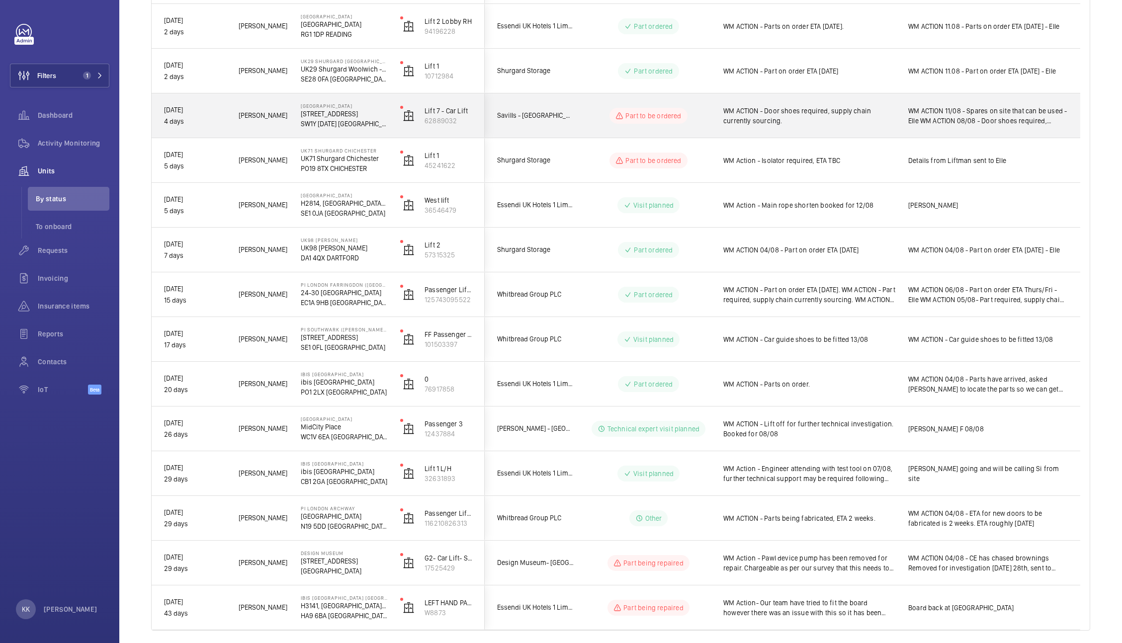
click at [829, 120] on span "WM ACTION - Door shoes required, supply chain currently sourcing." at bounding box center [809, 116] width 172 height 20
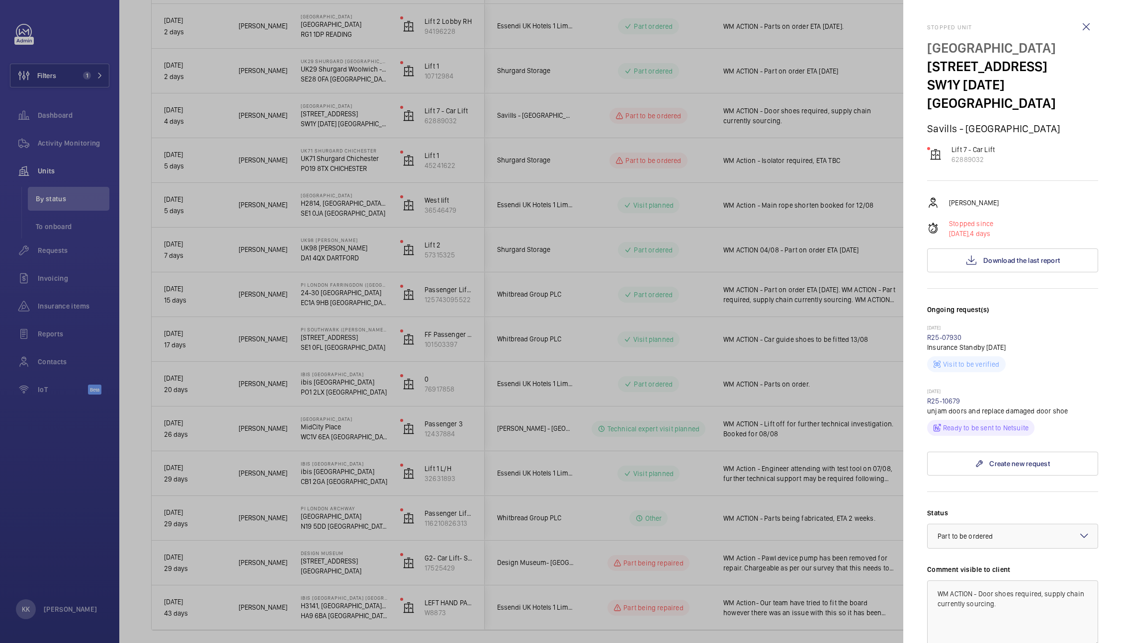
scroll to position [180, 0]
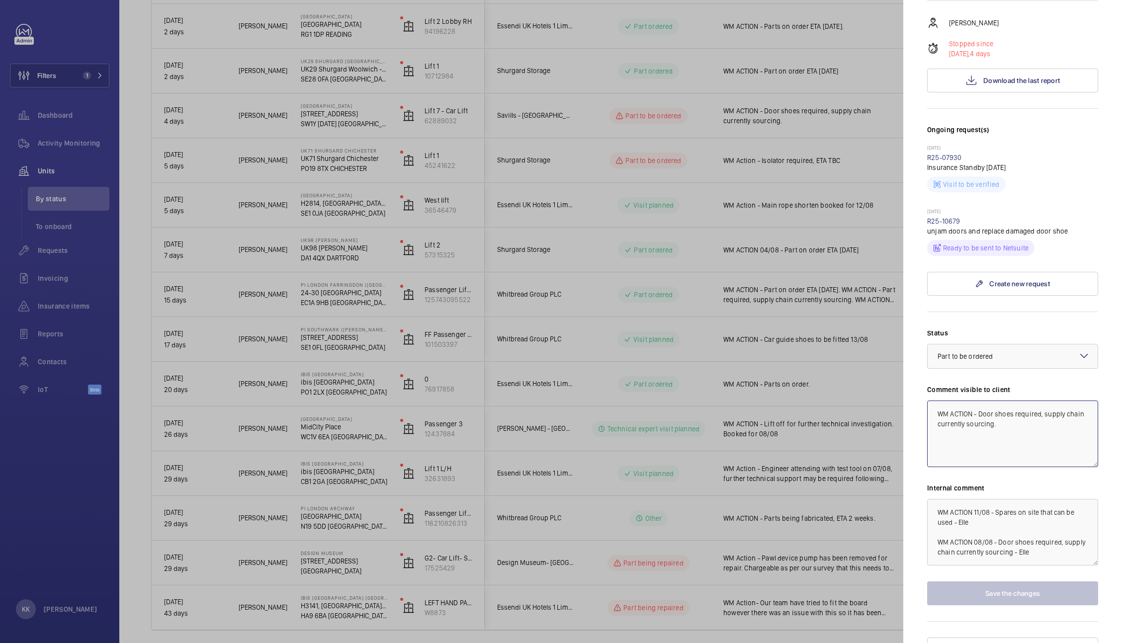
drag, startPoint x: 954, startPoint y: 393, endPoint x: 1088, endPoint y: 454, distance: 147.3
click at [1088, 454] on div "Status Select a status × Part to be ordered × Comment visible to client WM ACTI…" at bounding box center [1012, 466] width 171 height 277
drag, startPoint x: 1080, startPoint y: 398, endPoint x: 870, endPoint y: 374, distance: 211.2
click at [870, 374] on mat-sidenav-container "Filters 1 Dashboard Activity Monitoring Units By status To onboard Requests Inv…" at bounding box center [561, 321] width 1122 height 643
type textarea "WM Action - Door shoes to be replaced 14/08"
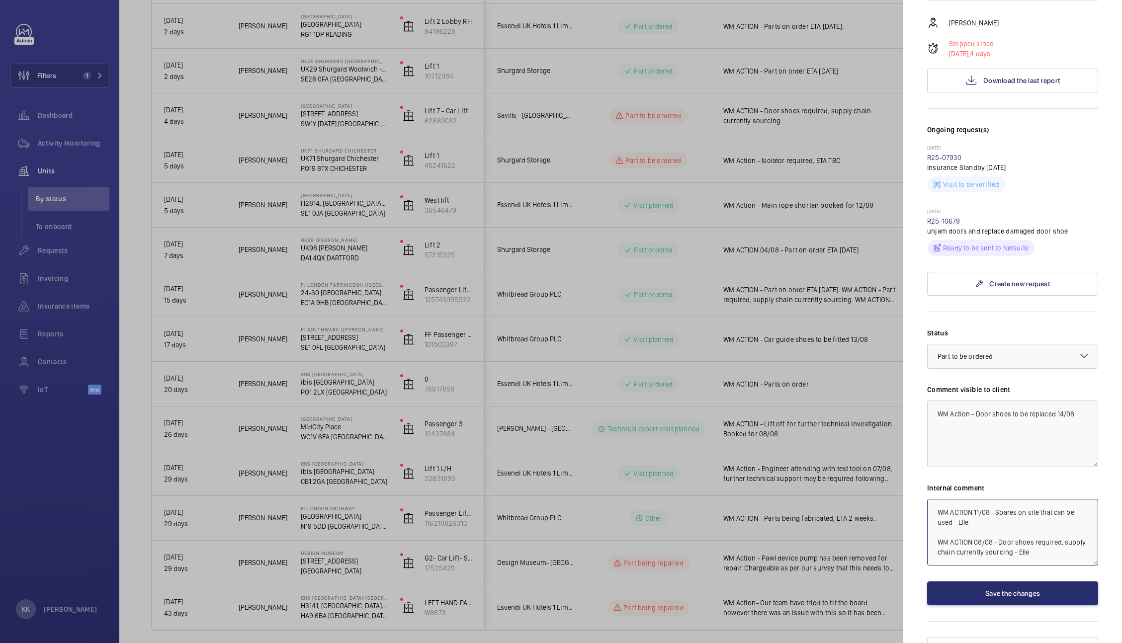
drag, startPoint x: 939, startPoint y: 489, endPoint x: 1118, endPoint y: 590, distance: 205.5
click at [1118, 590] on mat-sidenav "Stopped unit Stirling Square 6 Carlton Gardens SW1Y 5AD LONDON Savills - Stirli…" at bounding box center [1012, 321] width 219 height 643
paste textarea "ction - Door shoes to be replaced 14/08"
click at [1011, 352] on div "× Part to be ordered" at bounding box center [978, 357] width 80 height 10
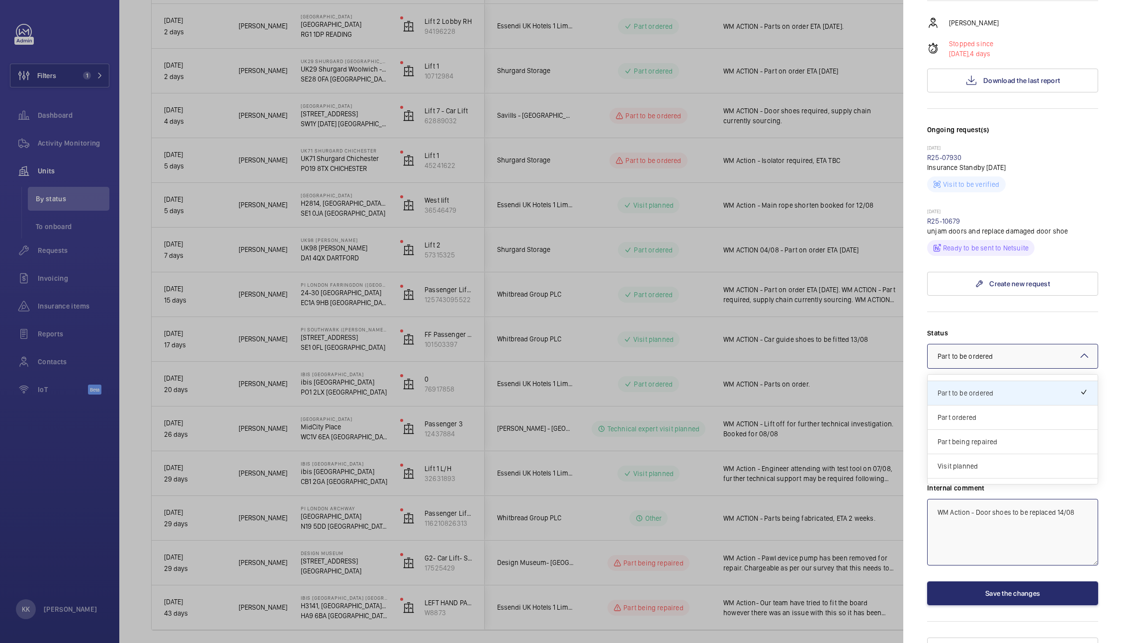
scroll to position [85, 0]
click at [1019, 436] on div "Visit planned" at bounding box center [1013, 448] width 170 height 24
type textarea "WM Action - Door shoes to be replaced 14/08"
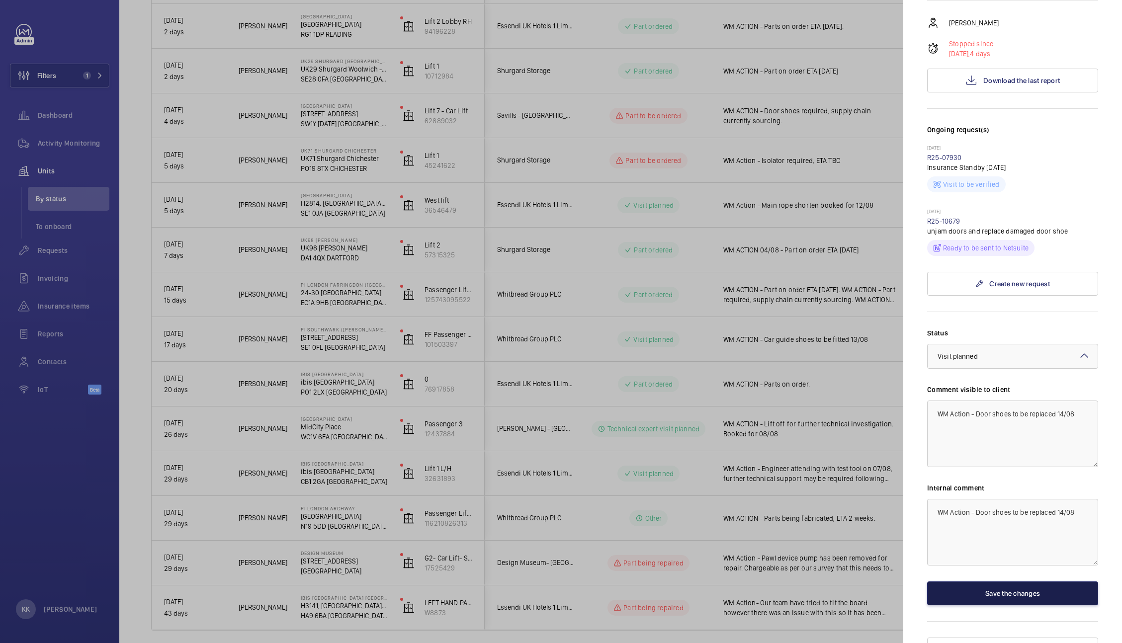
click at [995, 582] on button "Save the changes" at bounding box center [1012, 594] width 171 height 24
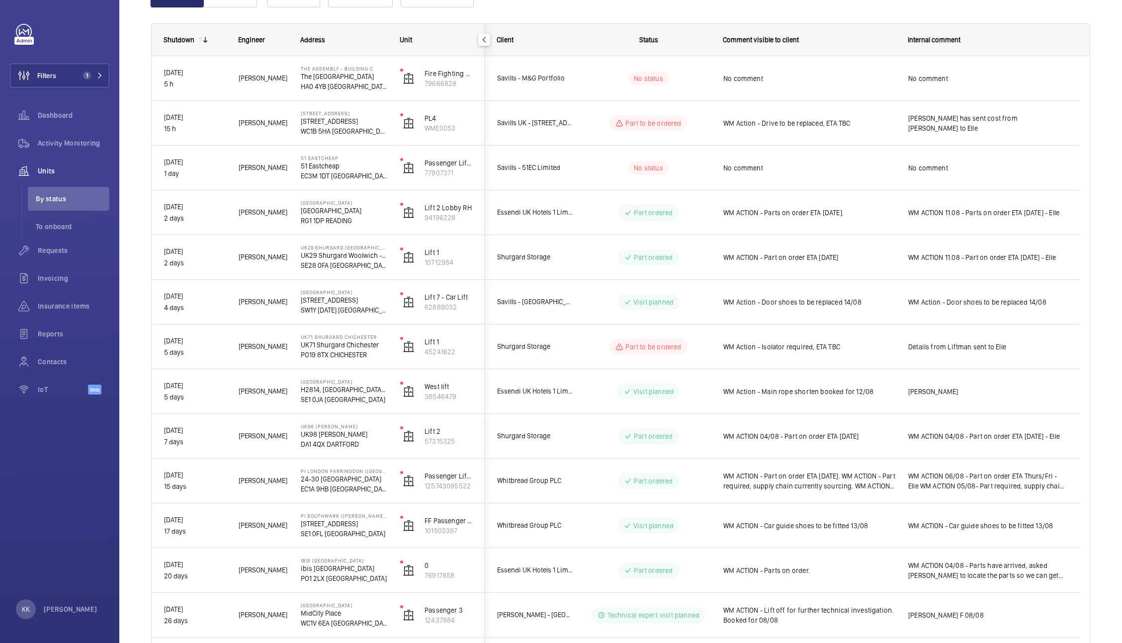
scroll to position [93, 0]
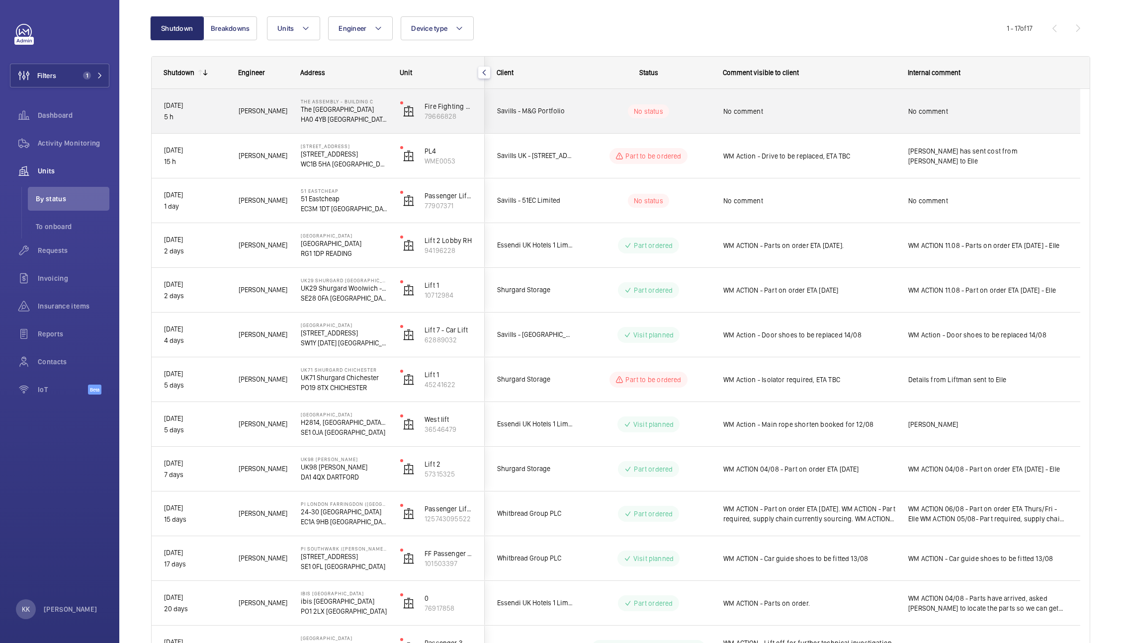
click at [815, 109] on span "No comment" at bounding box center [809, 111] width 172 height 10
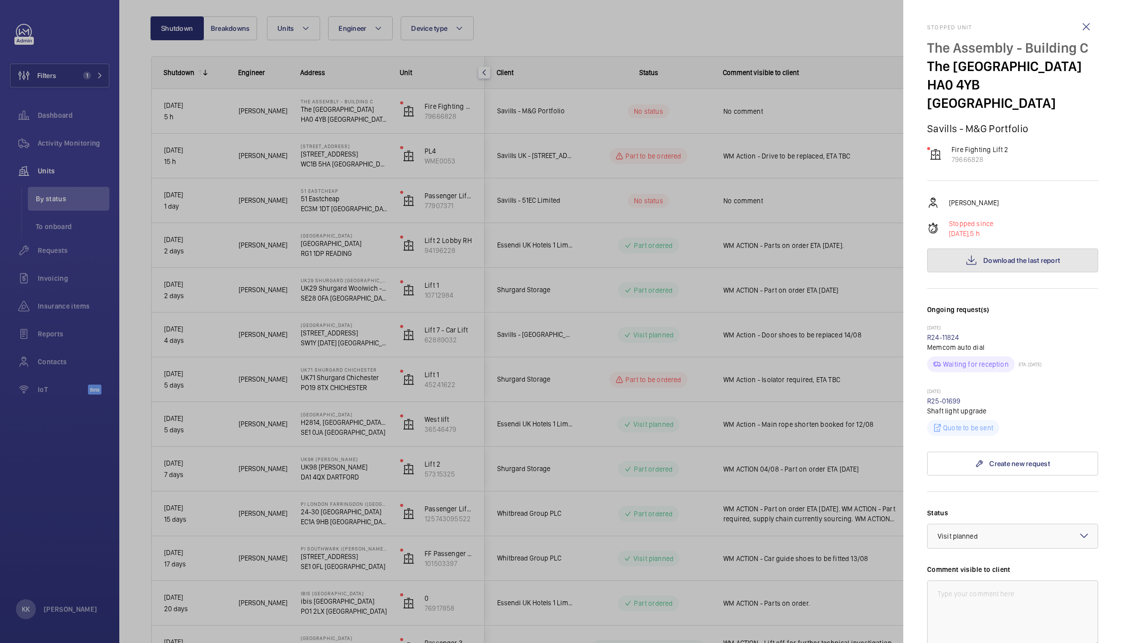
click at [1013, 261] on span "Download the last report" at bounding box center [1022, 261] width 77 height 8
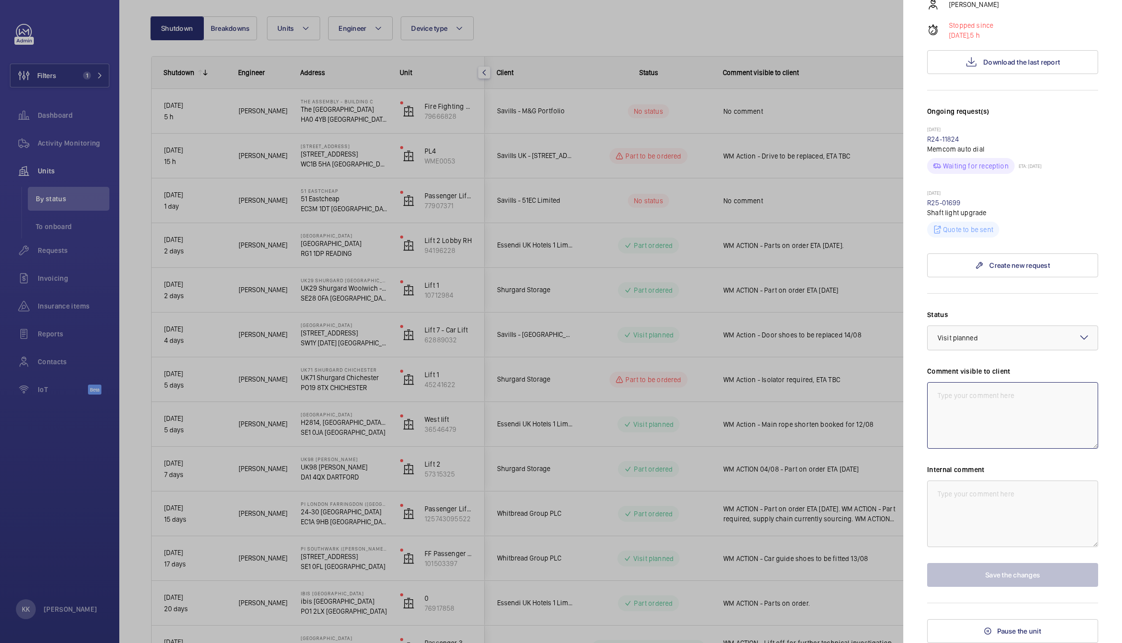
click at [956, 422] on textarea at bounding box center [1012, 415] width 171 height 67
type textarea "E"
drag, startPoint x: 1079, startPoint y: 405, endPoint x: 872, endPoint y: 395, distance: 207.6
click at [872, 395] on mat-sidenav-container "Filters 1 Dashboard Activity Monitoring Units By status To onboard Requests Inv…" at bounding box center [561, 321] width 1122 height 643
type textarea "WM Action - Engineer attending 12/08"
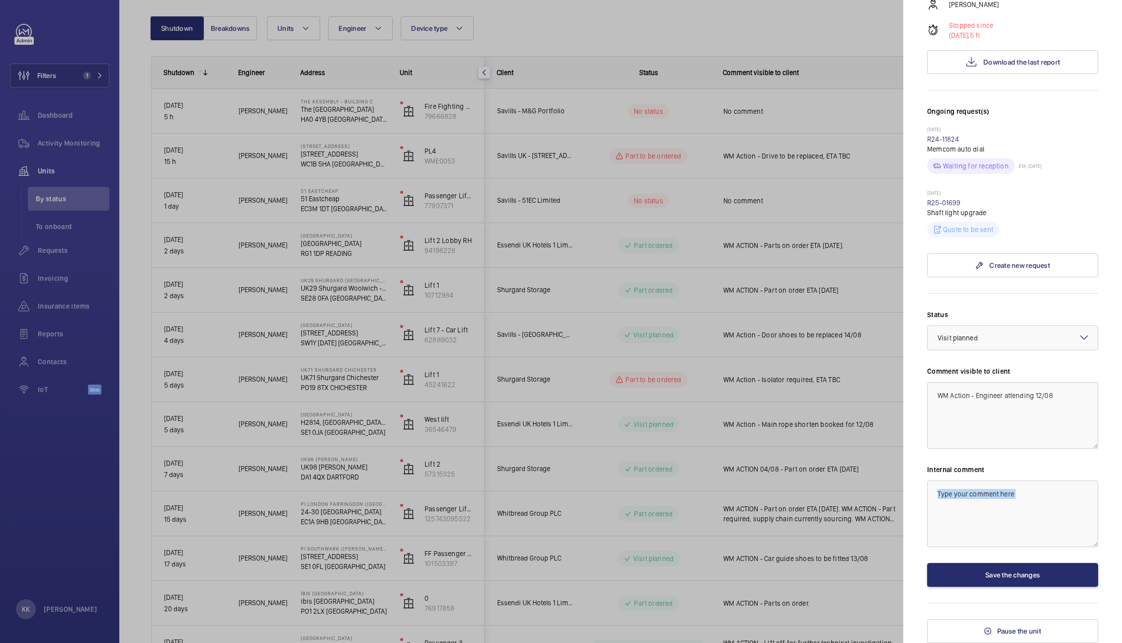
drag, startPoint x: 959, startPoint y: 553, endPoint x: 956, endPoint y: 511, distance: 42.4
click at [956, 511] on div "Status Select a status × Visit planned × Comment visible to client WM Action - …" at bounding box center [1012, 448] width 171 height 277
click at [956, 511] on textarea at bounding box center [1012, 514] width 171 height 67
paste textarea "WM Action - Engineer attending 12/08"
click at [956, 340] on span "Visit planned" at bounding box center [958, 338] width 40 height 8
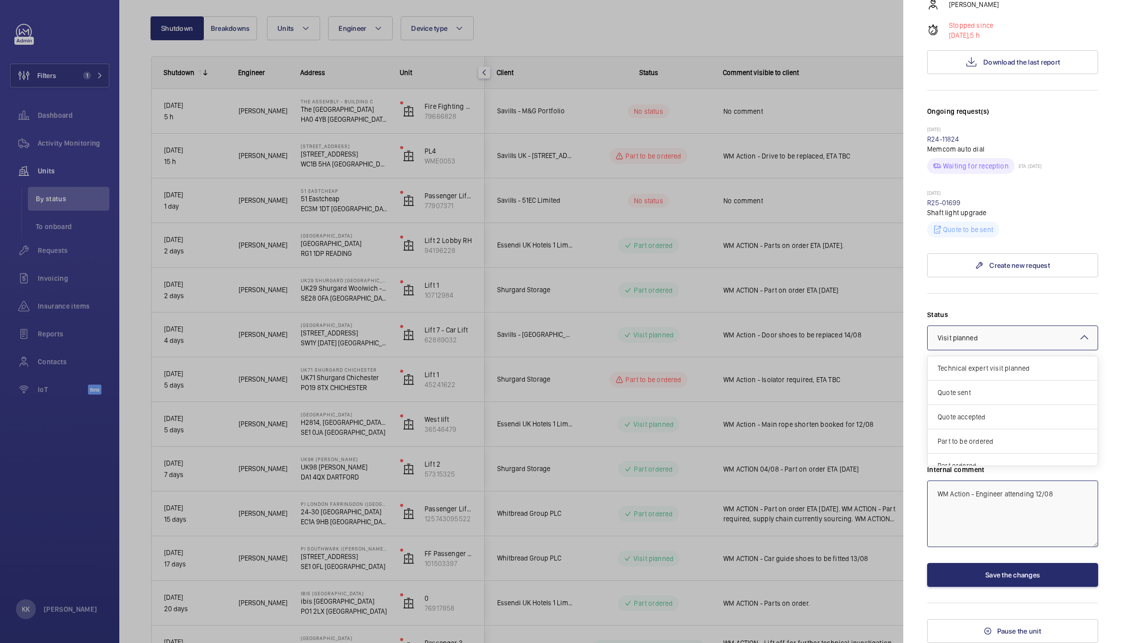
scroll to position [85, 0]
click at [974, 397] on div "Part being repaired" at bounding box center [1013, 405] width 170 height 24
click at [964, 340] on span "Part being repaired" at bounding box center [967, 338] width 59 height 8
click at [977, 420] on div "Visit planned" at bounding box center [1013, 430] width 170 height 24
type textarea "WM Action - Engineer attending 12/08"
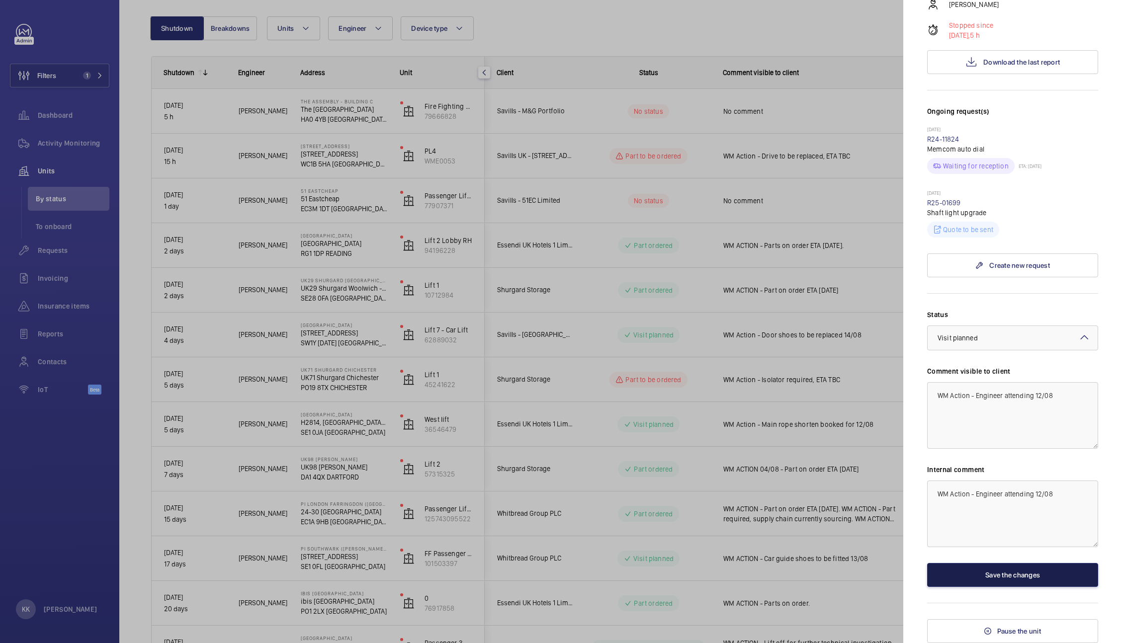
click at [990, 566] on button "Save the changes" at bounding box center [1012, 575] width 171 height 24
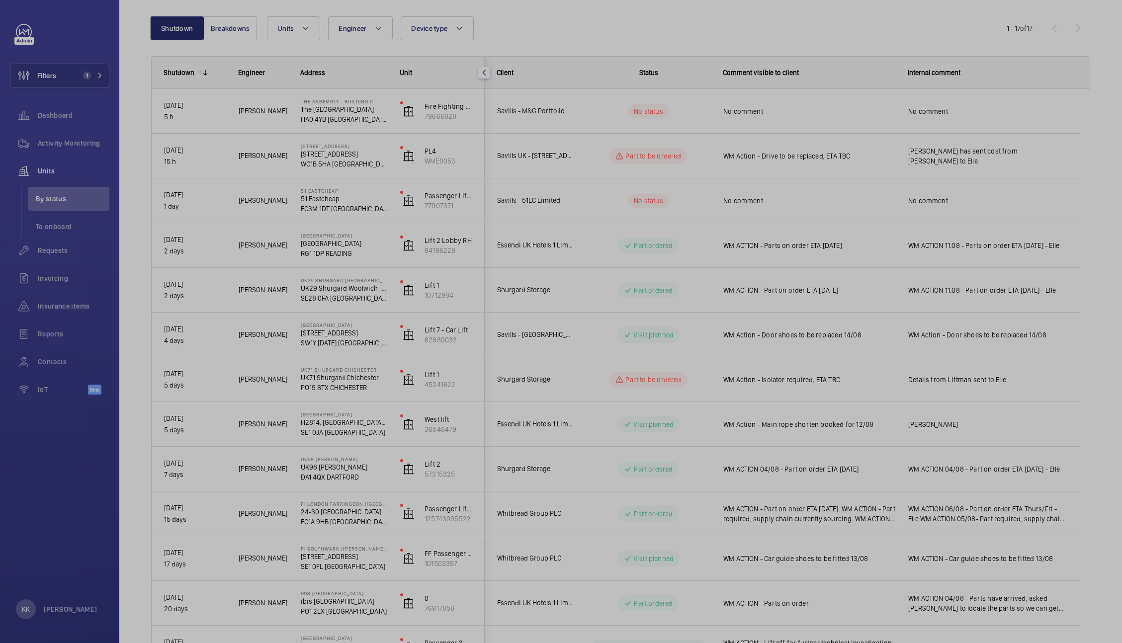
scroll to position [0, 0]
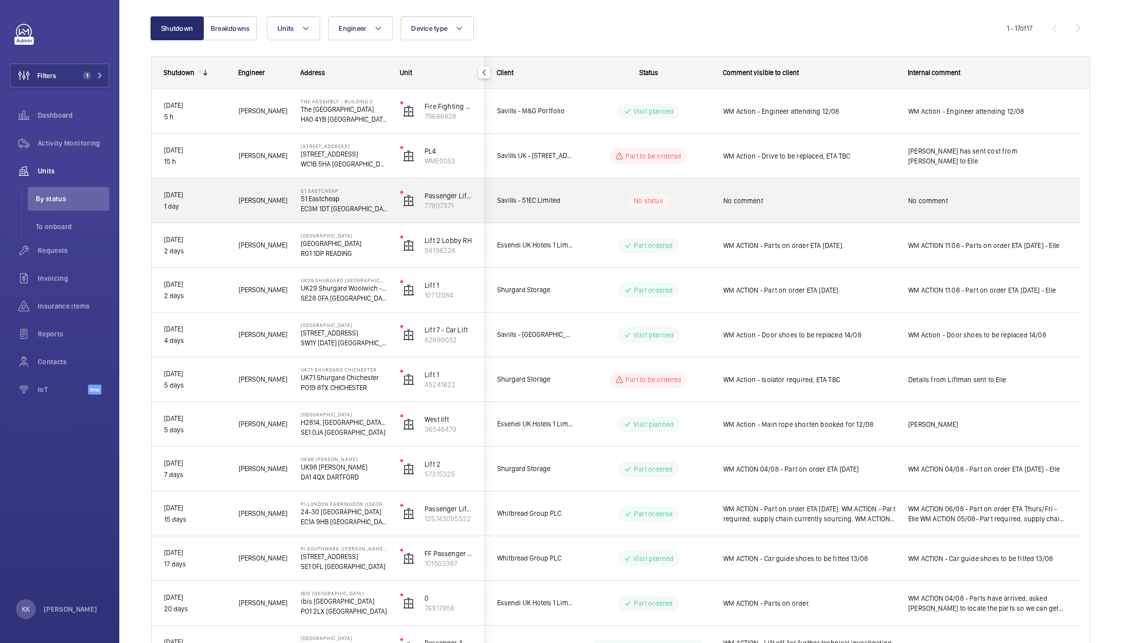
click at [882, 213] on div "No comment" at bounding box center [804, 201] width 184 height 43
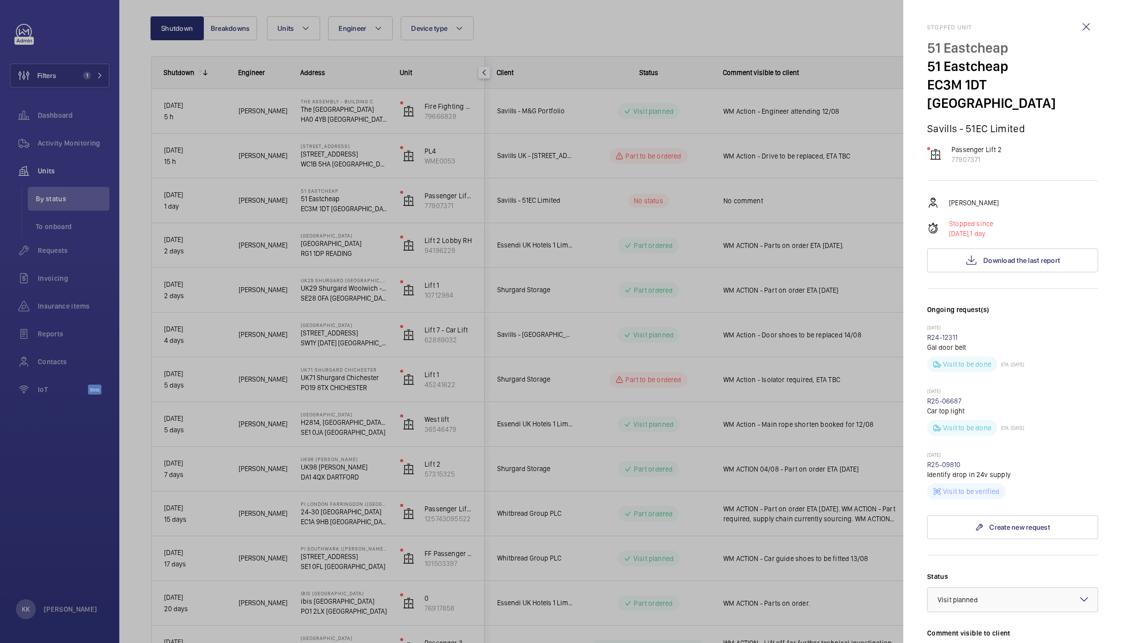
click at [646, 446] on div at bounding box center [561, 321] width 1122 height 643
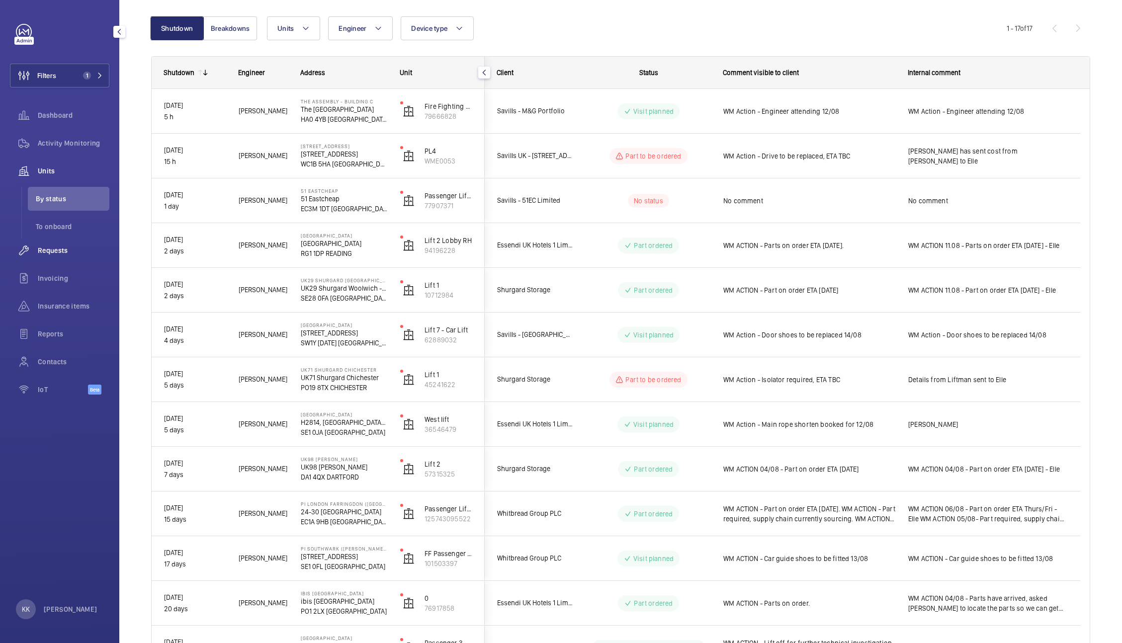
click at [49, 250] on span "Requests" at bounding box center [74, 251] width 72 height 10
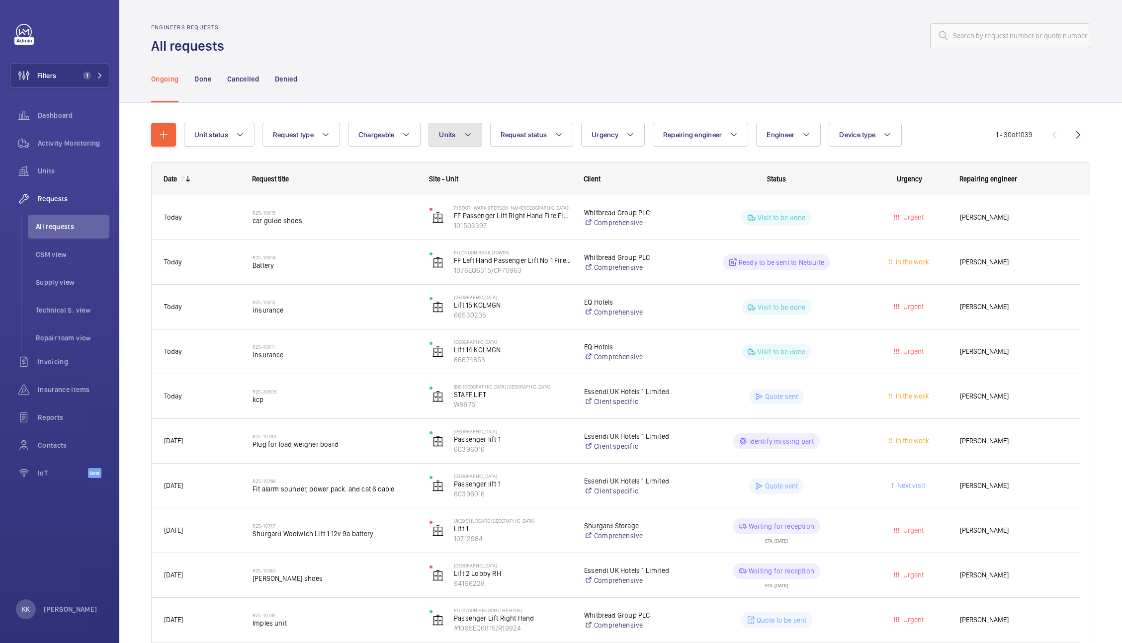
click at [445, 134] on span "Units" at bounding box center [447, 135] width 16 height 8
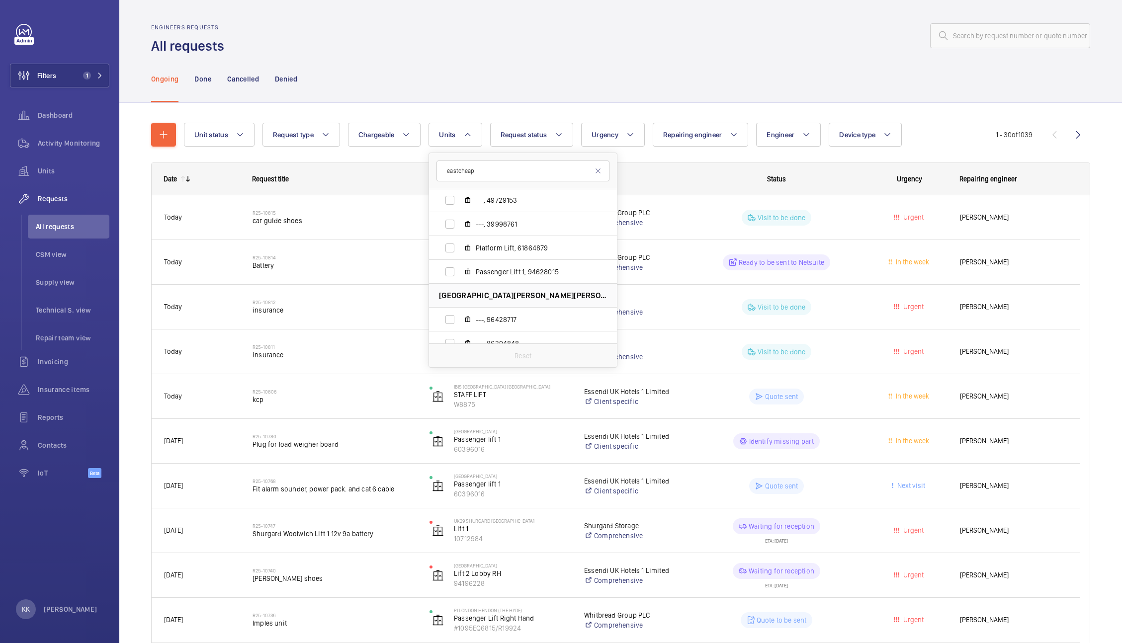
scroll to position [169, 0]
type input "eastcheap"
click at [573, 273] on span "Passenger Lift 1, 94628015" at bounding box center [533, 272] width 115 height 10
click at [460, 273] on input "Passenger Lift 1, 94628015" at bounding box center [450, 272] width 20 height 20
checkbox input "true"
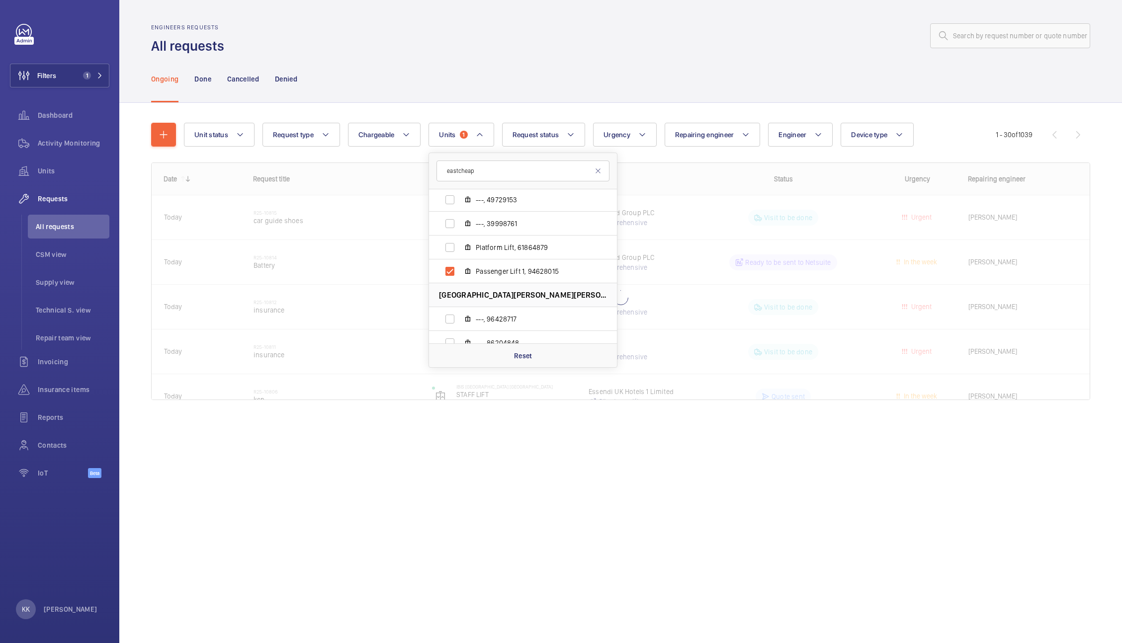
click at [647, 65] on div "Ongoing Done Cancelled Denied" at bounding box center [620, 78] width 939 height 47
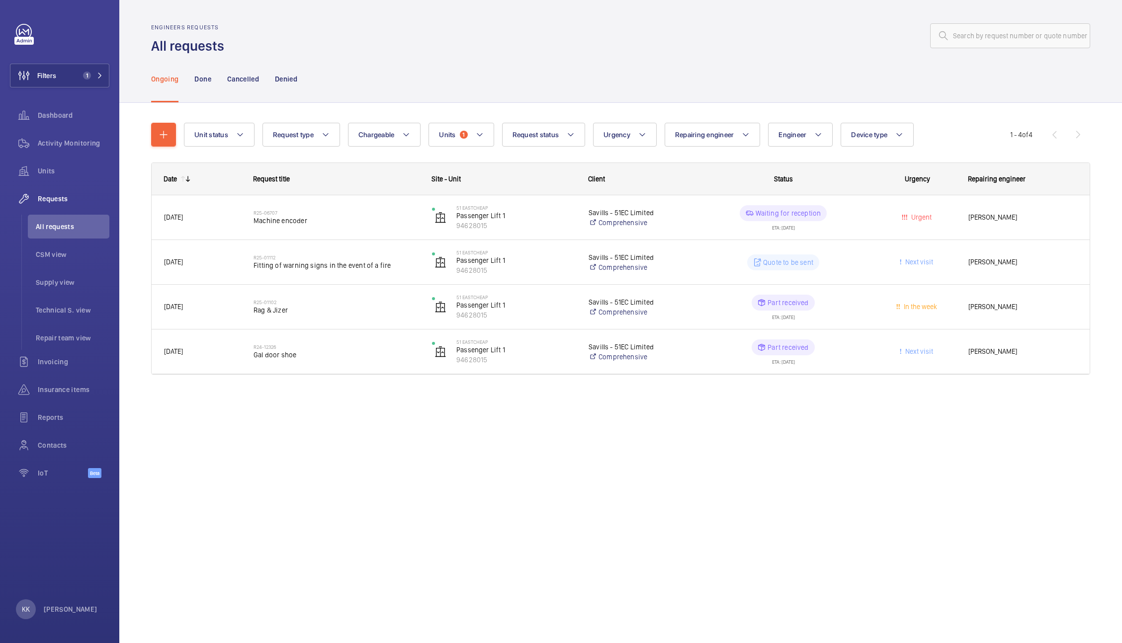
click at [451, 66] on div "Ongoing Done Cancelled Denied" at bounding box center [620, 78] width 939 height 47
click at [57, 166] on span "Units" at bounding box center [74, 171] width 72 height 10
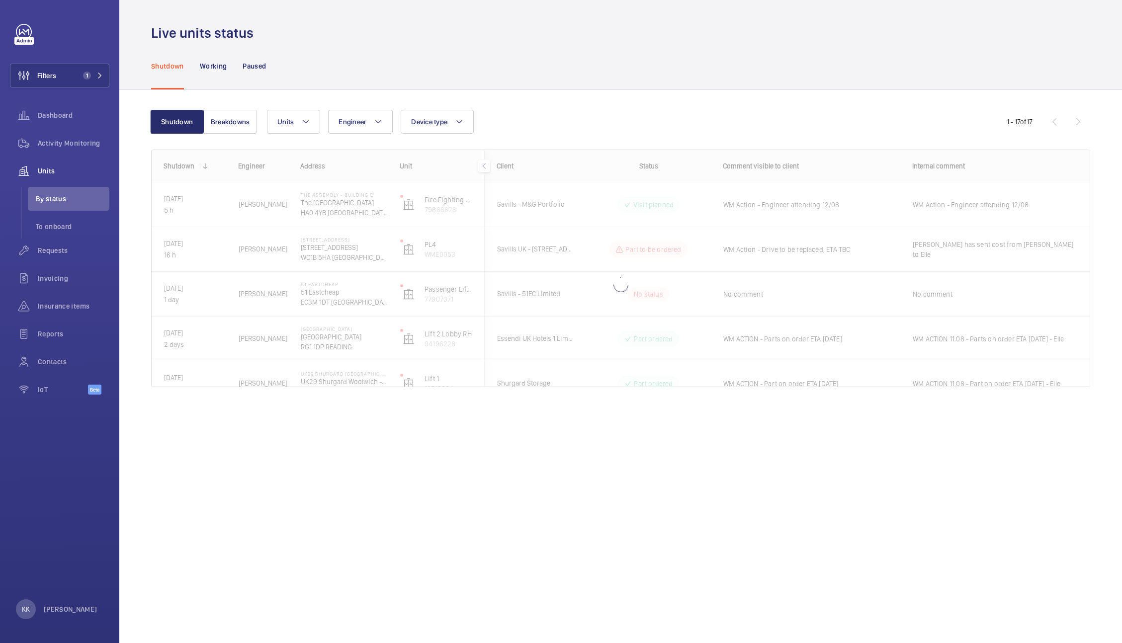
click at [383, 88] on div "Shutdown Working Paused" at bounding box center [620, 65] width 939 height 47
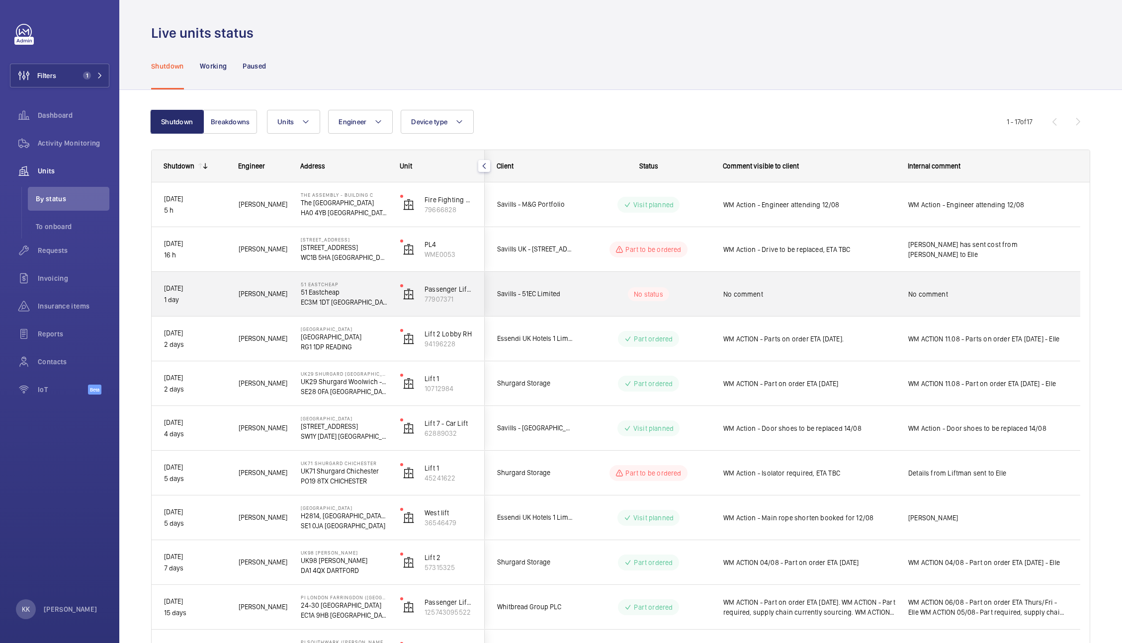
click at [801, 297] on span "No comment" at bounding box center [809, 294] width 172 height 10
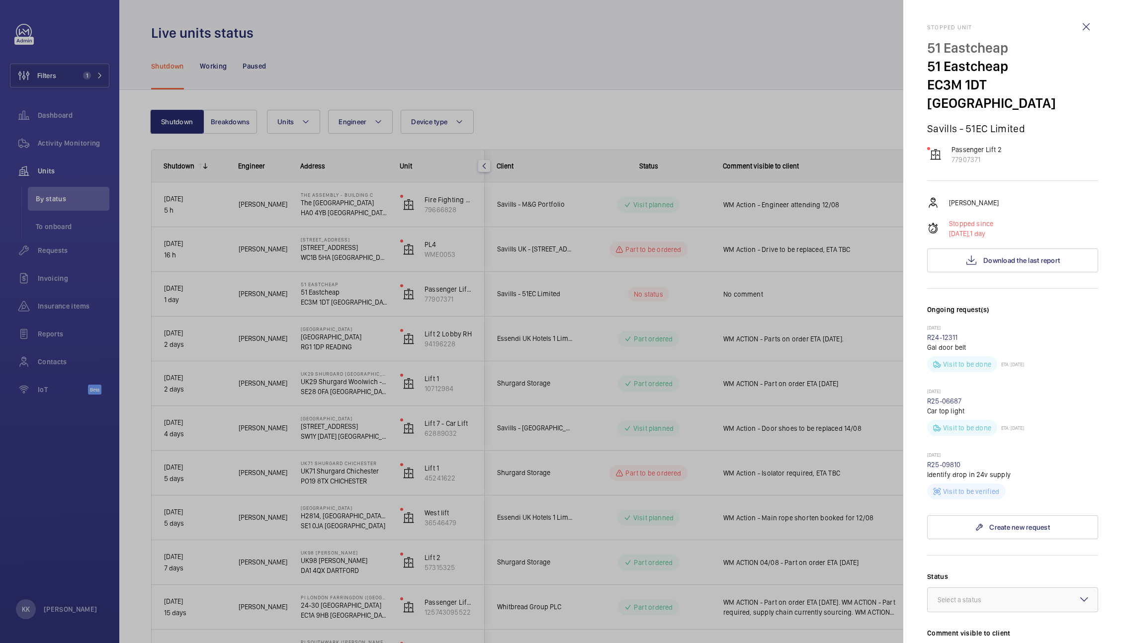
click at [616, 72] on div at bounding box center [561, 321] width 1122 height 643
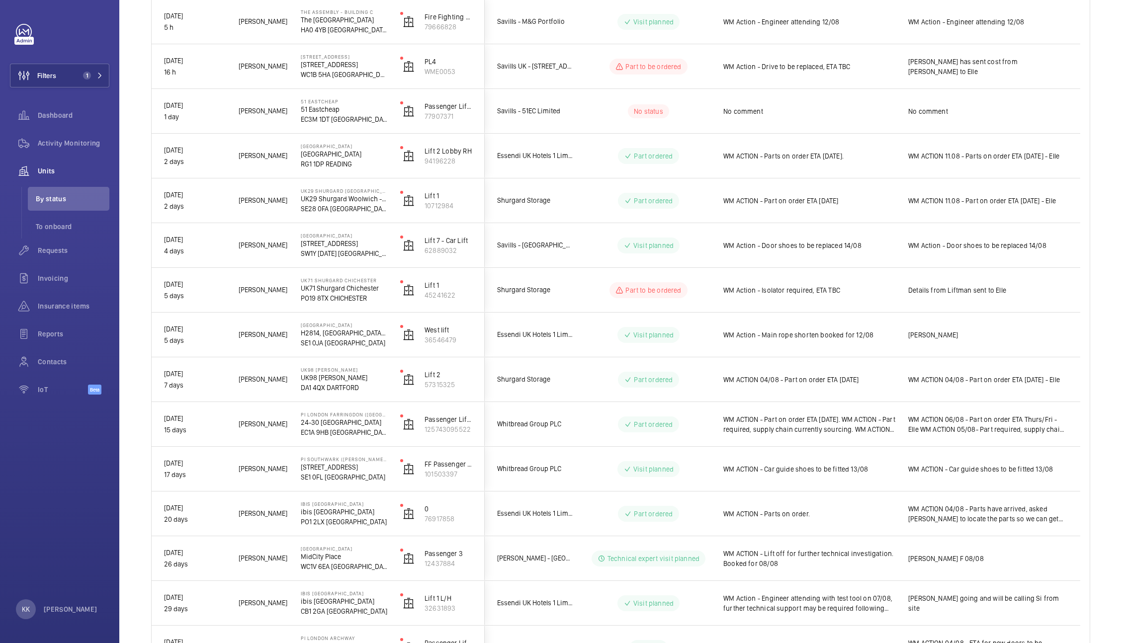
scroll to position [182, 0]
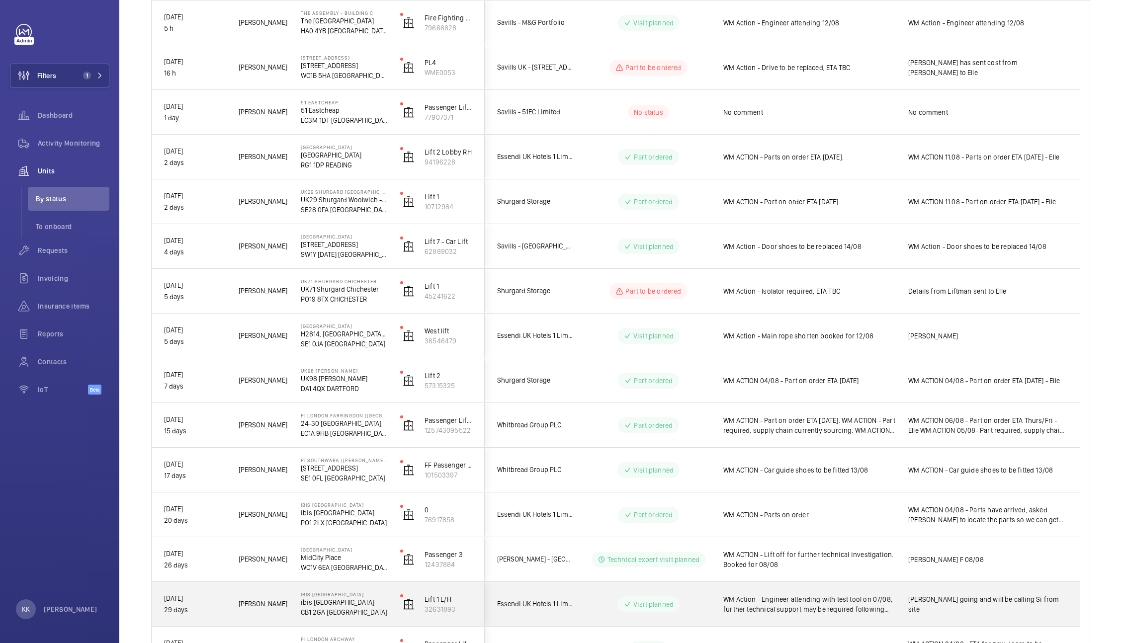
click at [856, 608] on span "WM Action - Engineer attending with test tool on 07/08, further technical suppo…" at bounding box center [809, 605] width 172 height 20
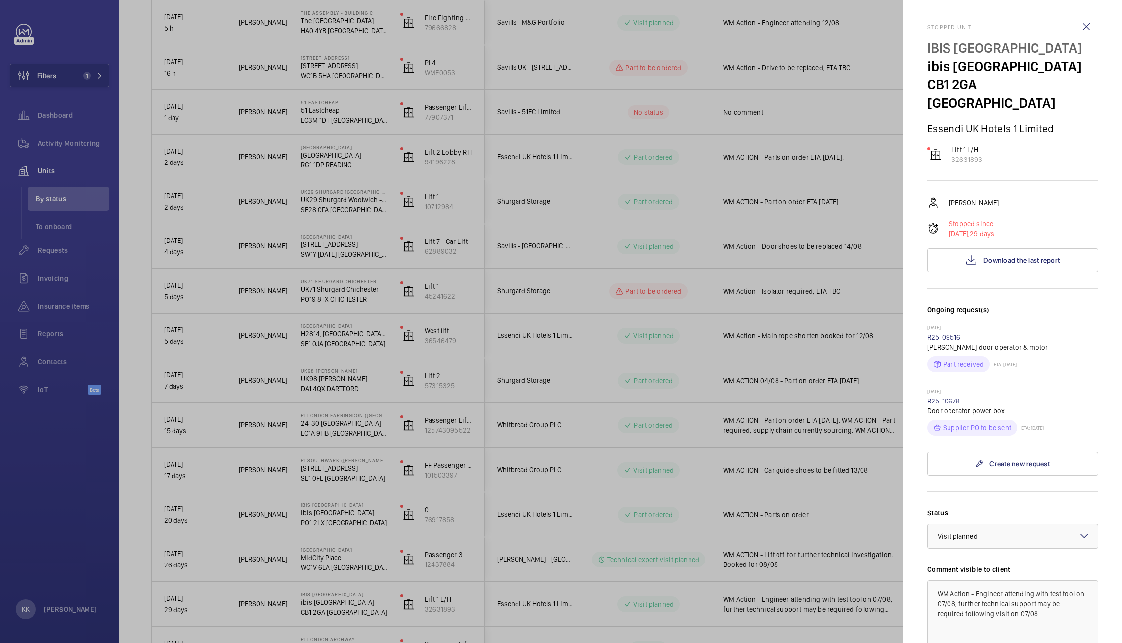
scroll to position [198, 0]
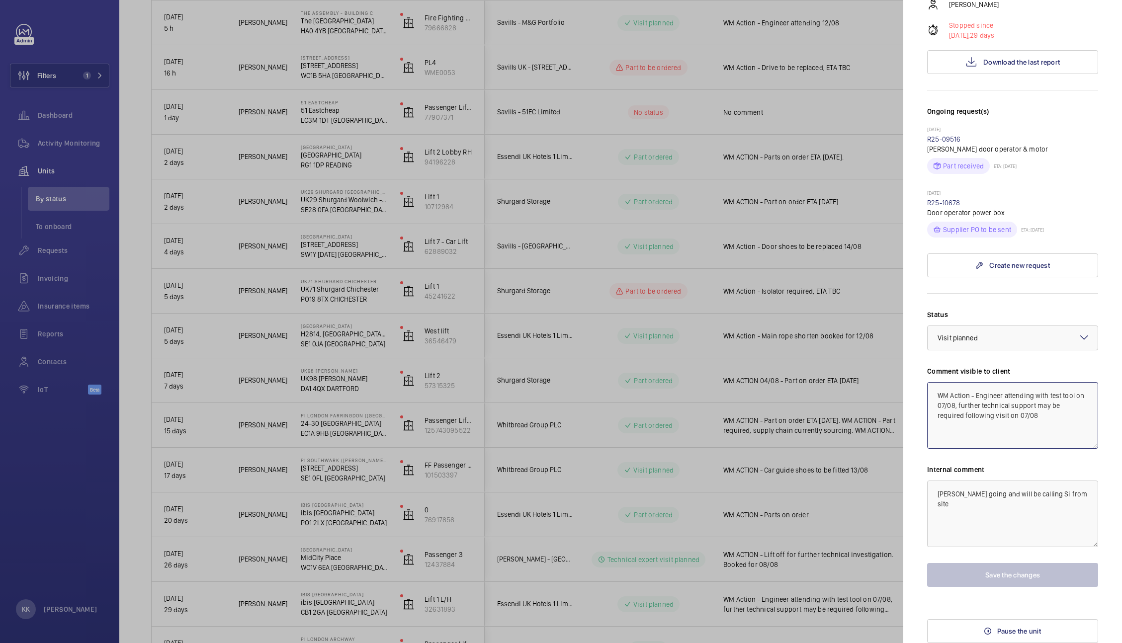
click at [1080, 404] on textarea "WM Action - Engineer attending with test tool on 07/08, further technical suppo…" at bounding box center [1012, 415] width 171 height 67
click at [1002, 396] on textarea "WM Action - Engineer attending with test tool on 07/08, further technical suppo…" at bounding box center [1012, 415] width 171 height 67
drag, startPoint x: 1039, startPoint y: 407, endPoint x: 1040, endPoint y: 441, distance: 33.3
click at [1040, 441] on textarea "WM Action - Engineers attending with test tool on 07/08, further technical supp…" at bounding box center [1012, 415] width 171 height 67
type textarea "WM Action - Engineers attended however further parts are now required"
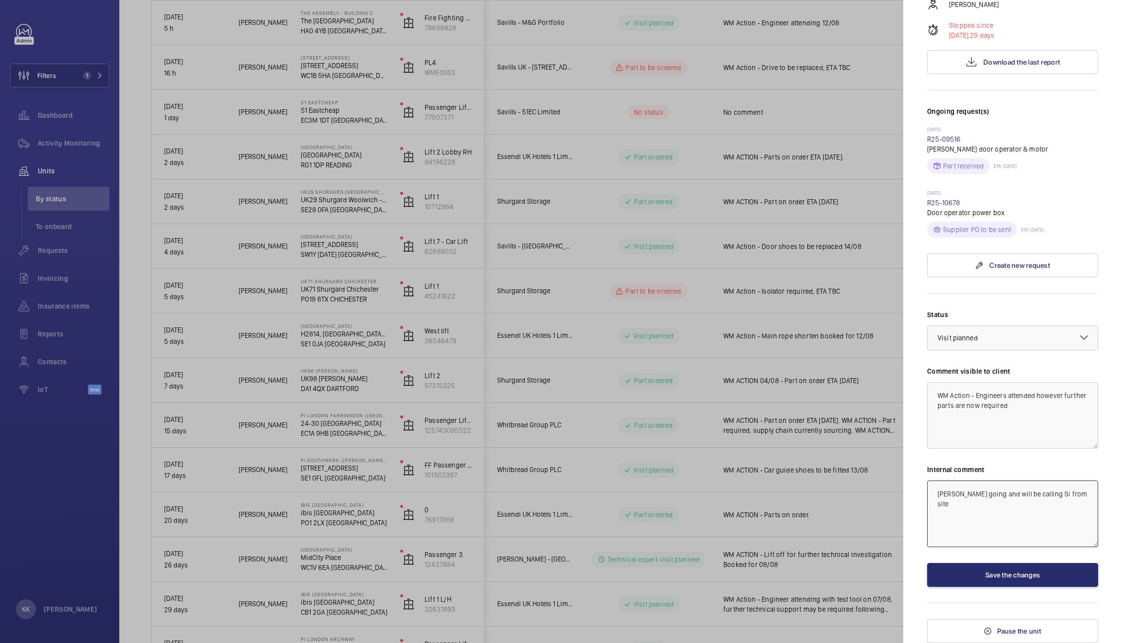
drag, startPoint x: 1081, startPoint y: 499, endPoint x: 791, endPoint y: 486, distance: 290.2
click at [791, 486] on mat-sidenav-container "Filters 1 Dashboard Activity Monitoring Units By status To onboard Requests Inv…" at bounding box center [561, 321] width 1122 height 643
type textarea "Repairs on site 12/08 - Si supporting"
click at [1047, 425] on textarea "WM Action - Engineers attended however further parts are now required" at bounding box center [1012, 415] width 171 height 67
type textarea "WM Action - Engineers attended however further parts are now required. ETA TBC"
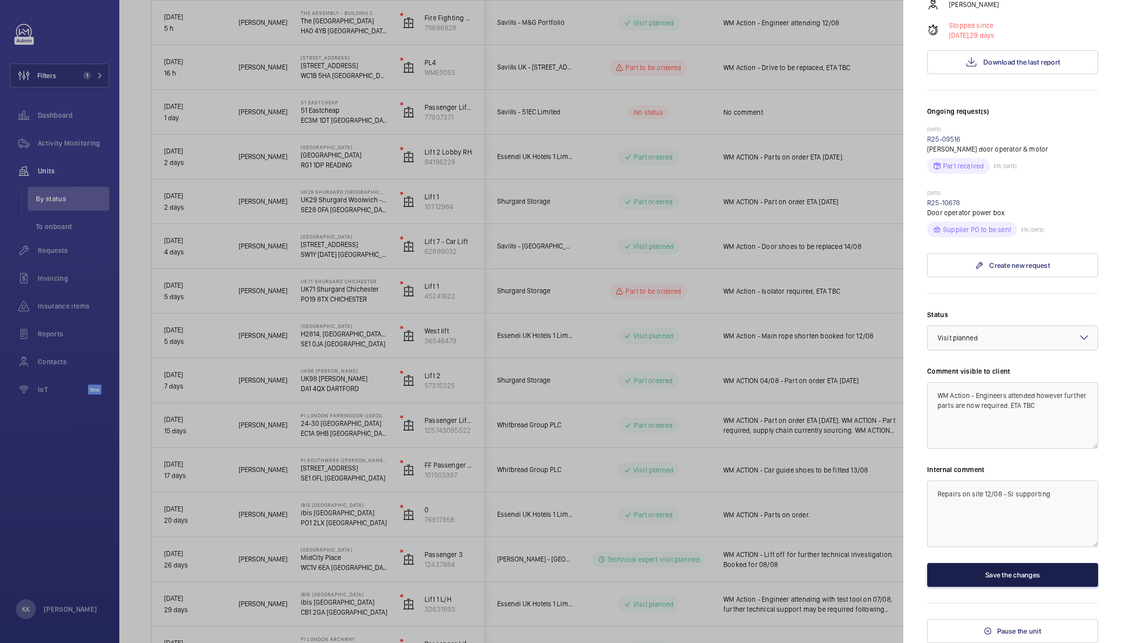
click at [972, 584] on button "Save the changes" at bounding box center [1012, 575] width 171 height 24
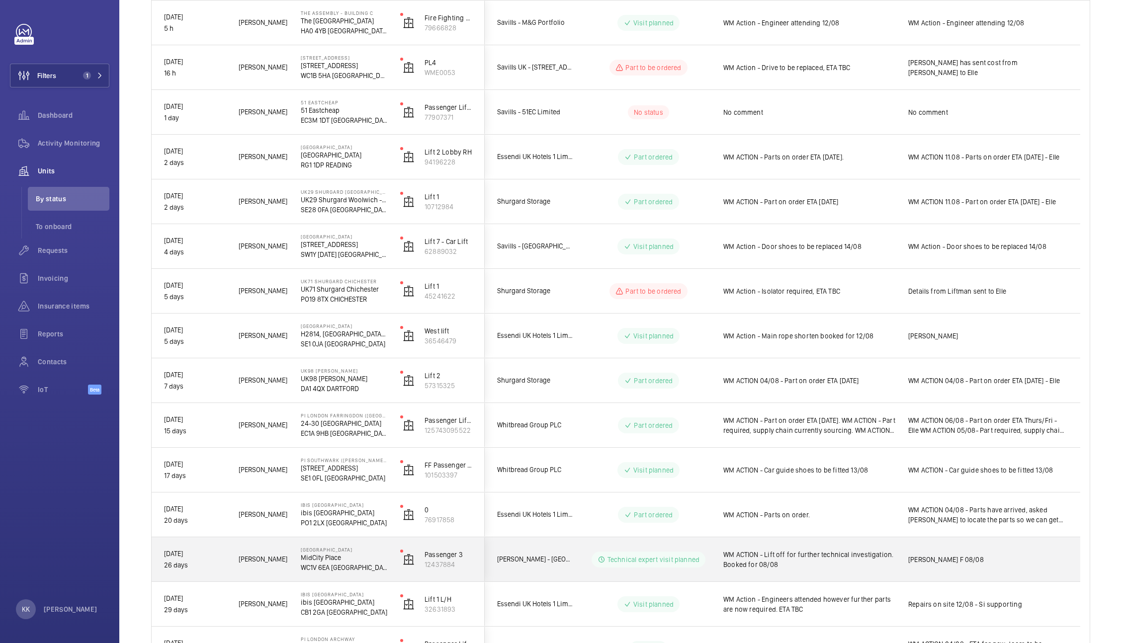
click at [892, 561] on span "WM ACTION - Lift off for further technical investigation. Booked for 08/08" at bounding box center [809, 560] width 172 height 20
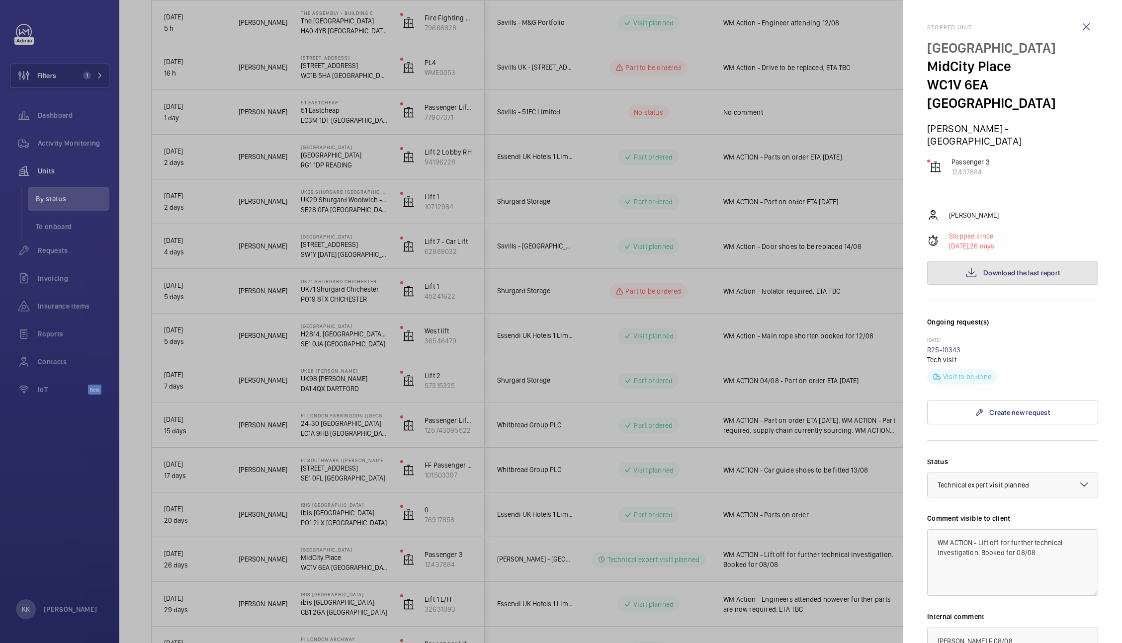
click at [1021, 269] on span "Download the last report" at bounding box center [1022, 273] width 77 height 8
click at [1015, 317] on h3 "Ongoing request(s)" at bounding box center [1012, 327] width 171 height 20
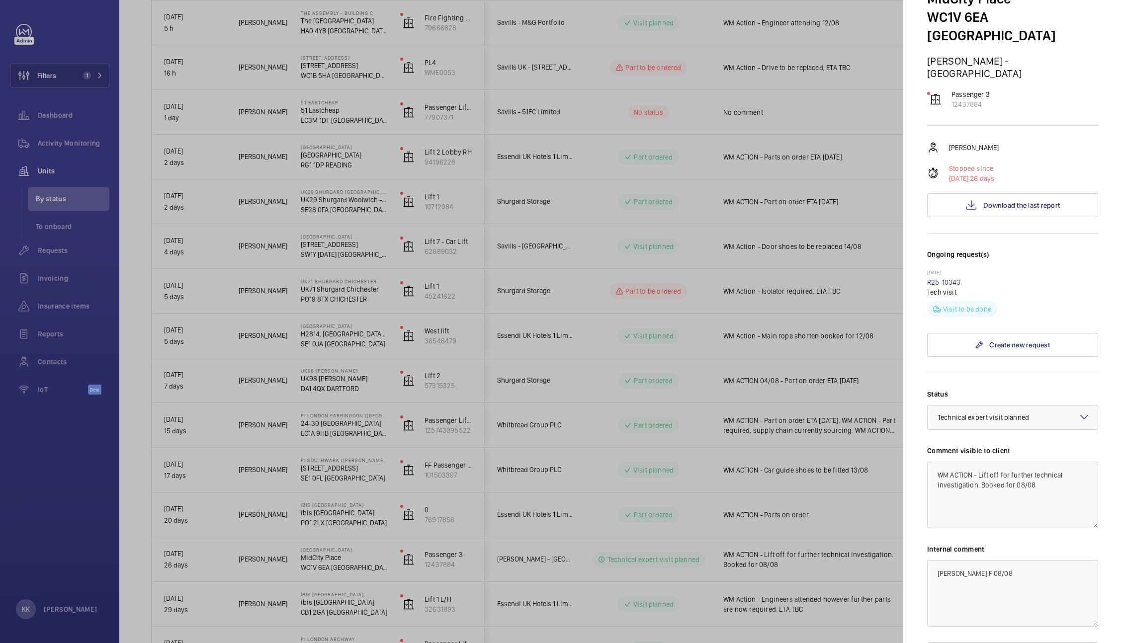
scroll to position [116, 0]
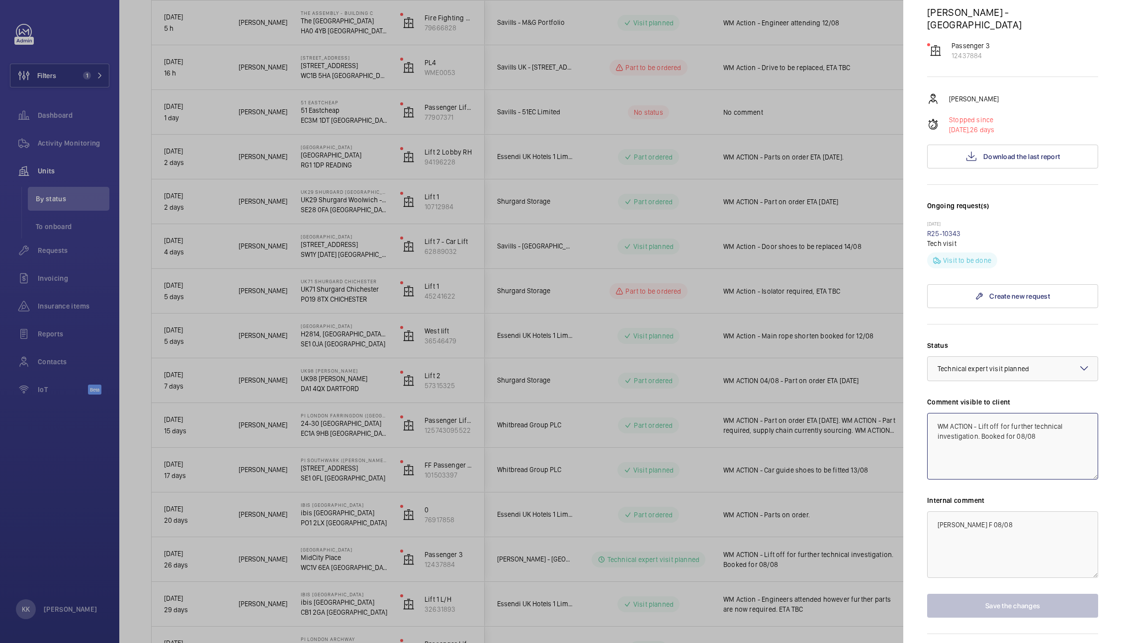
drag, startPoint x: 955, startPoint y: 398, endPoint x: 1080, endPoint y: 443, distance: 133.2
click at [1080, 443] on textarea "WM ACTION - Lift off for further technical investigation. Booked for 08/08" at bounding box center [1012, 446] width 171 height 67
type textarea "WM Action - Parts required. ETA TBC"
drag, startPoint x: 987, startPoint y: 537, endPoint x: 826, endPoint y: 510, distance: 163.2
click at [826, 510] on mat-sidenav-container "Filters 1 Dashboard Activity Monitoring Units By status To onboard Requests Inv…" at bounding box center [561, 321] width 1122 height 643
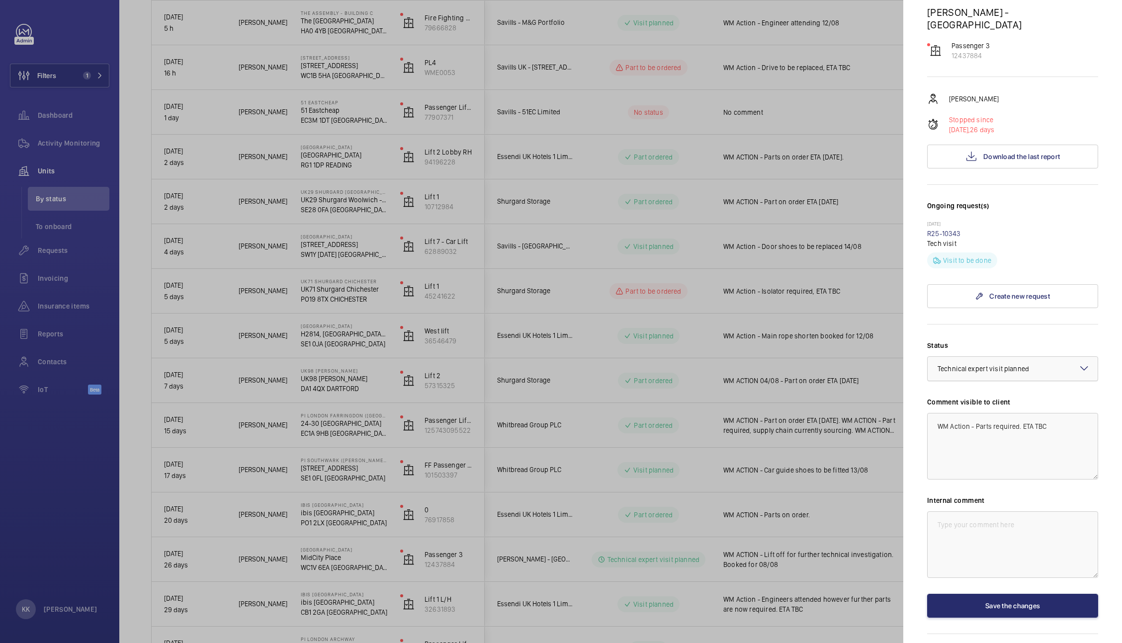
drag, startPoint x: 978, startPoint y: 352, endPoint x: 976, endPoint y: 347, distance: 5.2
click at [976, 347] on div "Status Select a status × Technical expert visit planned × Comment visible to cl…" at bounding box center [1012, 479] width 171 height 277
click at [976, 357] on div at bounding box center [1013, 369] width 170 height 24
click at [1076, 357] on div at bounding box center [1013, 369] width 170 height 24
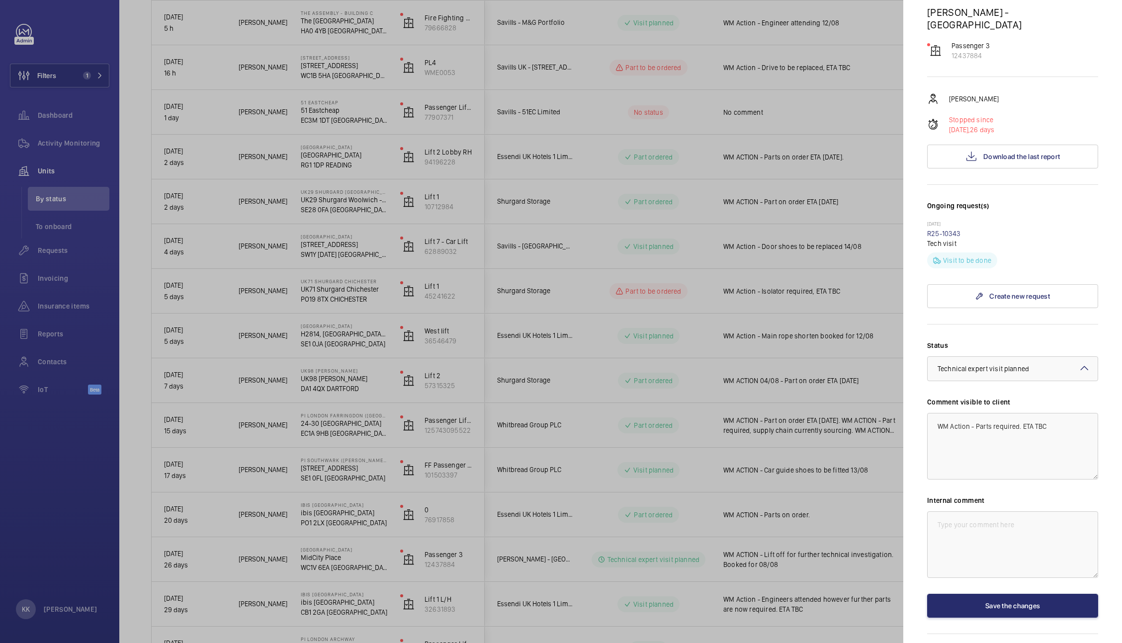
click at [1095, 327] on mat-sidenav "Stopped unit Midcity Place MidCity Place WC1V 6EA LONDON MAPP - Midcity Place P…" at bounding box center [1012, 321] width 219 height 643
click at [1079, 362] on mat-icon at bounding box center [1085, 368] width 12 height 12
click at [990, 382] on span "Part to be ordered" at bounding box center [1013, 387] width 150 height 10
click at [986, 594] on button "Save the changes" at bounding box center [1012, 606] width 171 height 24
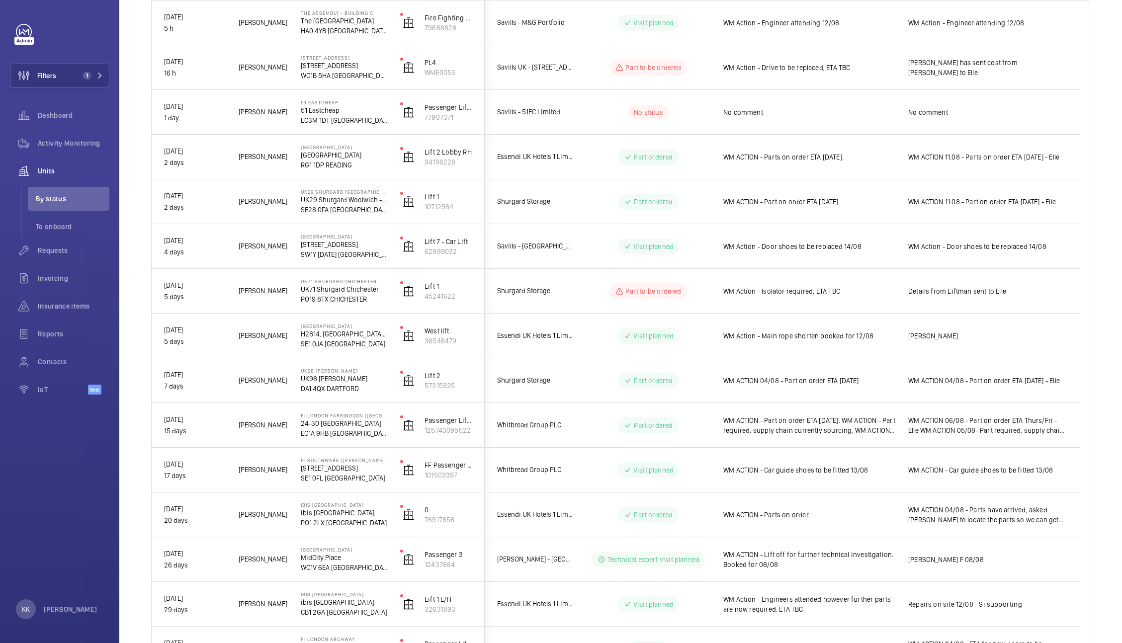
scroll to position [0, 0]
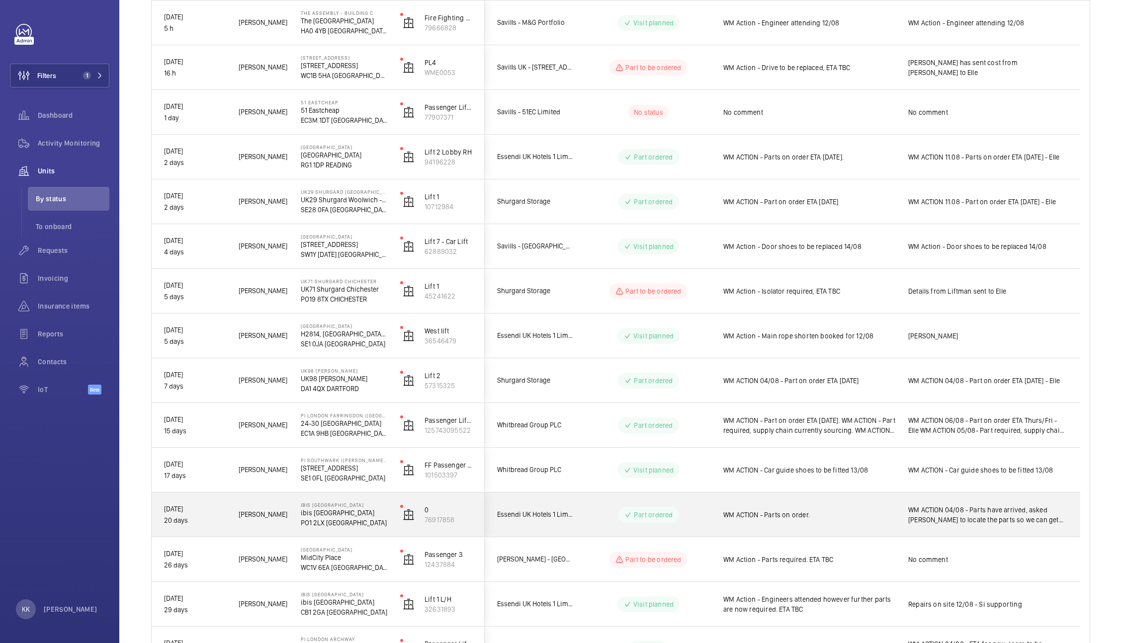
click at [854, 520] on div "WM ACTION - Parts on order." at bounding box center [809, 515] width 172 height 23
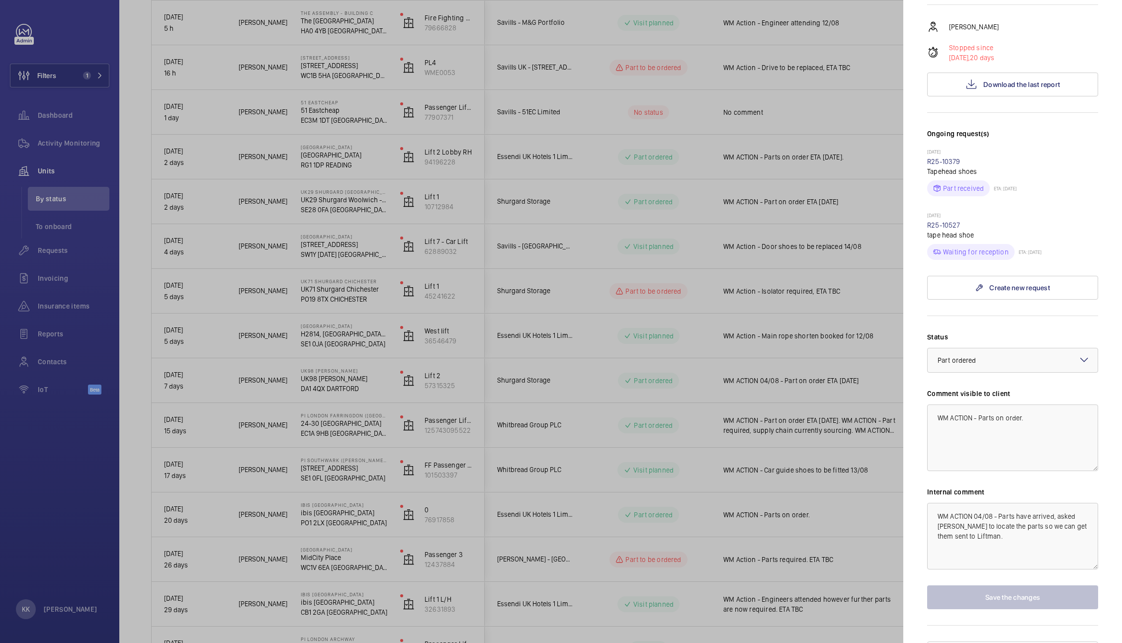
scroll to position [180, 0]
drag, startPoint x: 1026, startPoint y: 405, endPoint x: 954, endPoint y: 411, distance: 72.9
click at [954, 411] on textarea "WM ACTION - Parts on order." at bounding box center [1012, 434] width 171 height 67
type textarea "WM Action - Works booked for 14/08"
drag, startPoint x: 1003, startPoint y: 545, endPoint x: 814, endPoint y: 462, distance: 206.4
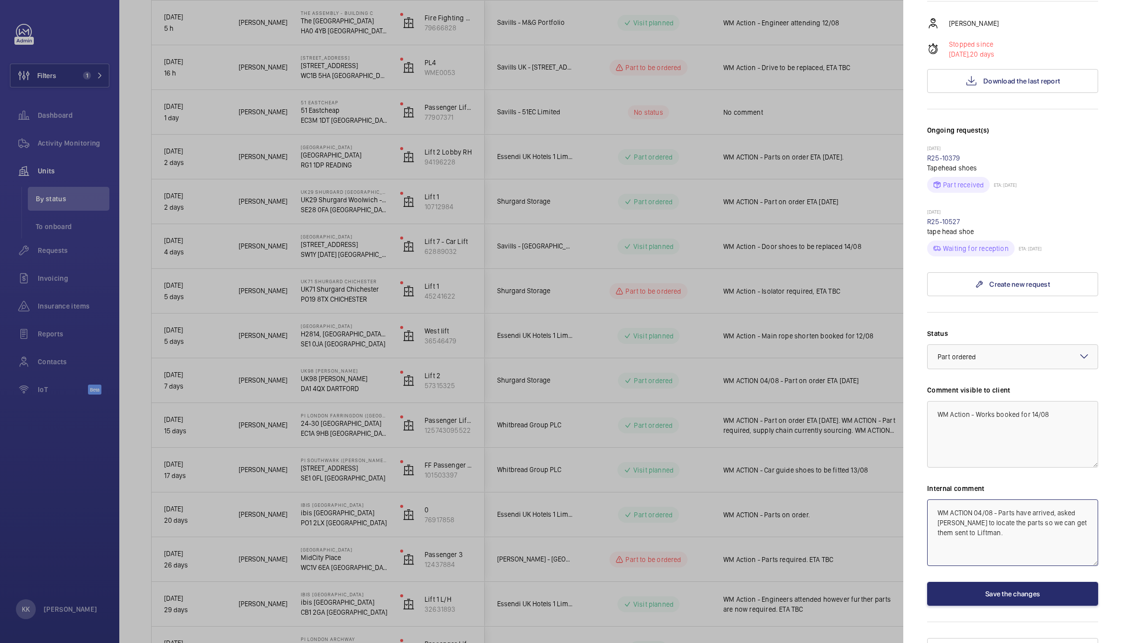
click at [814, 462] on mat-sidenav-container "Filters 1 Dashboard Activity Monitoring Units By status To onboard Requests Inv…" at bounding box center [561, 321] width 1122 height 643
click at [1004, 520] on textarea "WM ACTION 04/08 - Parts have arrived, asked [PERSON_NAME] to locate the parts s…" at bounding box center [1012, 533] width 171 height 67
drag, startPoint x: 1004, startPoint y: 520, endPoint x: 890, endPoint y: 444, distance: 137.4
click at [890, 444] on mat-sidenav-container "Filters 1 Dashboard Activity Monitoring Units By status To onboard Requests Inv…" at bounding box center [561, 321] width 1122 height 643
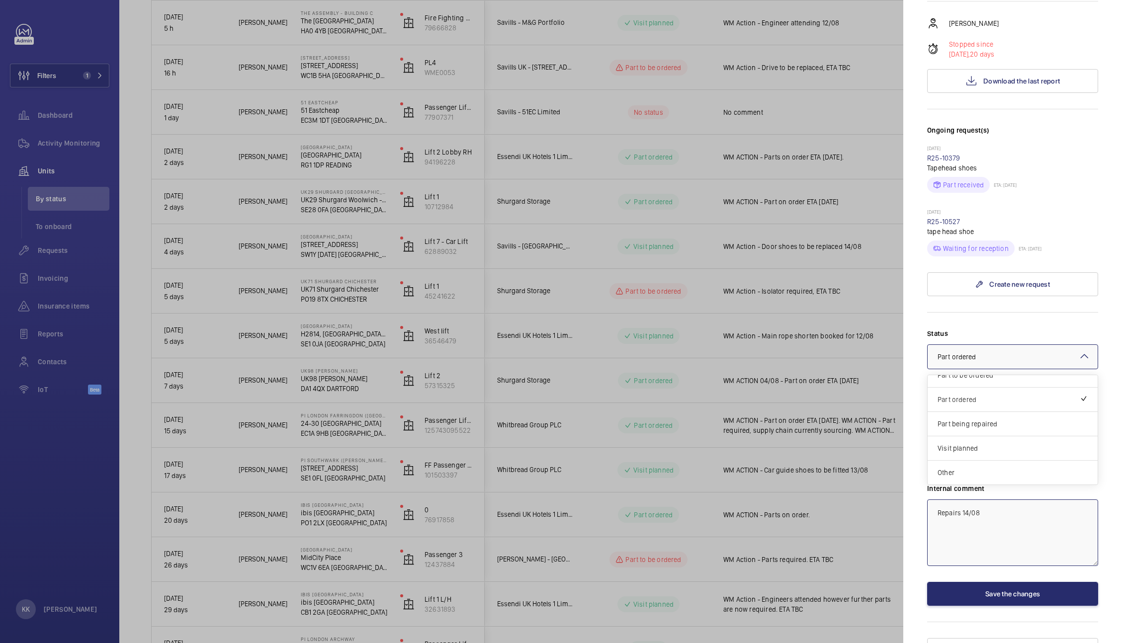
click at [1027, 345] on div at bounding box center [1013, 357] width 170 height 24
click at [981, 444] on span "Visit planned" at bounding box center [1013, 449] width 150 height 10
type textarea "Repairs 14/08"
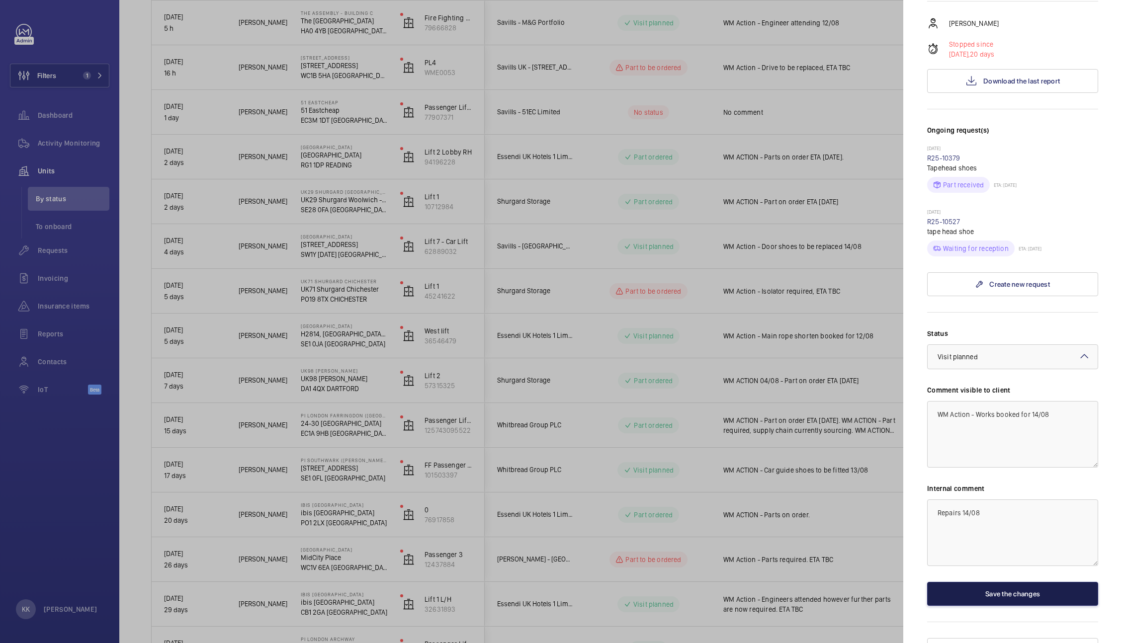
click at [1007, 582] on button "Save the changes" at bounding box center [1012, 594] width 171 height 24
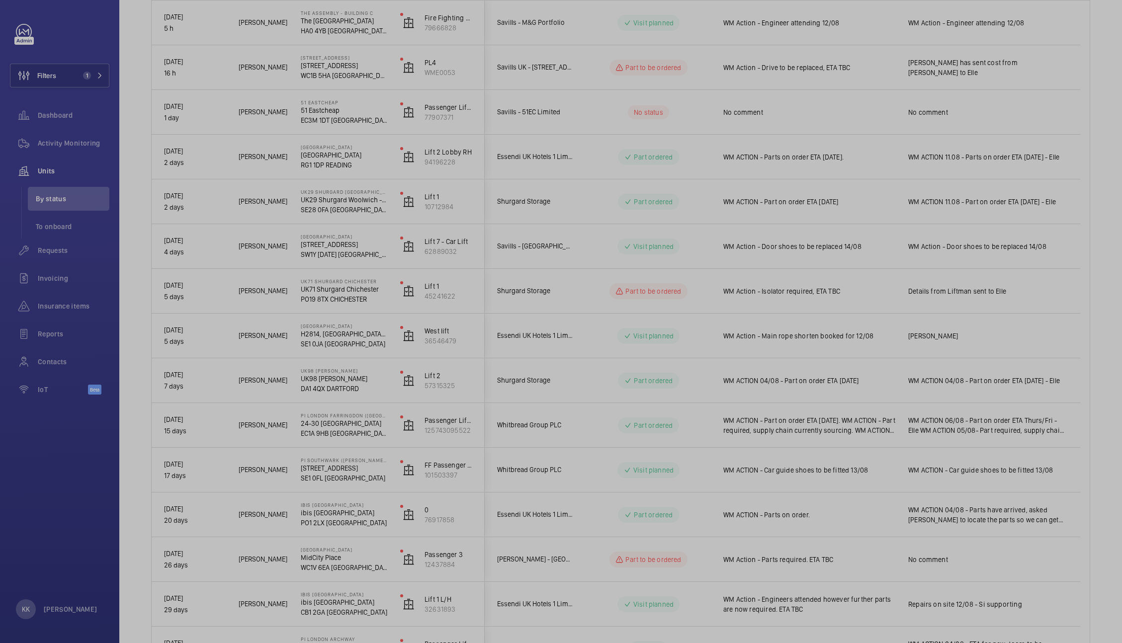
scroll to position [0, 0]
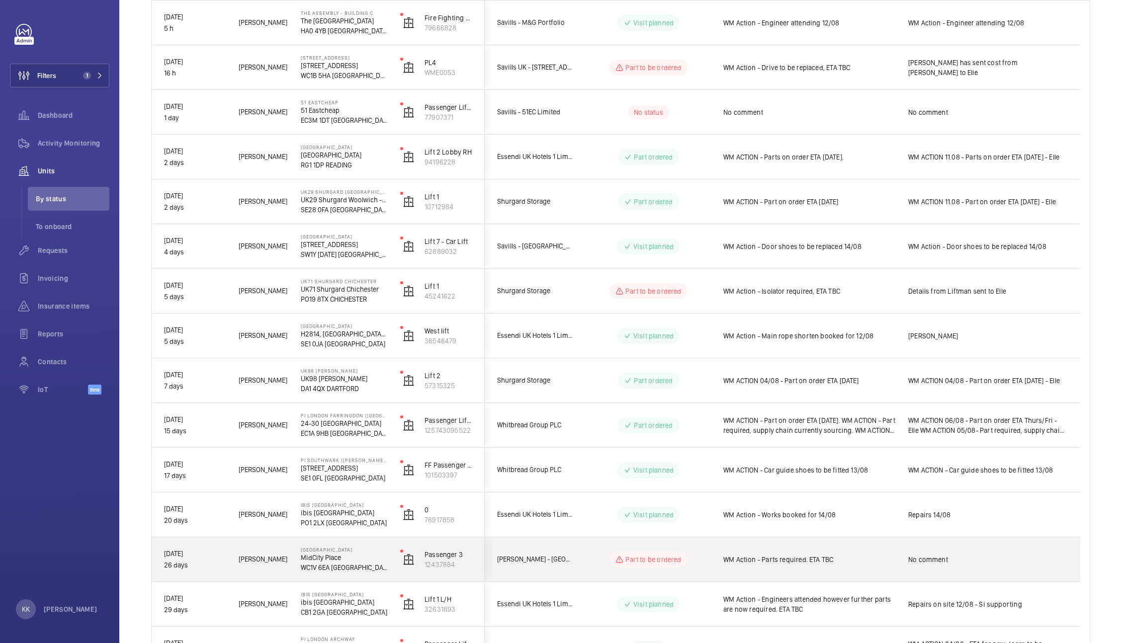
click at [981, 565] on div "No comment" at bounding box center [988, 559] width 160 height 23
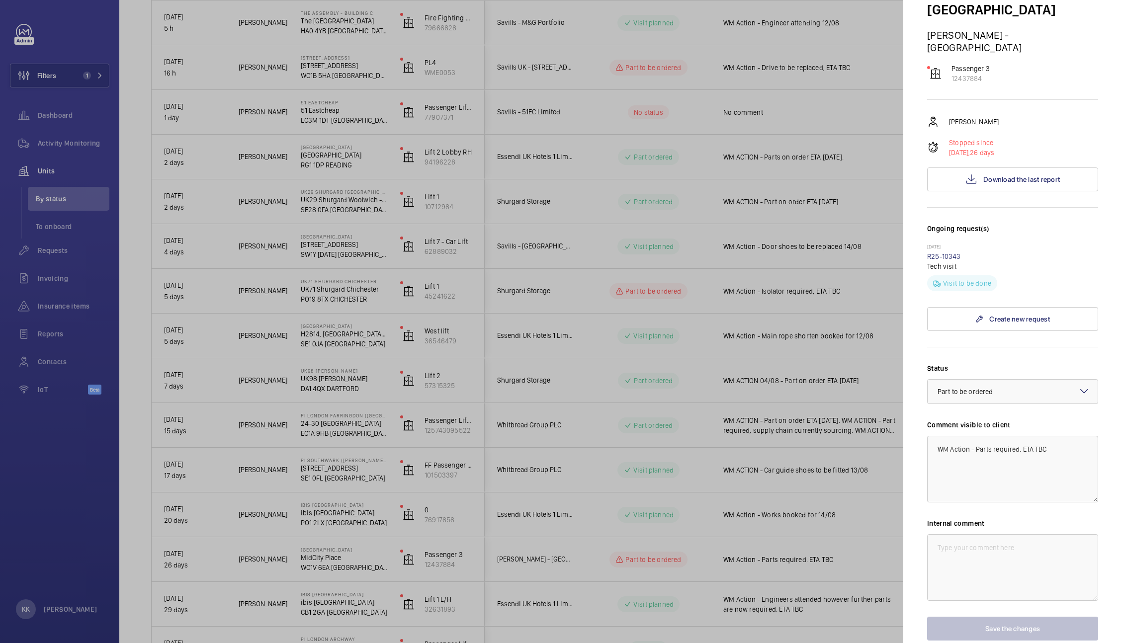
scroll to position [107, 0]
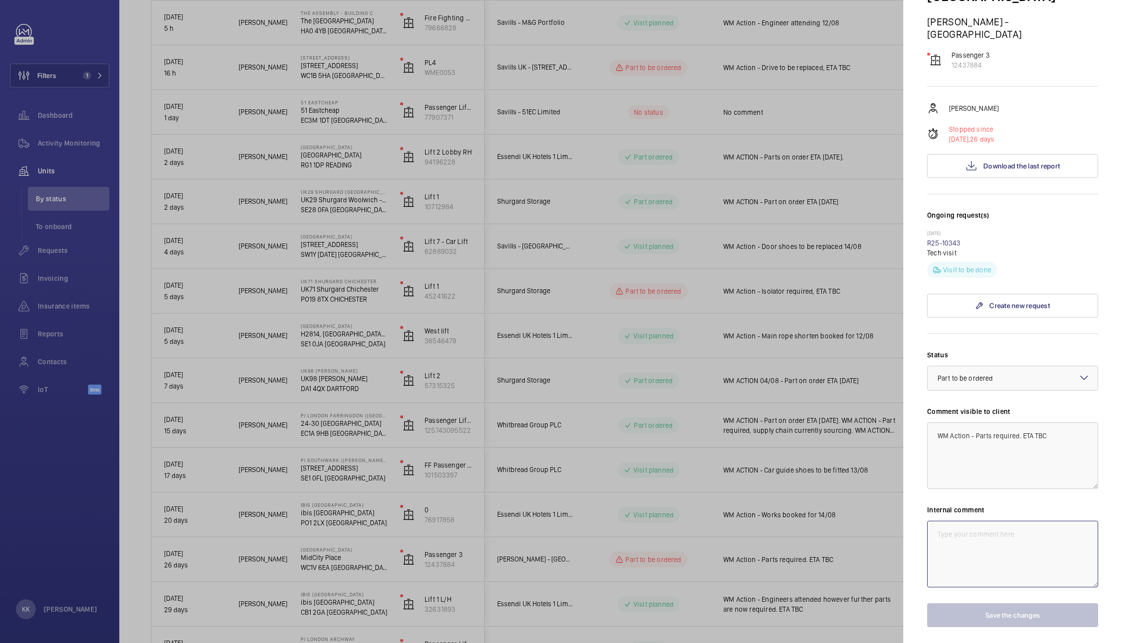
click at [997, 525] on textarea at bounding box center [1012, 554] width 171 height 67
click at [928, 529] on textarea at bounding box center [1012, 554] width 171 height 67
click at [867, 522] on div at bounding box center [561, 321] width 1122 height 643
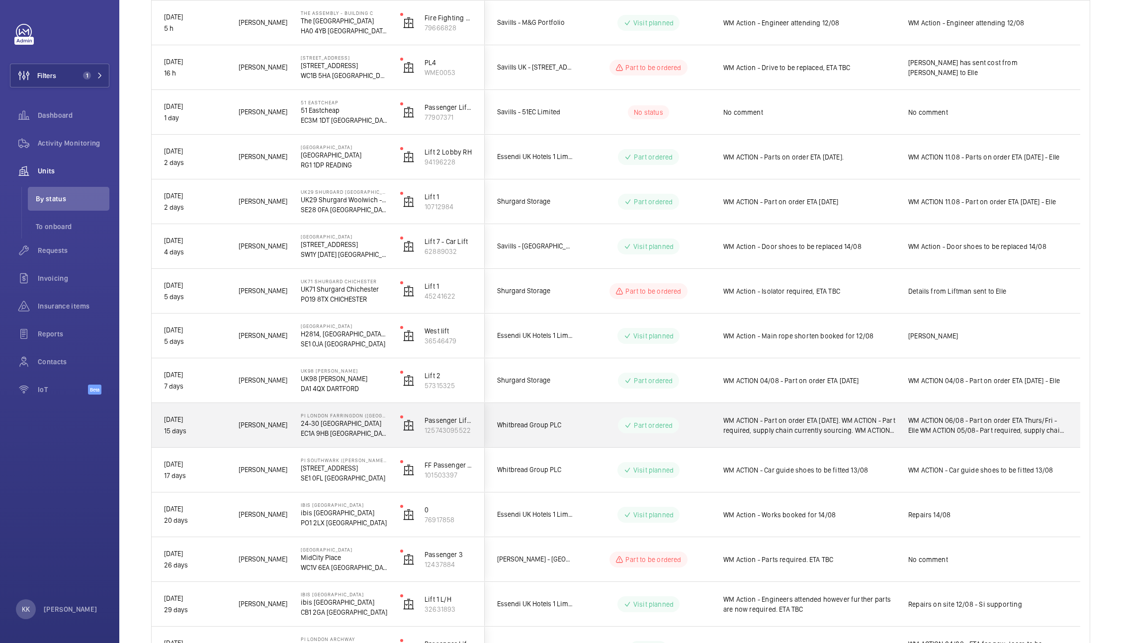
click at [887, 432] on span "WM ACTION - Part on order ETA [DATE]. WM ACTION - Part required, supply chain c…" at bounding box center [809, 426] width 172 height 20
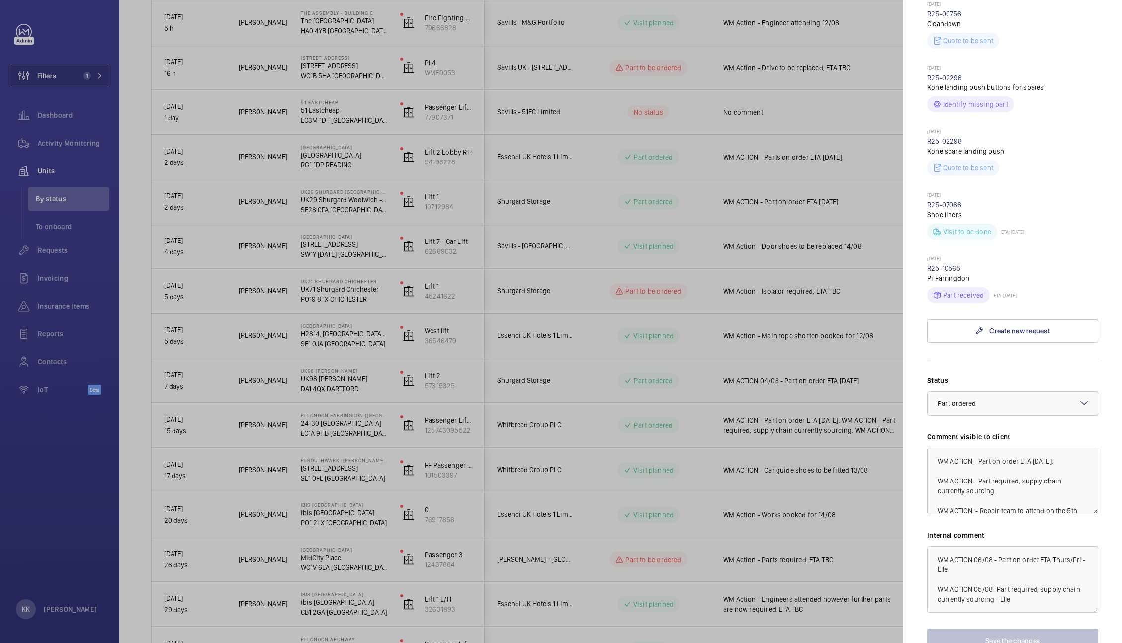
scroll to position [344, 0]
click at [940, 255] on p "05/08/2025" at bounding box center [1012, 258] width 171 height 8
click at [944, 263] on link "R25-10565" at bounding box center [944, 267] width 34 height 8
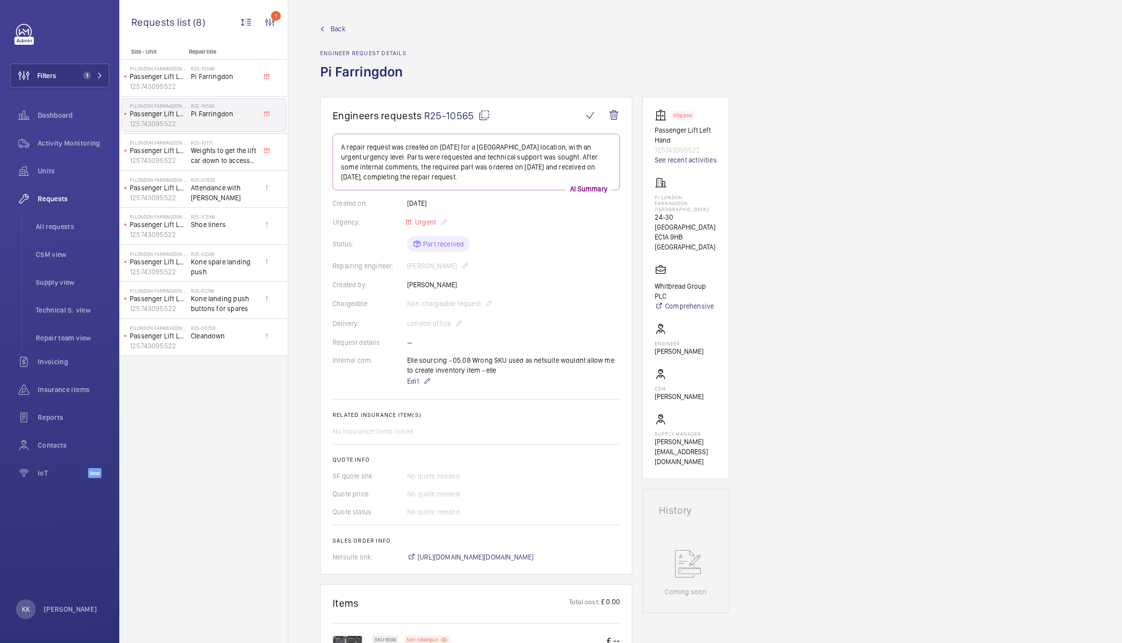
click at [853, 187] on div "Engineers requests R25-10565 A repair request was created on 2025-08-05 for a F…" at bounding box center [705, 604] width 834 height 1014
click at [338, 27] on span "Back" at bounding box center [338, 29] width 15 height 10
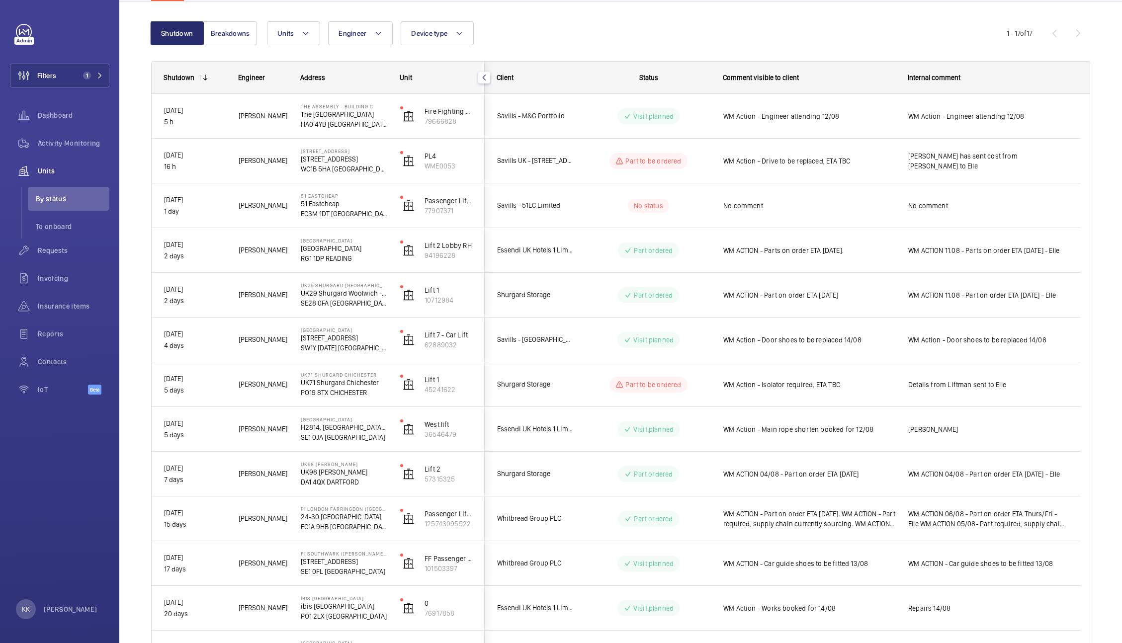
scroll to position [85, 0]
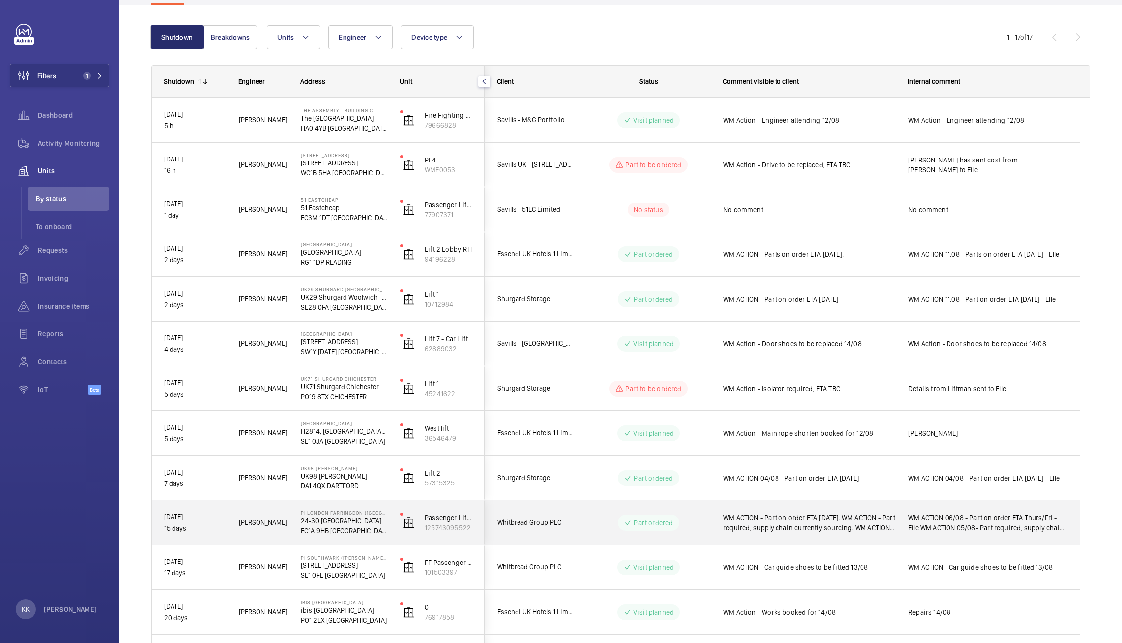
click at [818, 520] on span "WM ACTION - Part on order ETA [DATE]. WM ACTION - Part required, supply chain c…" at bounding box center [809, 523] width 172 height 20
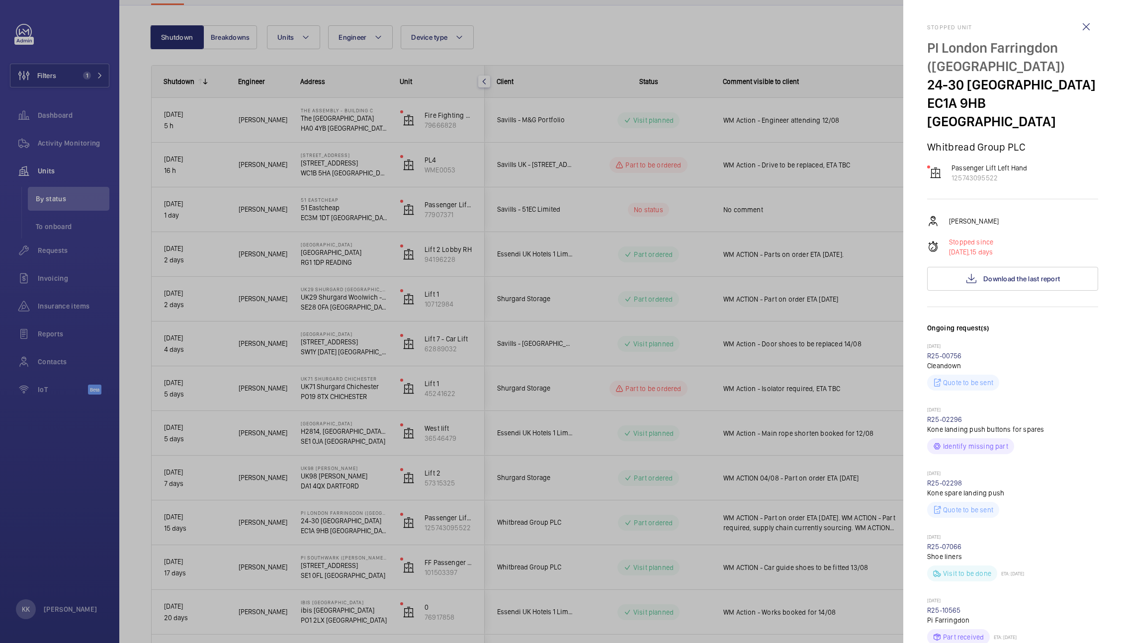
scroll to position [198, 0]
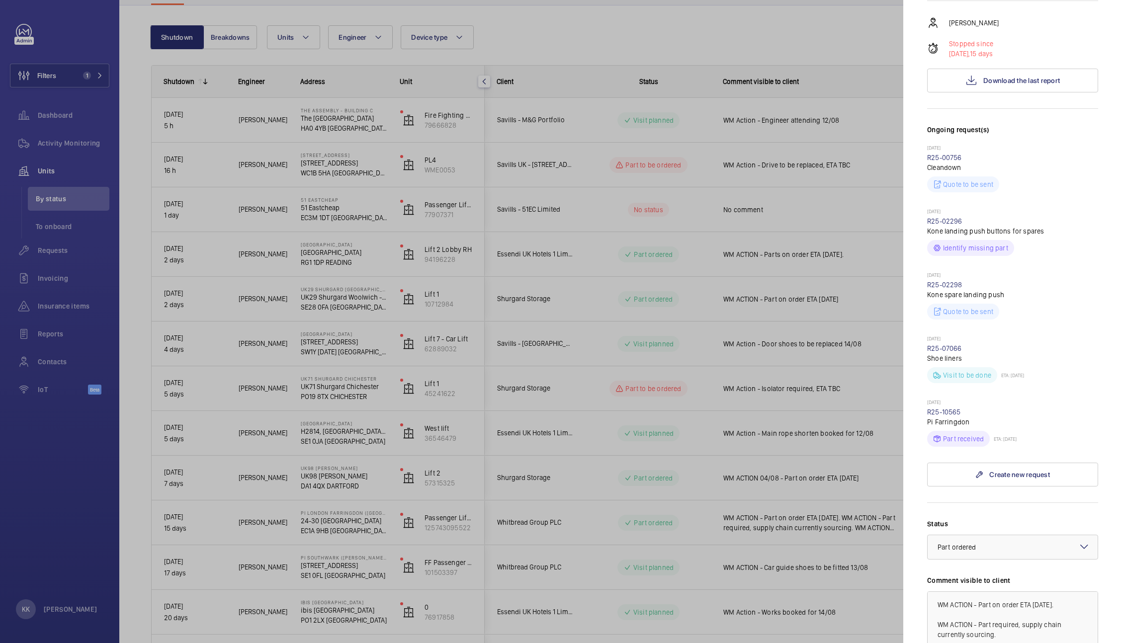
click at [951, 419] on p "Pi Farringdon" at bounding box center [1012, 422] width 171 height 10
click at [950, 410] on link "R25-10565" at bounding box center [944, 412] width 34 height 8
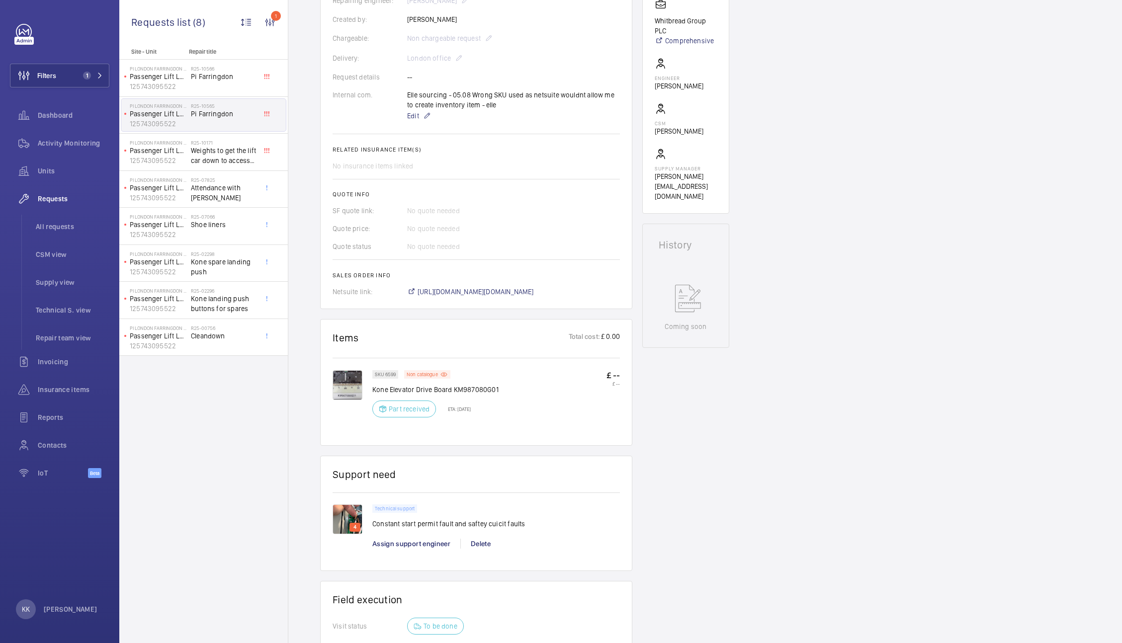
scroll to position [208, 0]
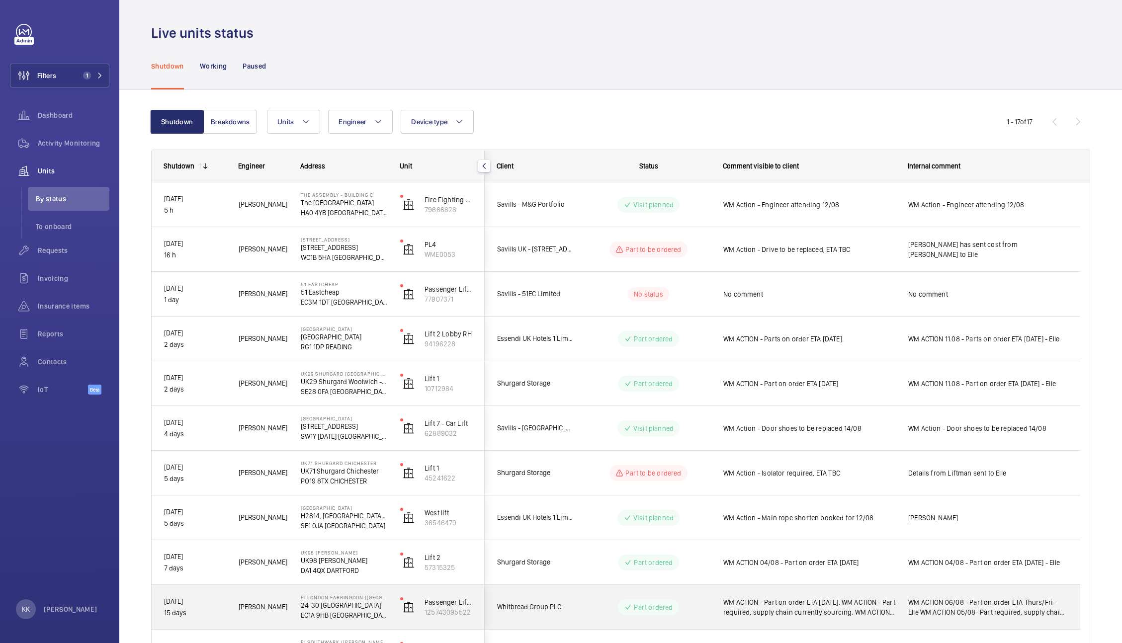
click at [862, 602] on span "WM ACTION - Part on order ETA [DATE]. WM ACTION - Part required, supply chain c…" at bounding box center [809, 608] width 172 height 20
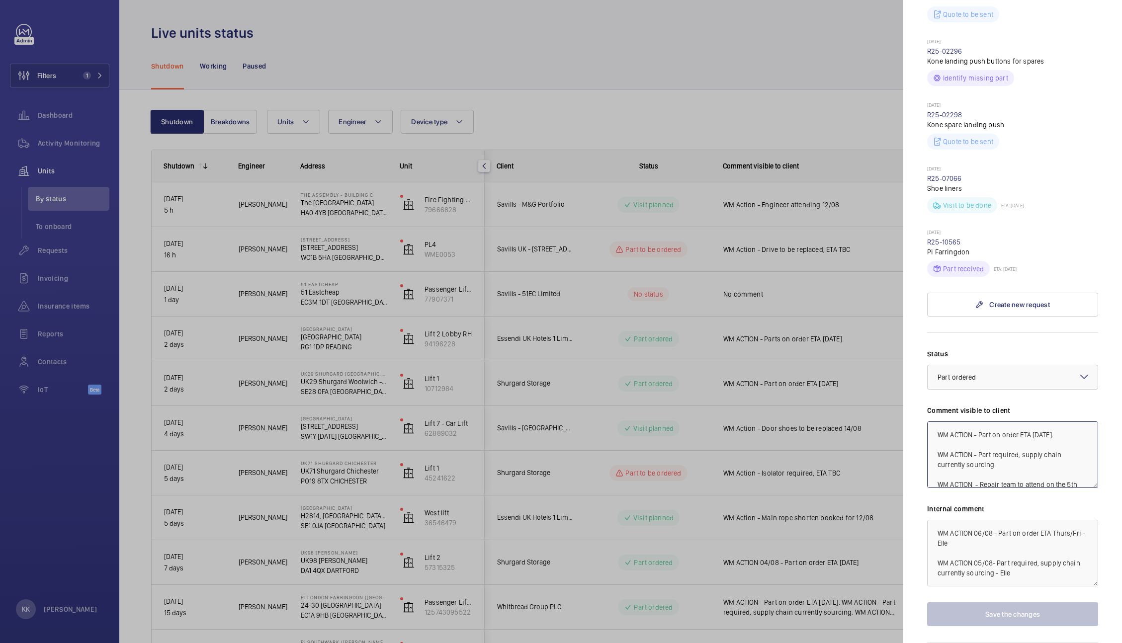
scroll to position [20, 0]
drag, startPoint x: 953, startPoint y: 427, endPoint x: 1121, endPoint y: 578, distance: 226.4
click at [1121, 578] on mat-sidenav "Stopped unit PI London Farringdon (Smithfield) 24-30 West Smithfield EC1A 9HB W…" at bounding box center [1012, 321] width 219 height 643
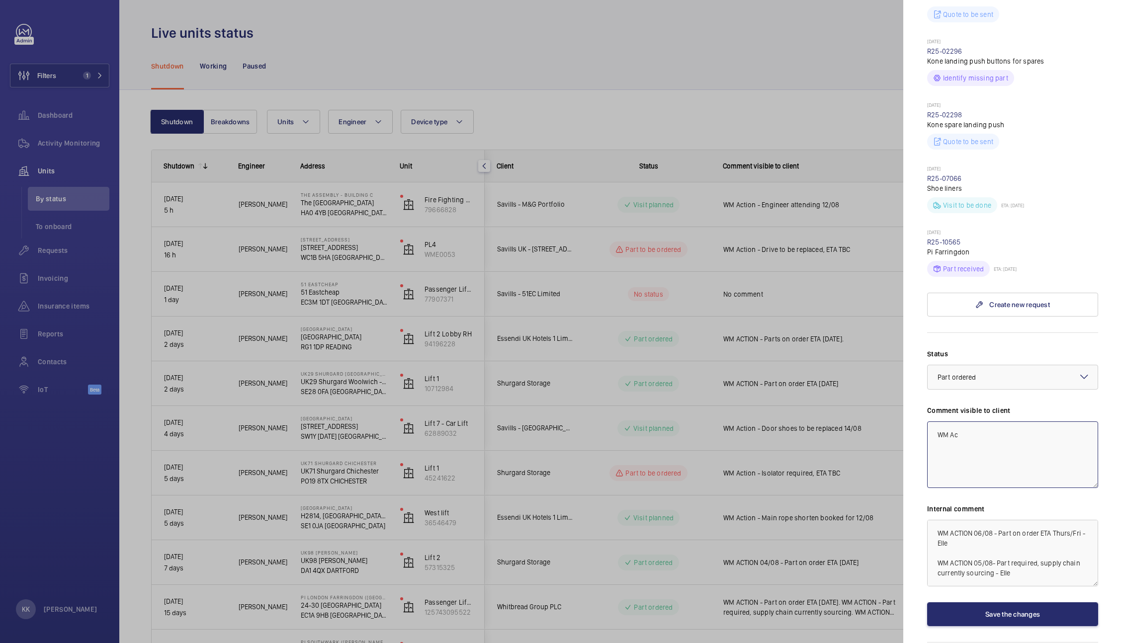
scroll to position [0, 0]
drag, startPoint x: 931, startPoint y: 437, endPoint x: 1121, endPoint y: 425, distance: 190.4
click at [1121, 425] on mat-sidenav "Stopped unit PI London Farringdon (Smithfield) 24-30 West Smithfield EC1A 9HB W…" at bounding box center [1012, 321] width 219 height 643
type textarea "WM Action - Technician attending to fit 12/08"
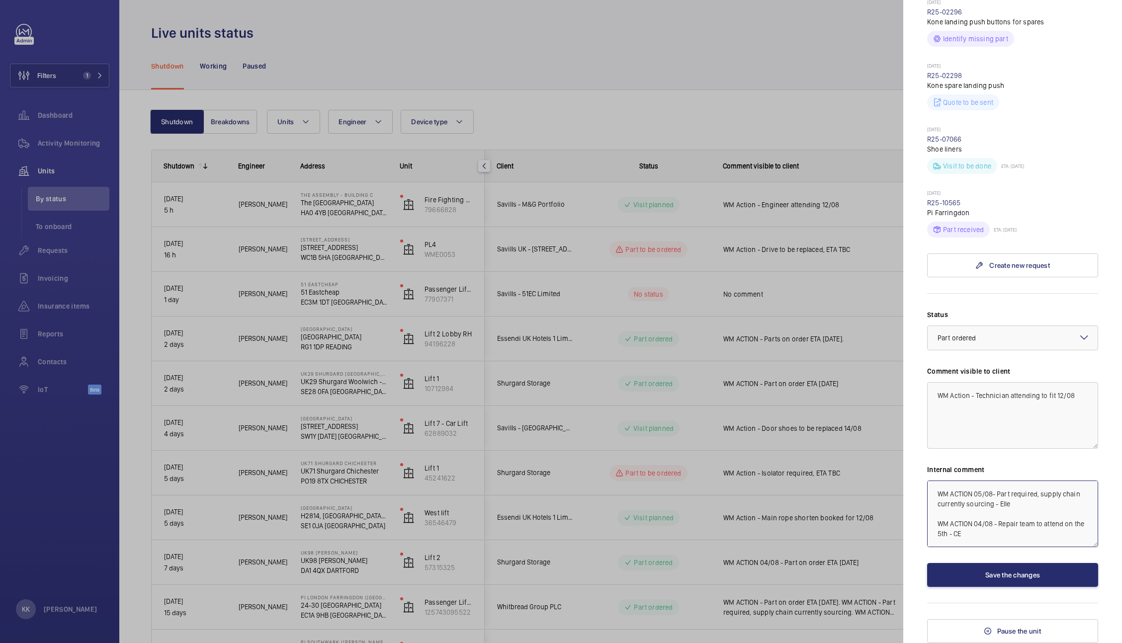
drag, startPoint x: 934, startPoint y: 530, endPoint x: 1096, endPoint y: 655, distance: 205.3
click at [1096, 643] on html "Filters 1 Dashboard Activity Monitoring Units By status To onboard Requests Inv…" at bounding box center [561, 321] width 1122 height 643
paste textarea "ction - Technician attending to fit 12/08"
click at [1000, 343] on div at bounding box center [1013, 338] width 170 height 24
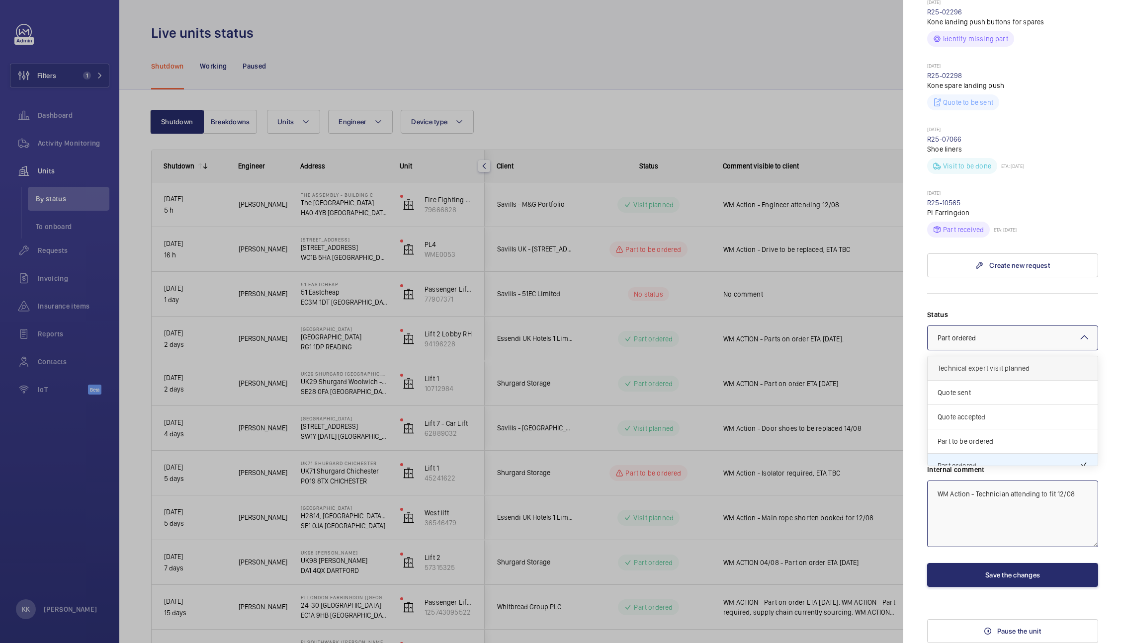
click at [1028, 373] on div "Technical expert visit planned" at bounding box center [1013, 369] width 170 height 24
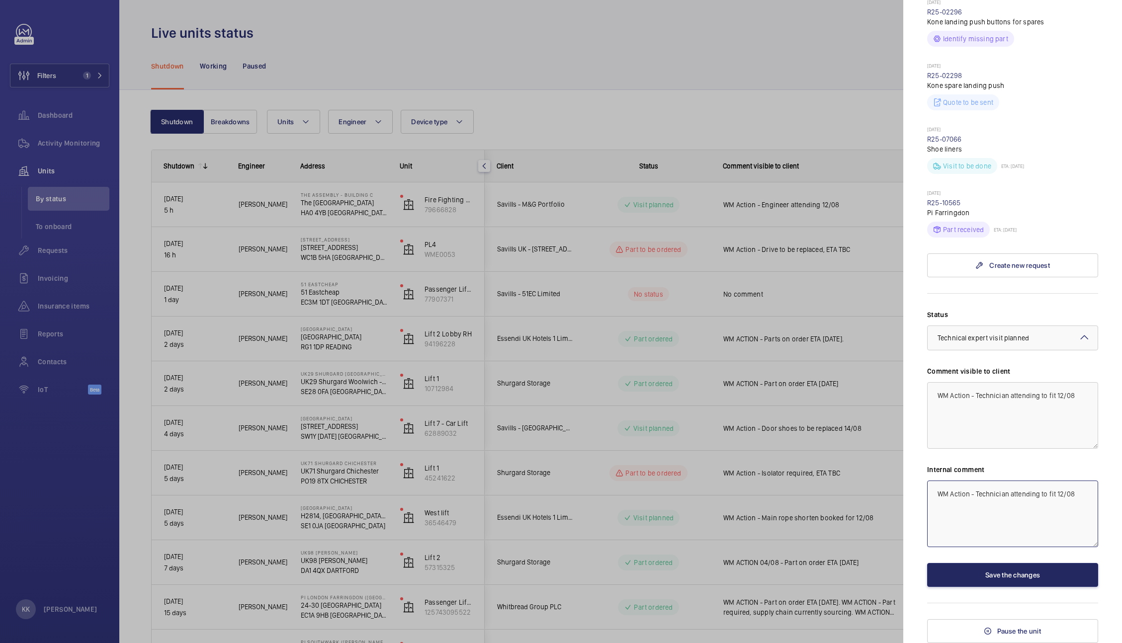
type textarea "WM Action - Technician attending to fit 12/08"
click at [985, 573] on button "Save the changes" at bounding box center [1012, 575] width 171 height 24
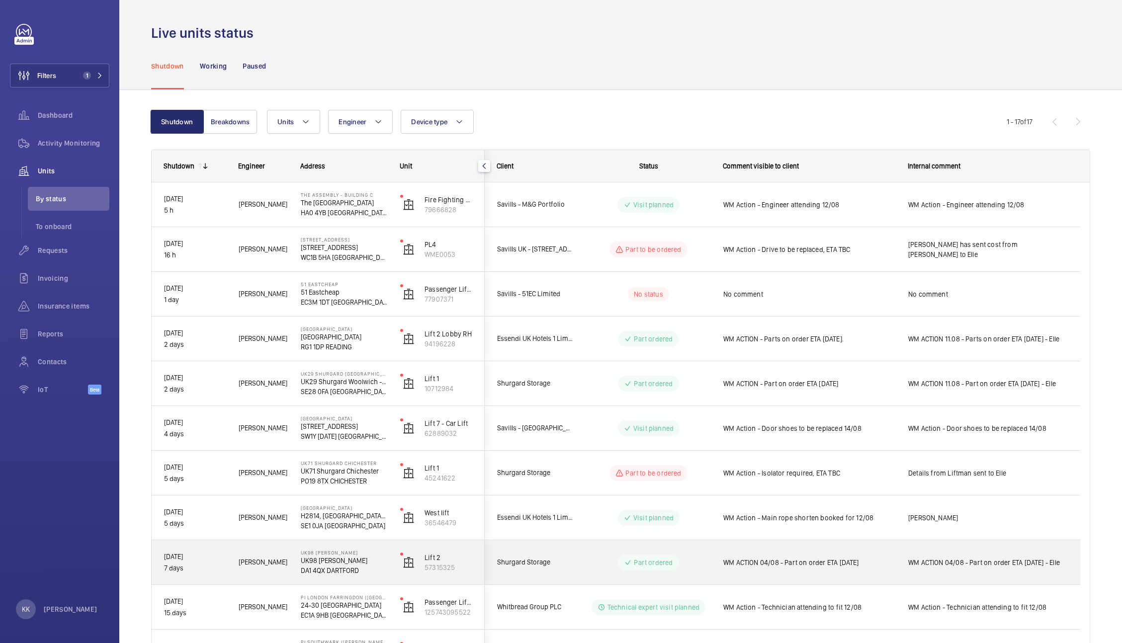
click at [811, 575] on div "WM ACTION 04/08 - Part on order ETA [DATE]" at bounding box center [804, 562] width 184 height 43
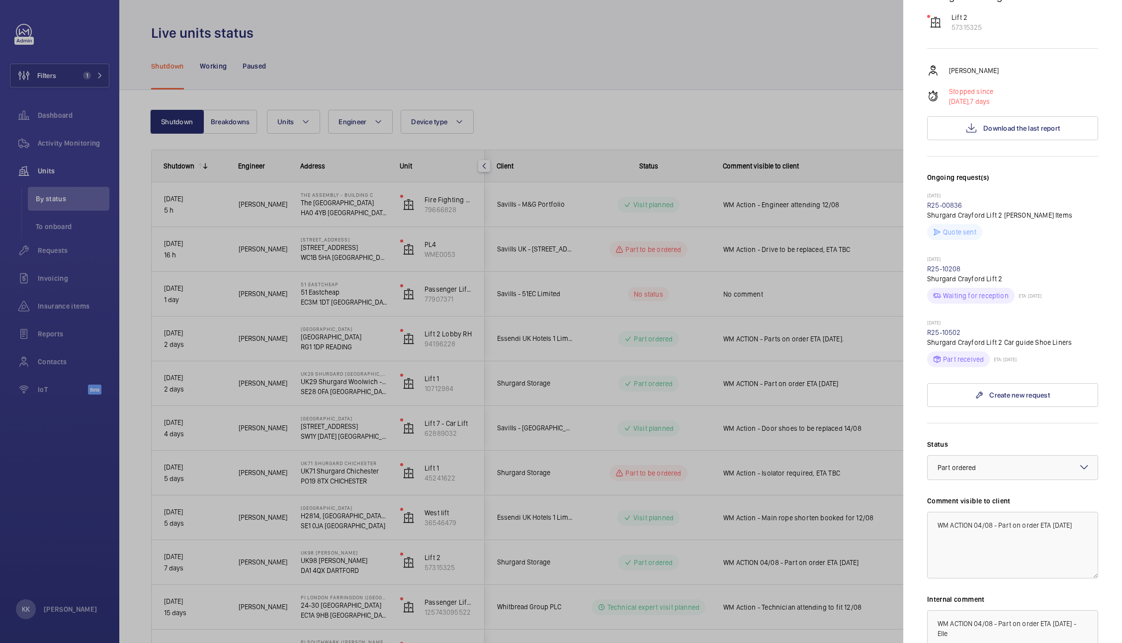
scroll to position [87, 0]
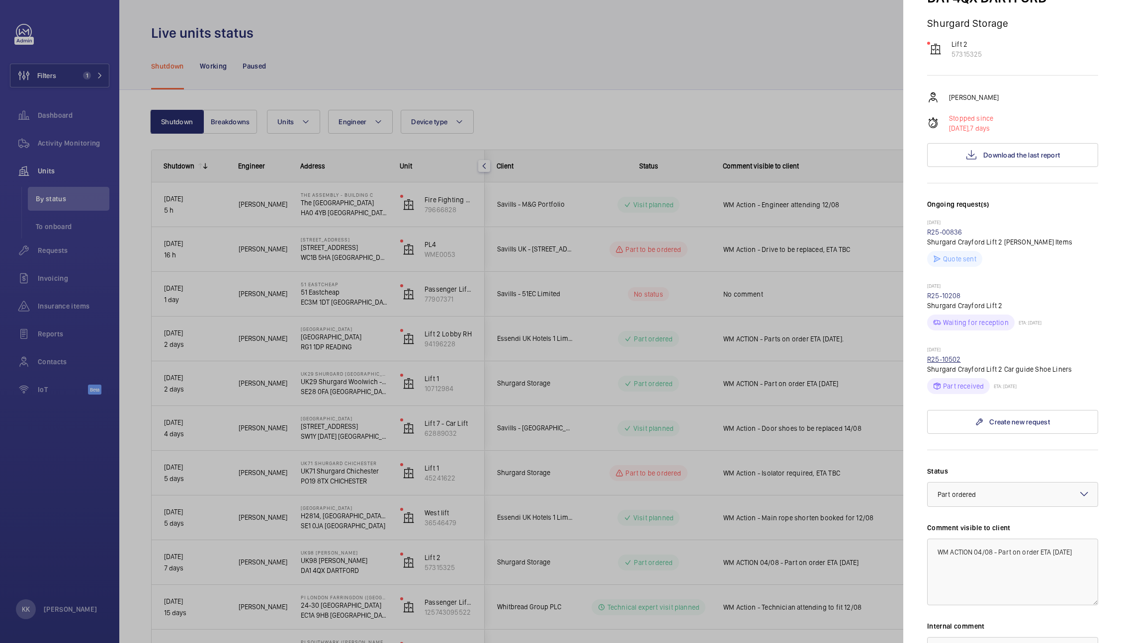
click at [945, 361] on link "R25-10502" at bounding box center [944, 360] width 34 height 8
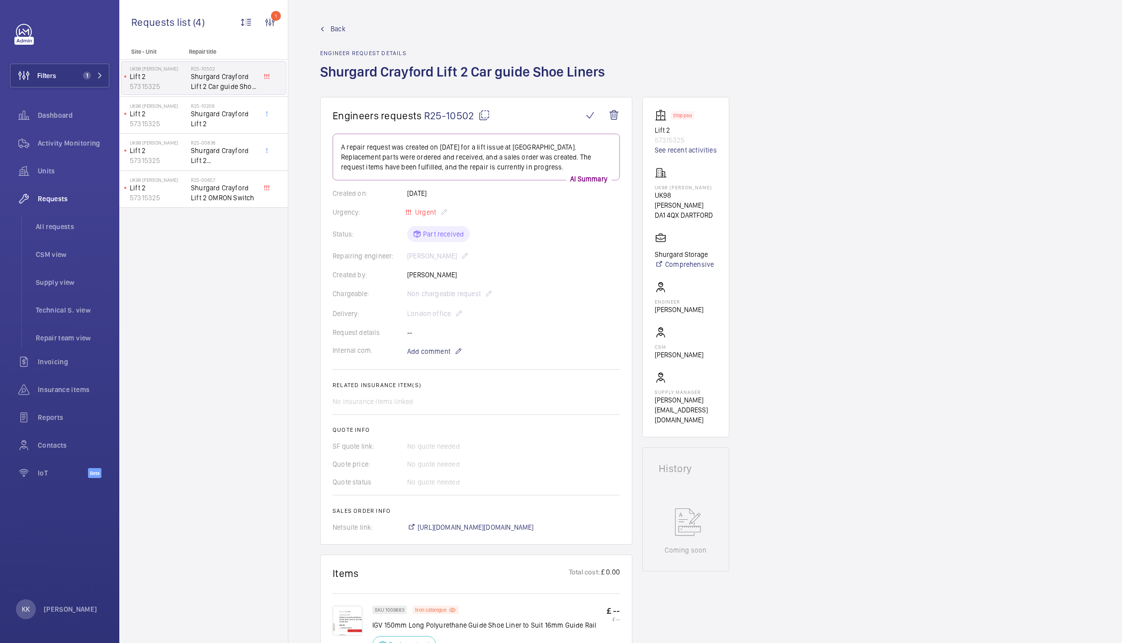
click at [465, 113] on span "R25-10502" at bounding box center [457, 115] width 66 height 12
click at [330, 25] on link "Back" at bounding box center [465, 29] width 291 height 10
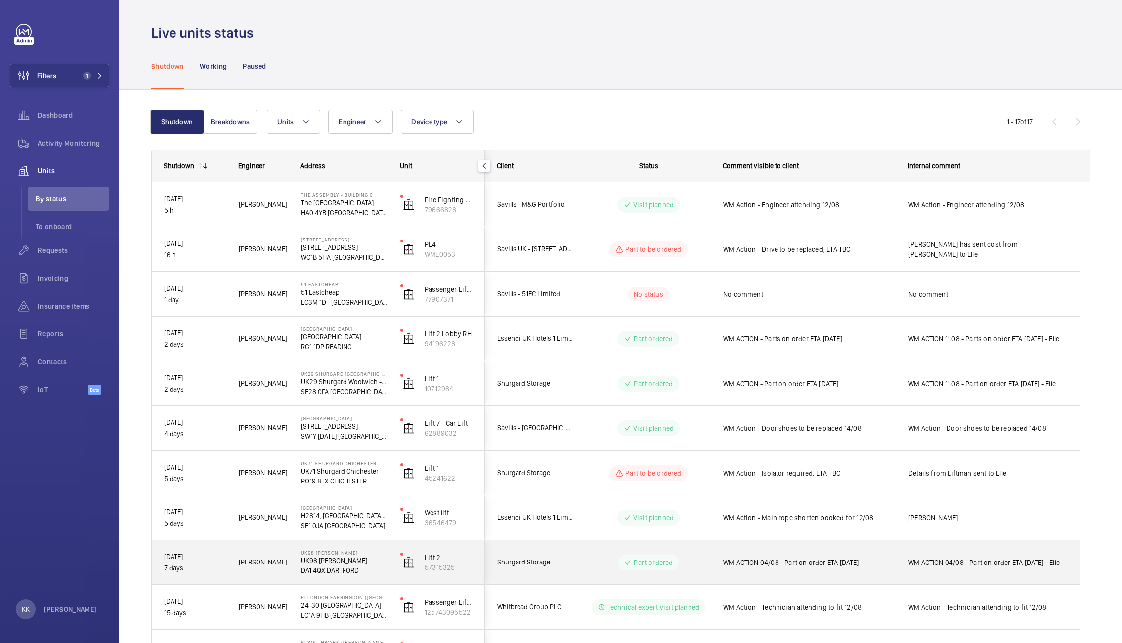
click at [752, 550] on div "WM ACTION 04/08 - Part on order ETA [DATE]" at bounding box center [804, 562] width 184 height 43
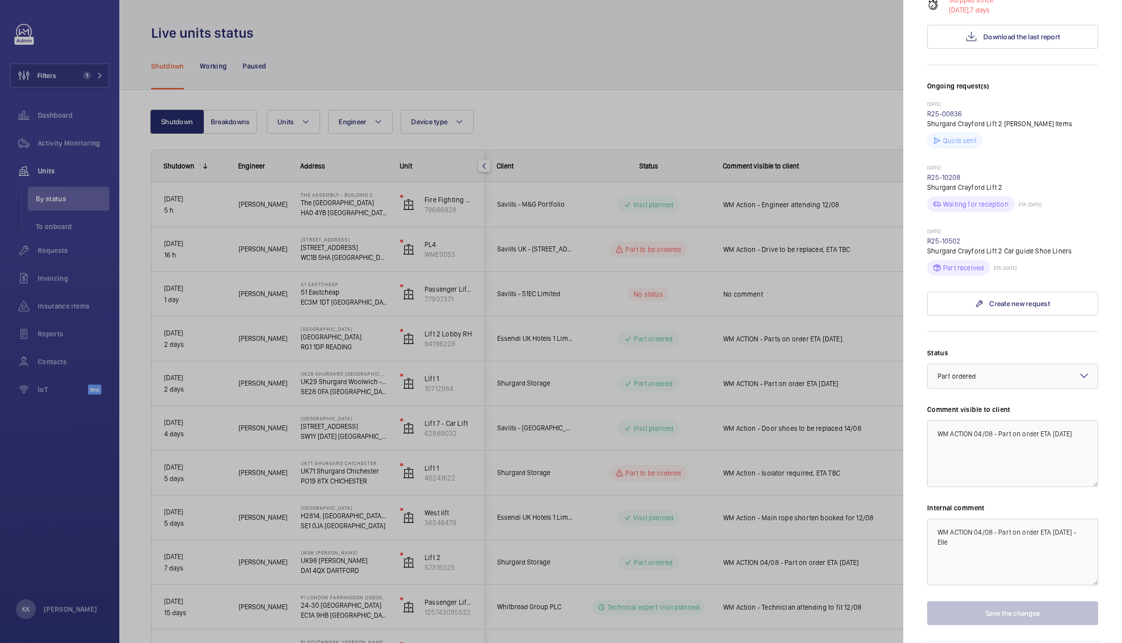
scroll to position [244, 0]
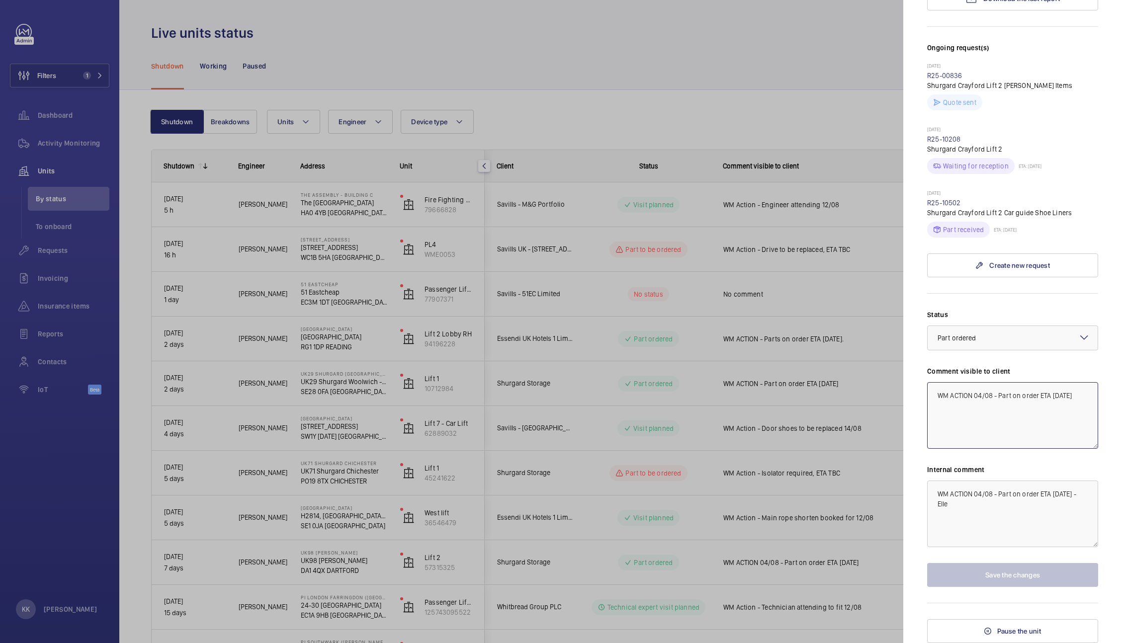
drag, startPoint x: 1040, startPoint y: 436, endPoint x: 822, endPoint y: 346, distance: 235.2
click at [822, 346] on mat-sidenav-container "Filters 1 Dashboard Activity Monitoring Units By status To onboard Requests Inv…" at bounding box center [561, 321] width 1122 height 643
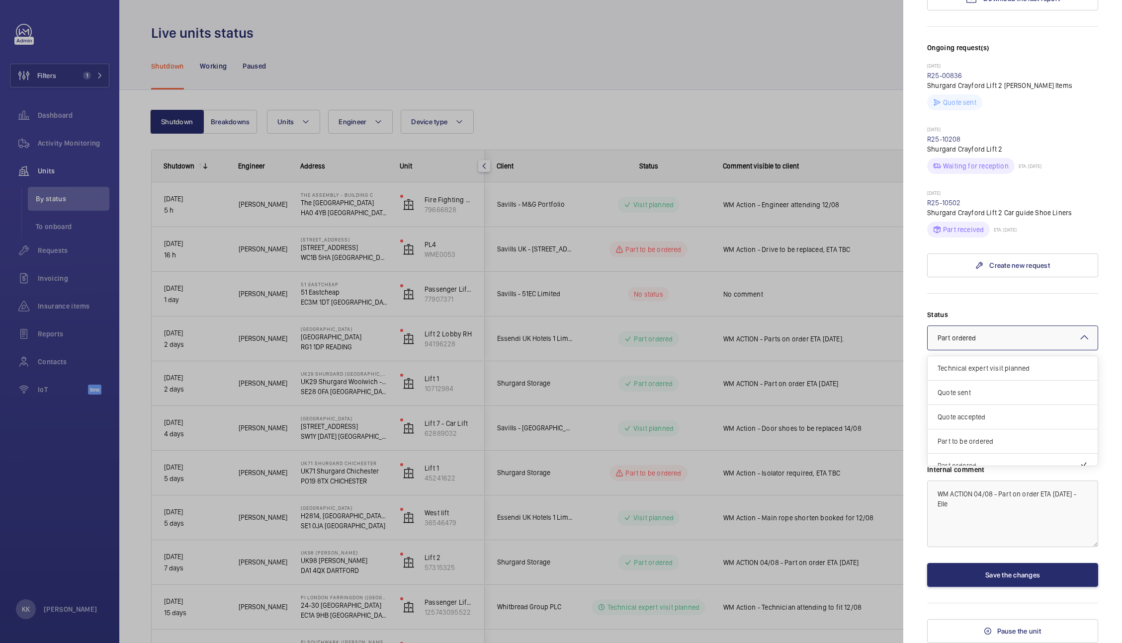
click at [983, 341] on div "× Part ordered" at bounding box center [970, 338] width 64 height 10
click at [968, 427] on span "Visit planned" at bounding box center [1013, 430] width 150 height 10
type textarea "WM Action - Works booked for"
drag, startPoint x: 973, startPoint y: 538, endPoint x: 784, endPoint y: 410, distance: 228.1
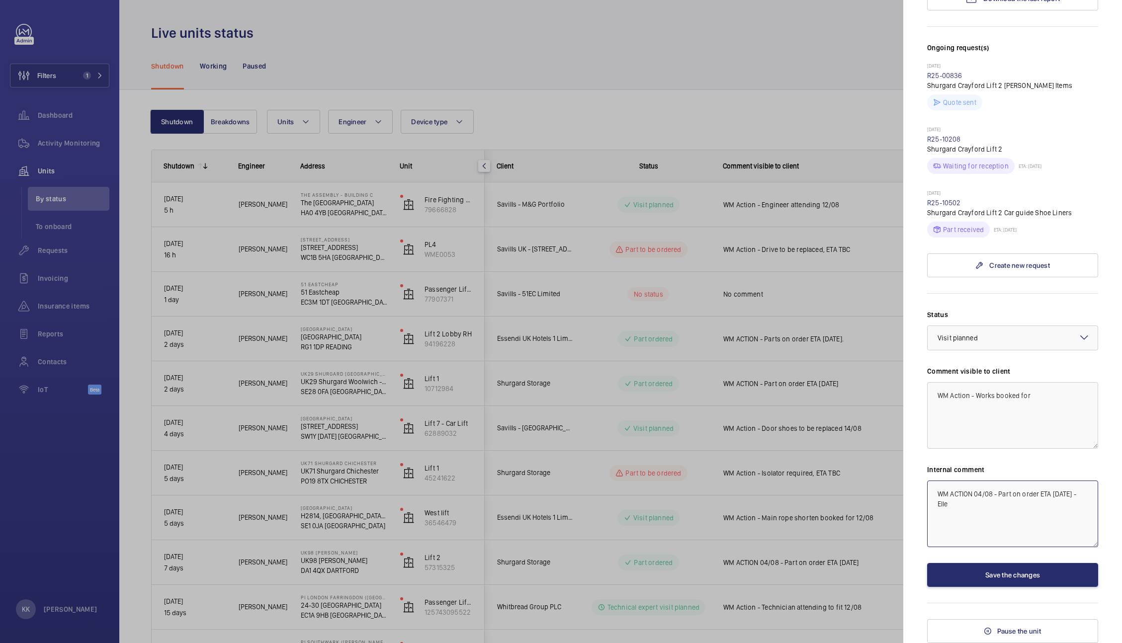
click at [784, 410] on mat-sidenav-container "Filters 1 Dashboard Activity Monitoring Units By status To onboard Requests Inv…" at bounding box center [561, 321] width 1122 height 643
click at [1063, 405] on textarea "WM Action - Works booked for" at bounding box center [1012, 415] width 171 height 67
click at [1085, 419] on textarea "WM Action - Works booked for" at bounding box center [1012, 415] width 171 height 67
click at [1077, 414] on textarea "WM Action - Works booked for" at bounding box center [1012, 415] width 171 height 67
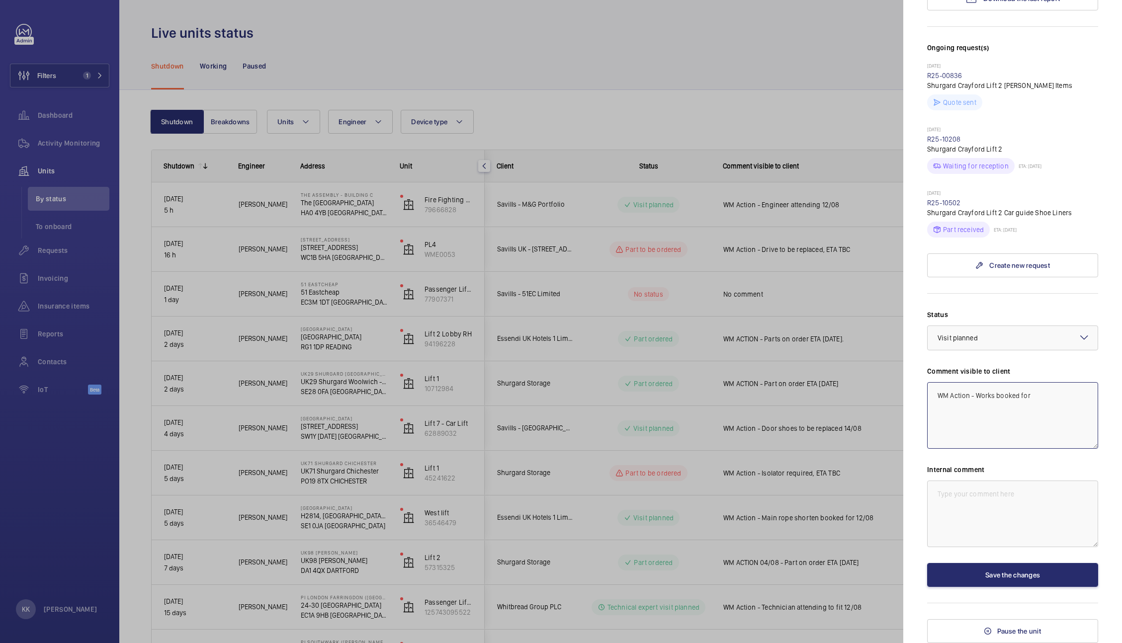
click at [1077, 414] on textarea "WM Action - Works booked for" at bounding box center [1012, 415] width 171 height 67
click at [1052, 412] on textarea "WM Action - Works booked for" at bounding box center [1012, 415] width 171 height 67
type textarea "WM Action - Works booked for 14/08"
click at [962, 536] on textarea at bounding box center [1012, 514] width 171 height 67
type textarea "%"
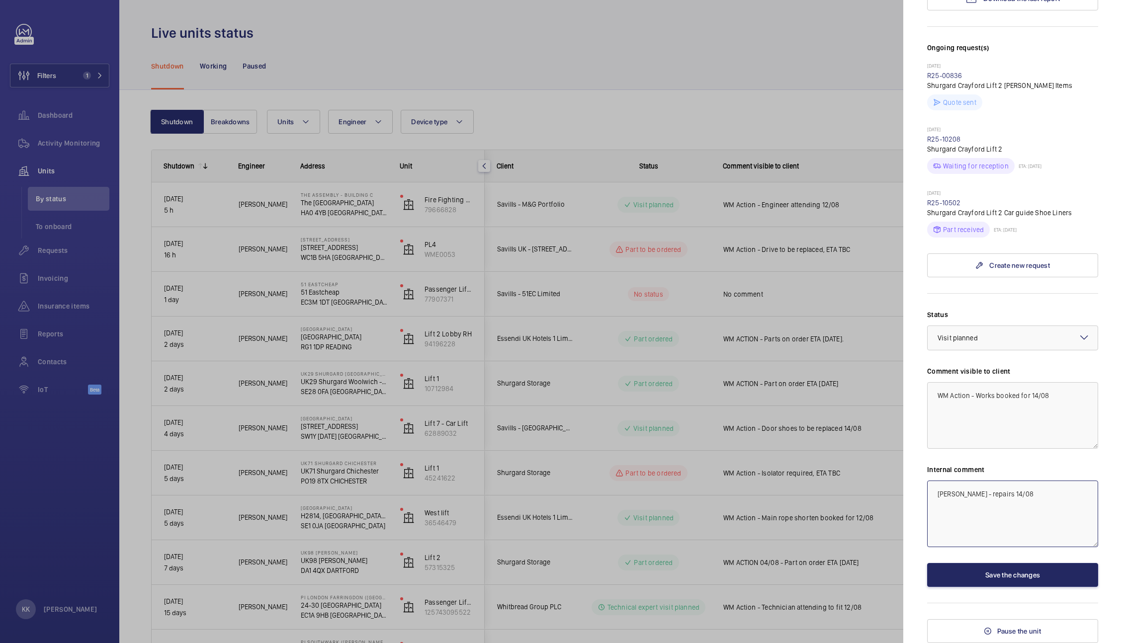
type textarea "Steve - repairs 14/08"
click at [1000, 582] on button "Save the changes" at bounding box center [1012, 575] width 171 height 24
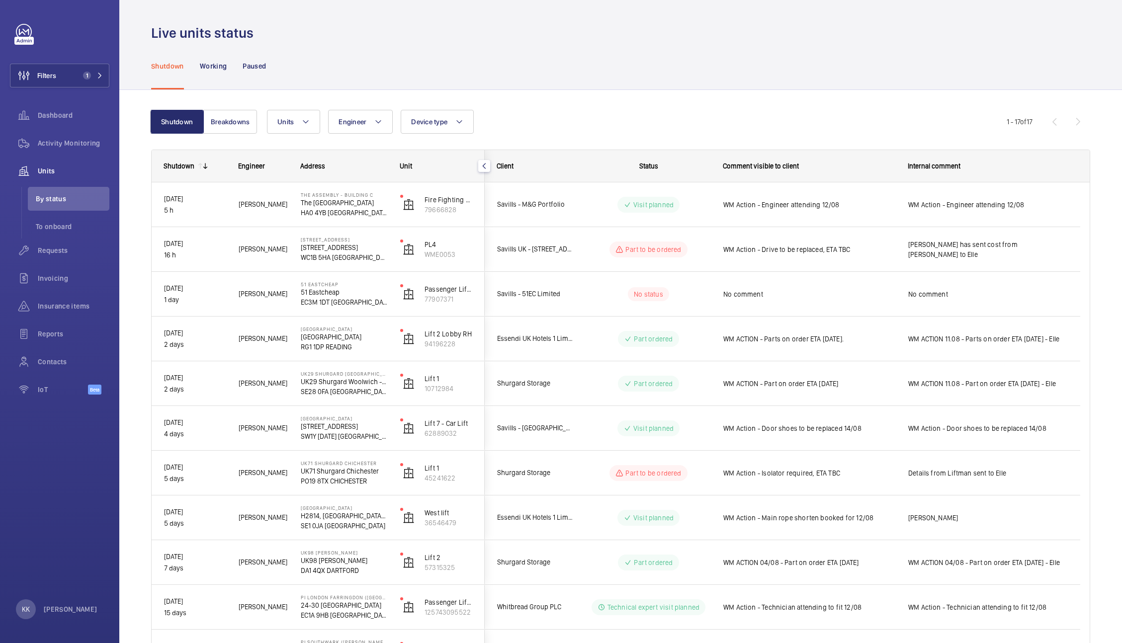
scroll to position [0, 0]
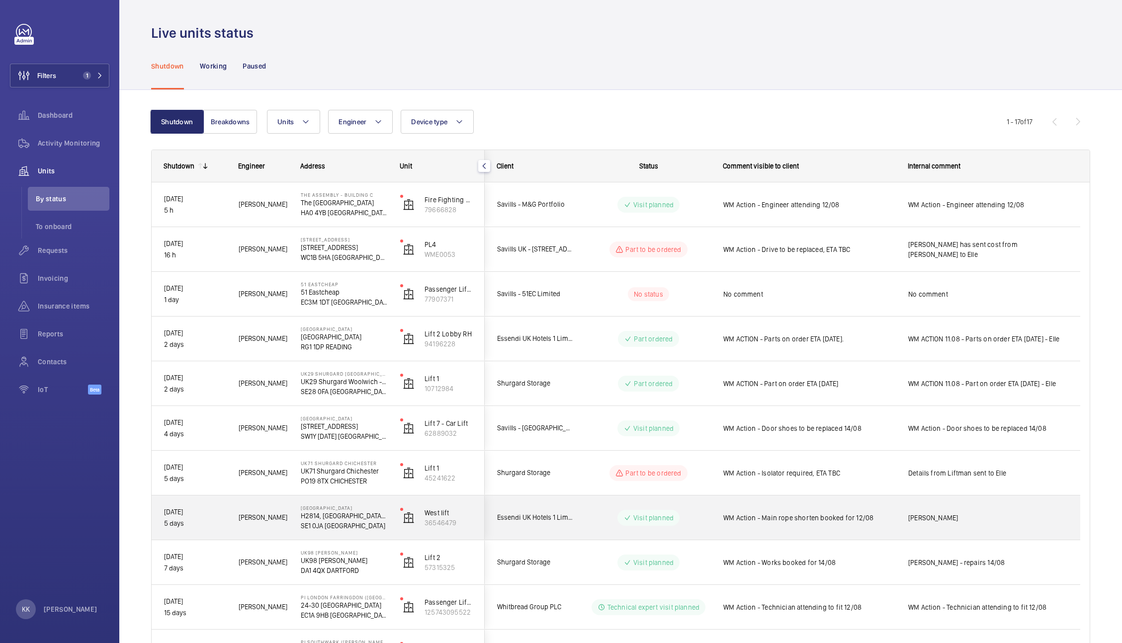
click at [883, 519] on span "WM Action - Main rope shorten booked for 12/08" at bounding box center [809, 518] width 172 height 10
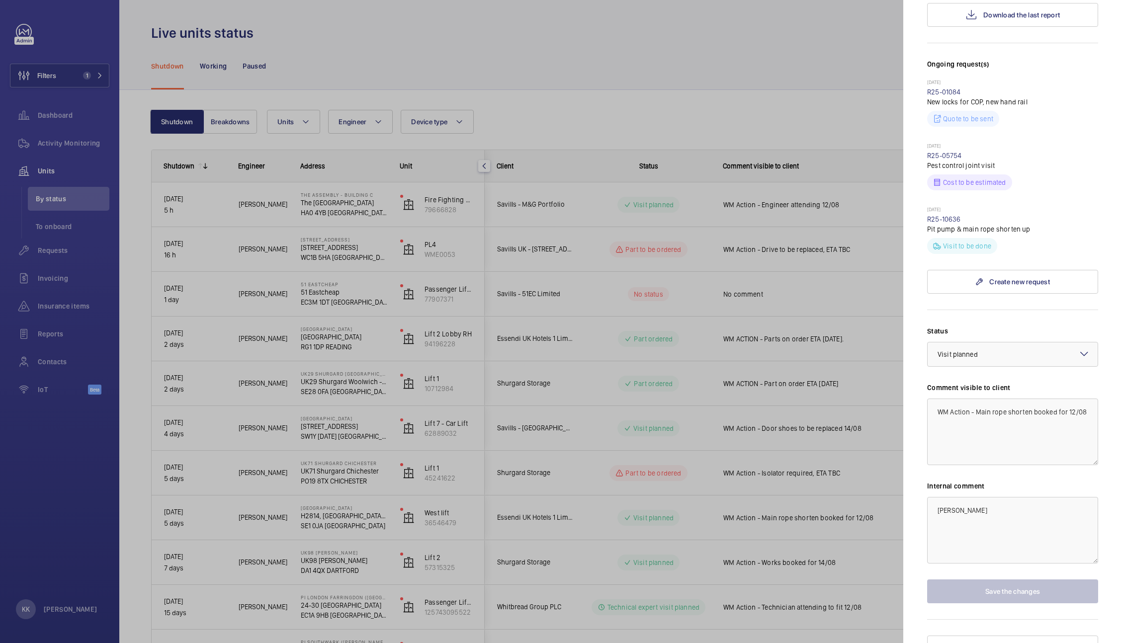
scroll to position [283, 0]
click at [942, 423] on textarea "WM Action - Main rope shorten booked for 12/08" at bounding box center [1012, 431] width 171 height 67
type textarea "WM Action - Main rope shorten booked for 13/08"
click at [965, 607] on div "Stopped unit MERCURE LONDON BRIDGE HOTEL H2814, MERCURE LONDON BRIDGE HOTEL, 71…" at bounding box center [1012, 199] width 171 height 918
click at [963, 595] on button "Save the changes" at bounding box center [1012, 591] width 171 height 24
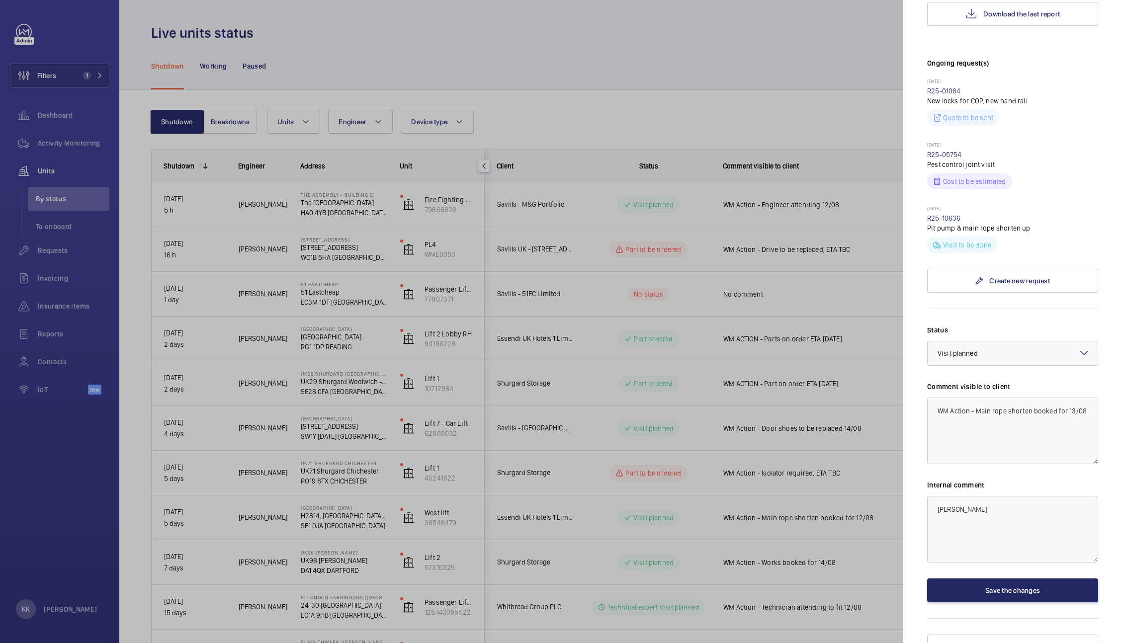
scroll to position [0, 0]
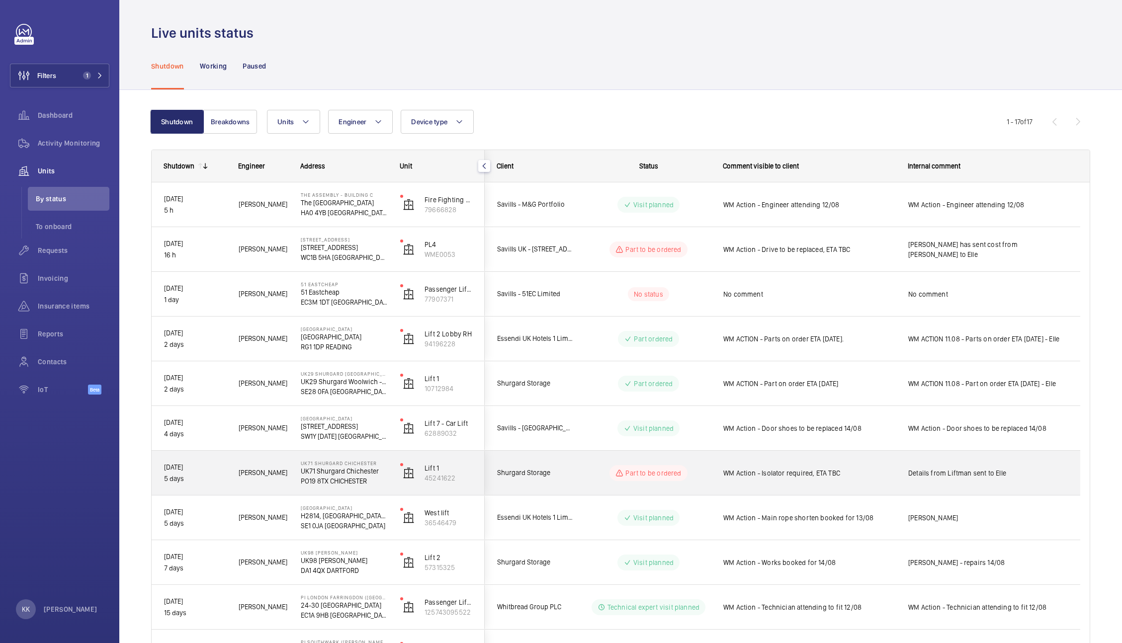
click at [914, 469] on span "Details from Liftman sent to Elle" at bounding box center [988, 473] width 160 height 10
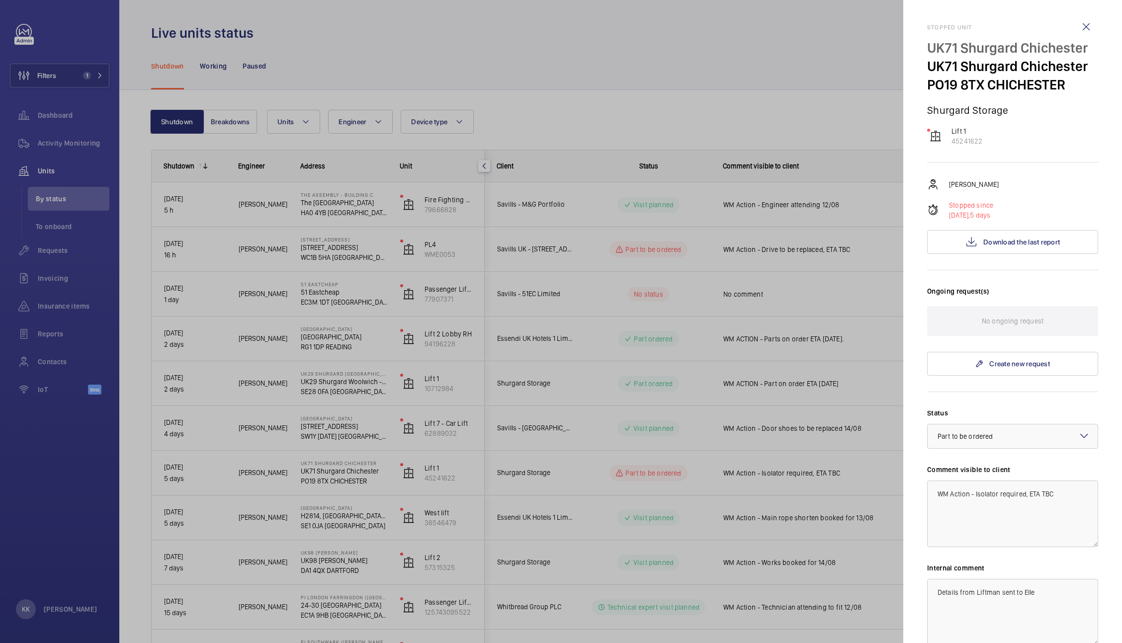
click at [1052, 134] on div "Lift 1 45241622" at bounding box center [1012, 136] width 171 height 20
click at [1058, 68] on p "UK71 Shurgard Chichester" at bounding box center [1012, 66] width 171 height 18
copy p "Chichester"
click at [1040, 373] on link "Create new request" at bounding box center [1012, 364] width 171 height 24
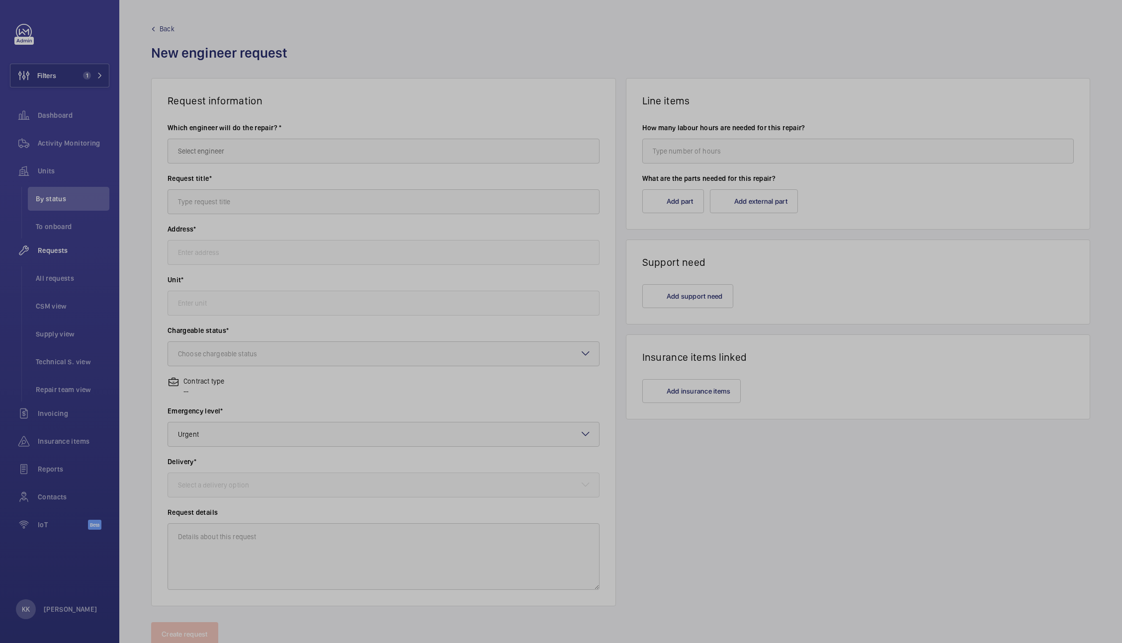
type input "UK71 Shurgard Chichester UK71 Shurgard Chichester, PO19 8TX CHICHESTER"
type input "45241622 - Lift 1"
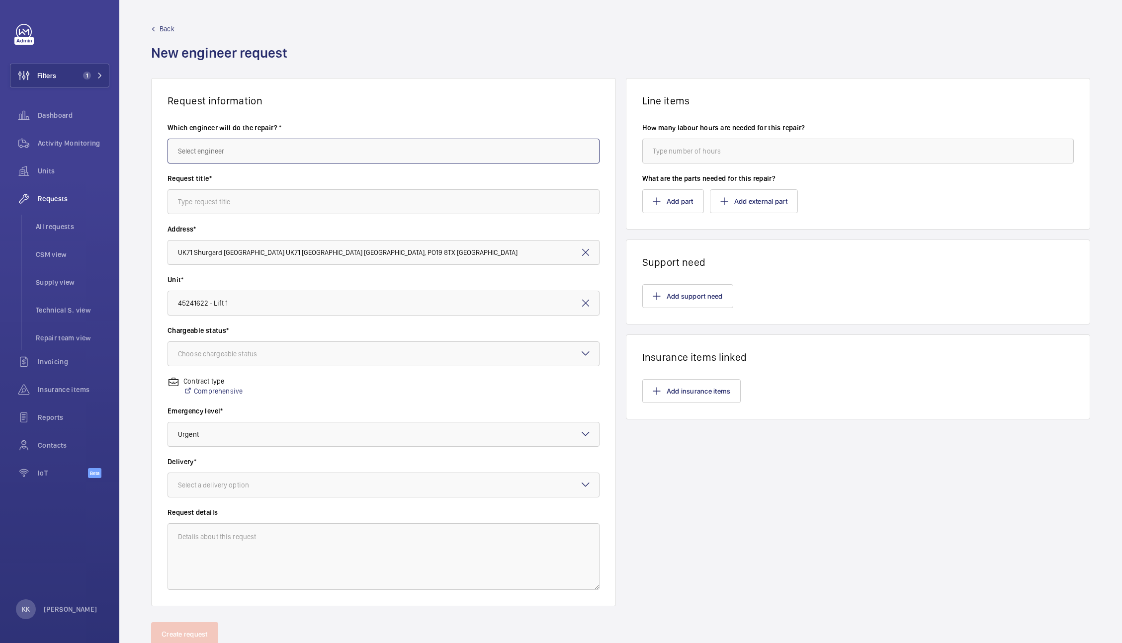
click at [293, 157] on input "text" at bounding box center [384, 151] width 432 height 25
click at [389, 87] on wm-front-card-header "Request information" at bounding box center [384, 93] width 464 height 28
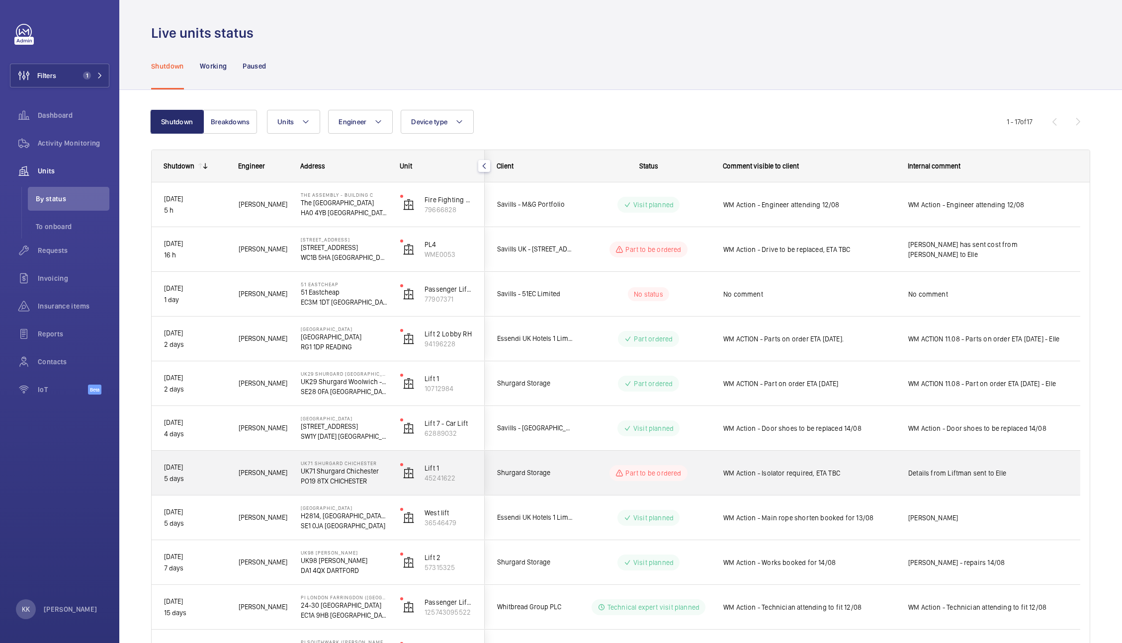
click at [772, 480] on div "WM Action - Isolator required, ETA TBC" at bounding box center [809, 473] width 172 height 23
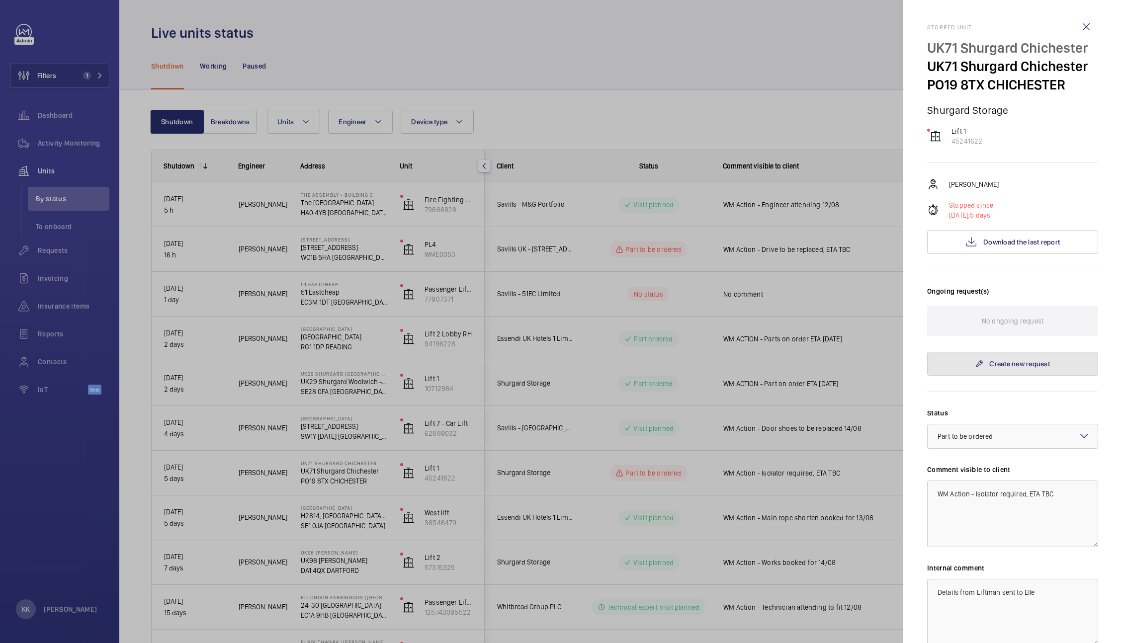
click at [986, 366] on link "Create new request" at bounding box center [1012, 364] width 171 height 24
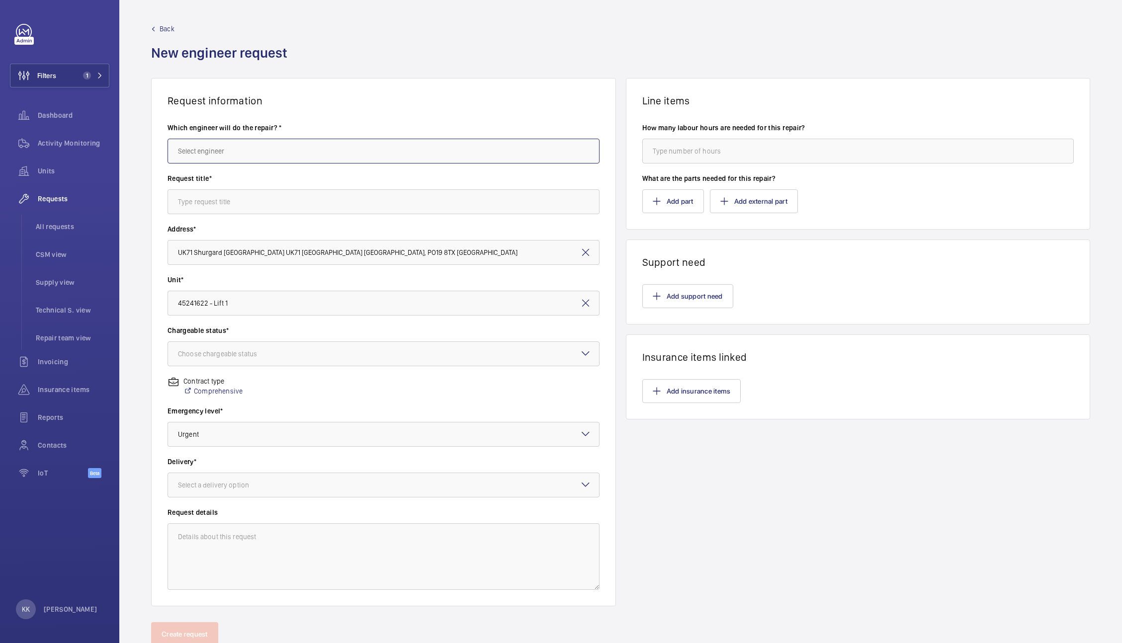
click at [262, 150] on input "text" at bounding box center [384, 151] width 432 height 25
click at [208, 231] on span "Sam Gotsell" at bounding box center [203, 230] width 50 height 10
type input "Sam Gotsell"
click at [218, 188] on wm-front-input "Request title*" at bounding box center [384, 194] width 432 height 41
click at [218, 201] on input "text" at bounding box center [384, 201] width 432 height 25
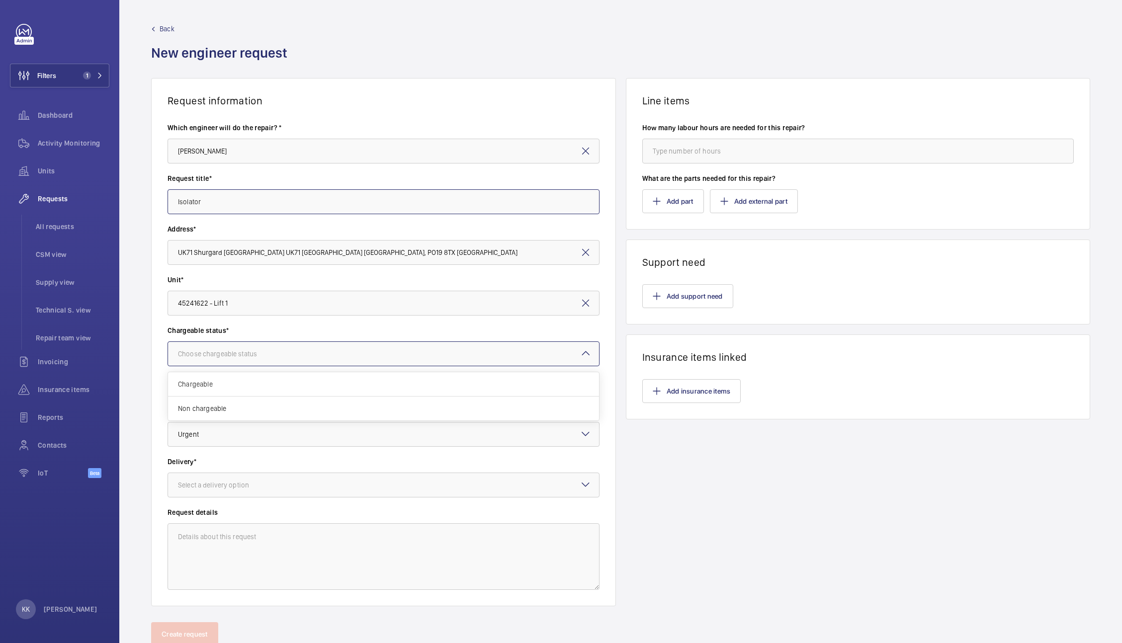
click at [225, 348] on div at bounding box center [383, 354] width 431 height 24
click at [208, 384] on span "Chargeable" at bounding box center [383, 384] width 411 height 10
click at [193, 490] on div "Select a delivery option" at bounding box center [226, 485] width 96 height 10
click at [224, 569] on span "London office" at bounding box center [383, 564] width 411 height 10
type input "Isolator"
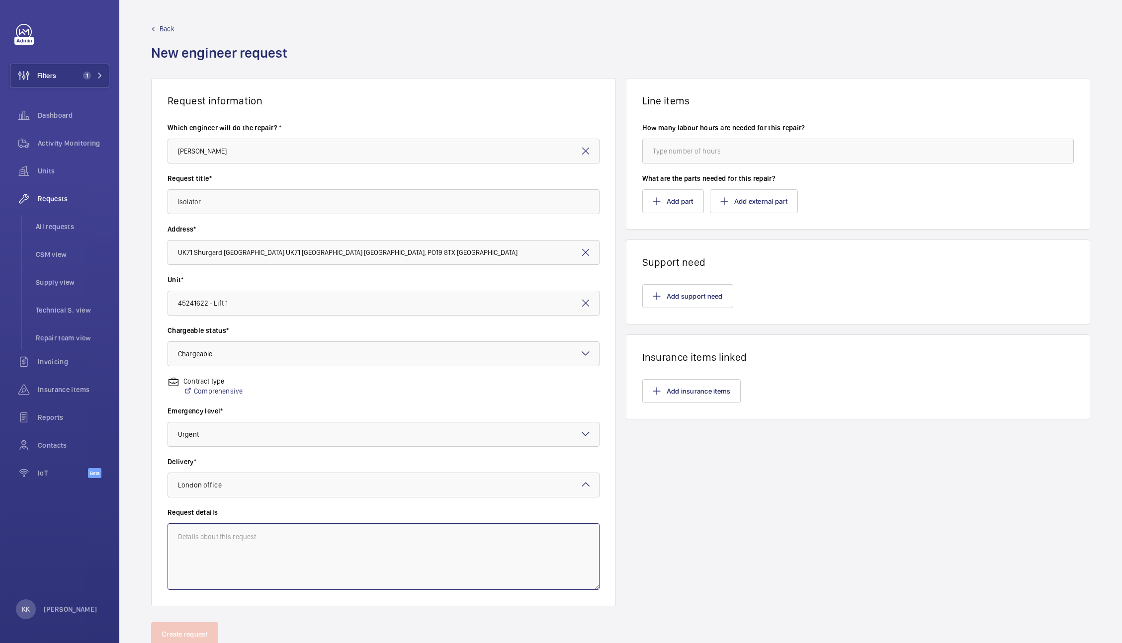
click at [258, 561] on textarea at bounding box center [384, 557] width 432 height 67
type textarea "E"
type textarea "Request has come from subbie - Liftman Sam Gotsell sourced, Elle ordering"
click at [668, 158] on input "number" at bounding box center [858, 151] width 432 height 25
type input "1"
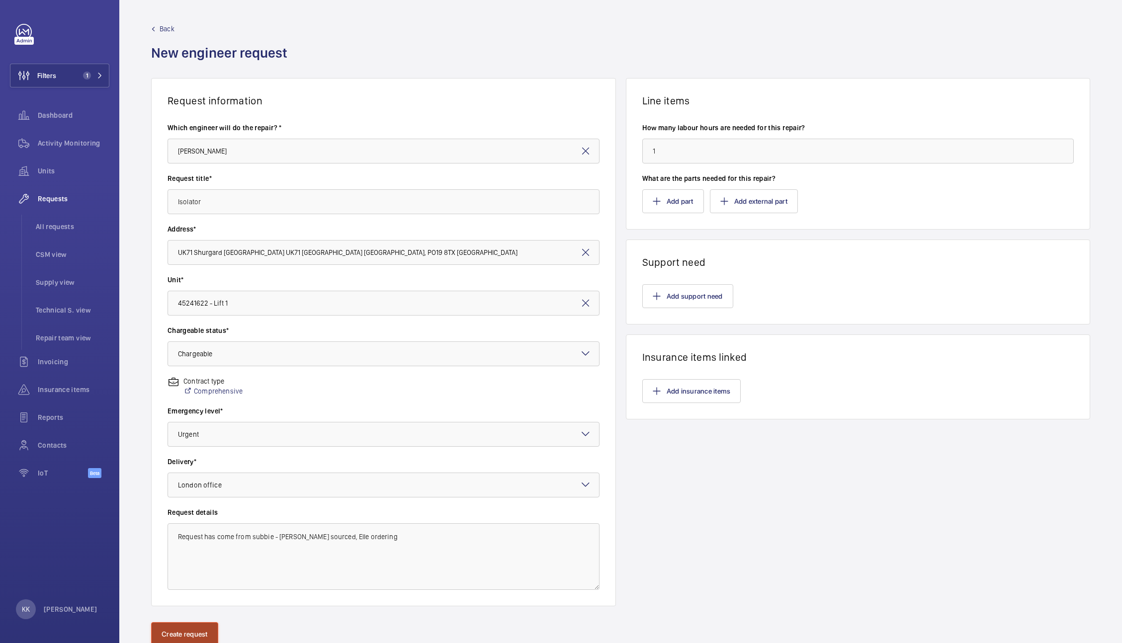
click at [194, 623] on button "Create request" at bounding box center [184, 635] width 67 height 24
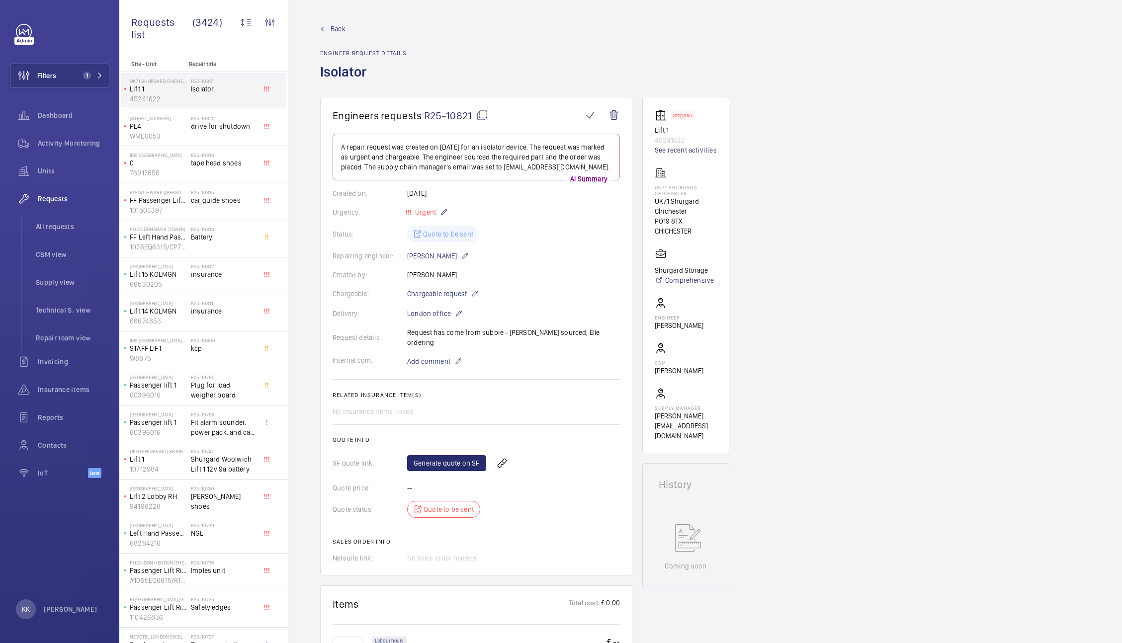
click at [853, 246] on div "Engineers requests R25-10821 A repair request was created on 2025-08-12 for an …" at bounding box center [705, 623] width 834 height 1052
click at [453, 117] on span "R25-10821" at bounding box center [456, 115] width 64 height 12
